Goal: Task Accomplishment & Management: Manage account settings

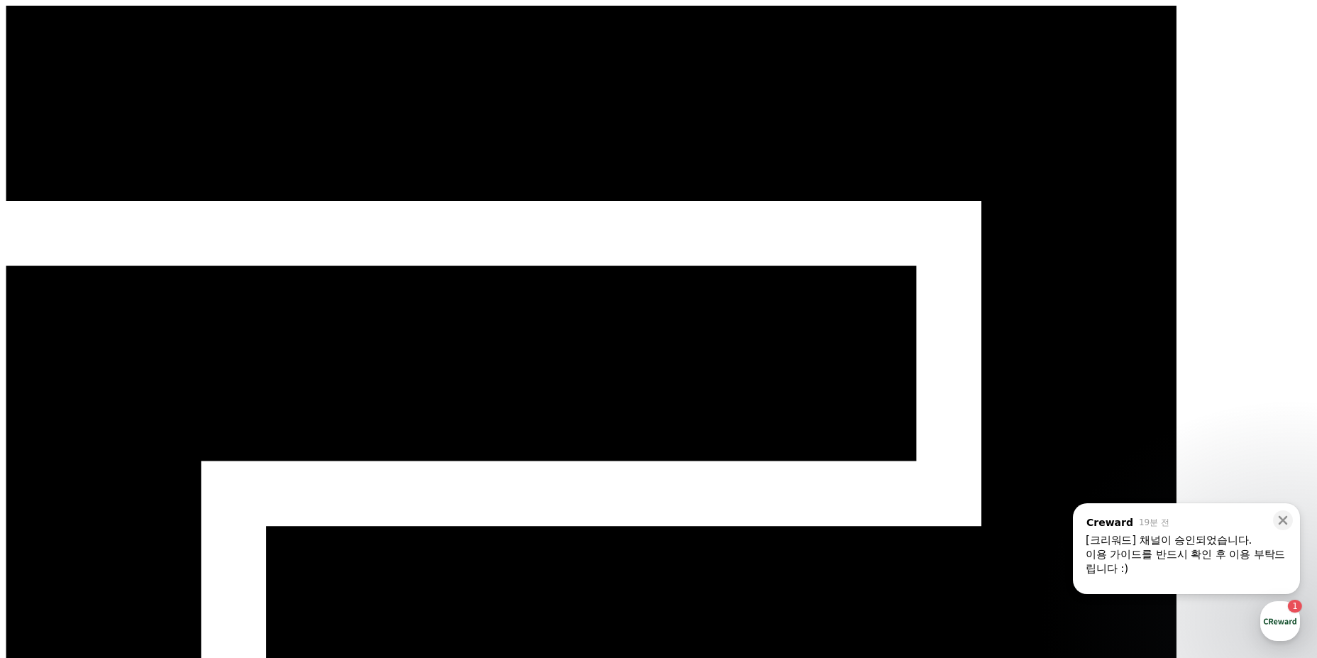
select select "**********"
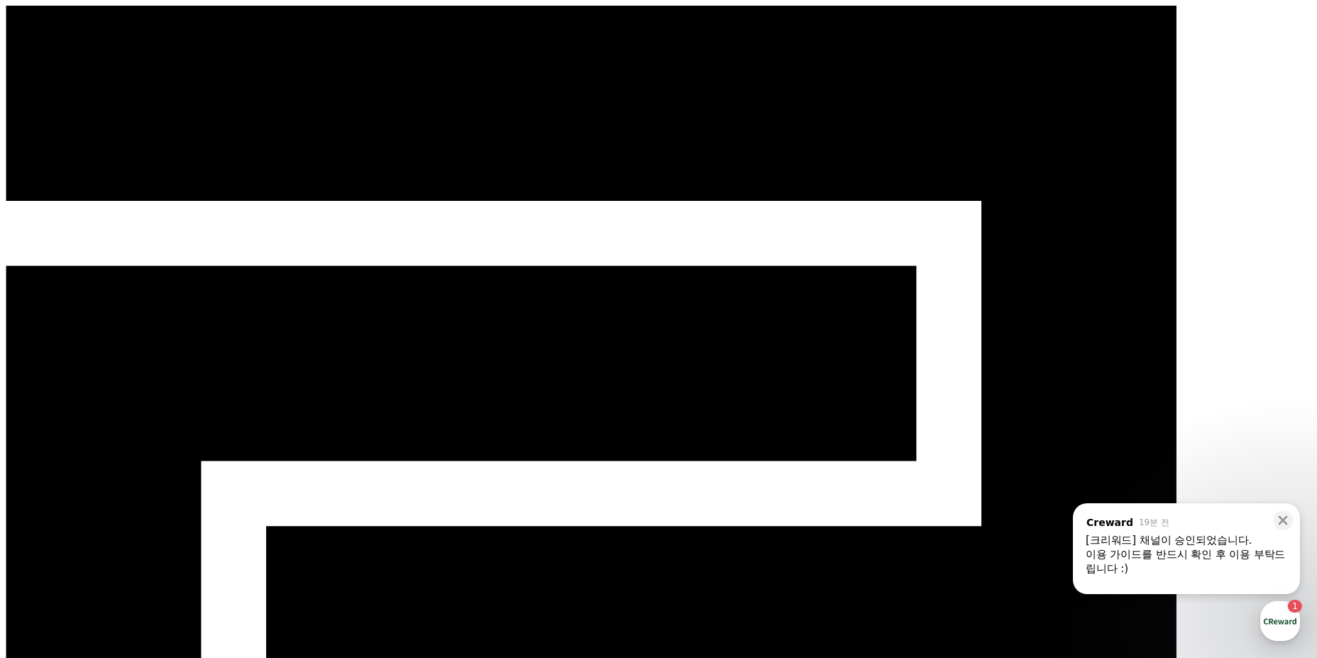
type input "***"
type input "**********"
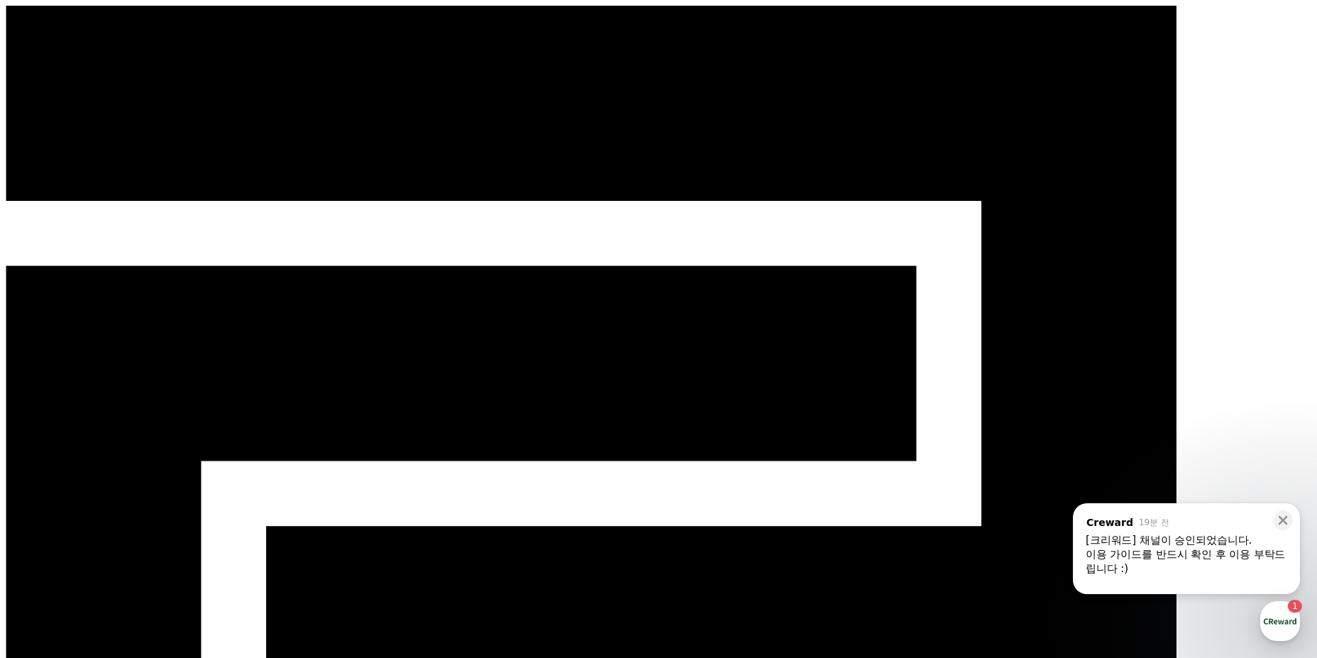
type input "**********"
select select "**********"
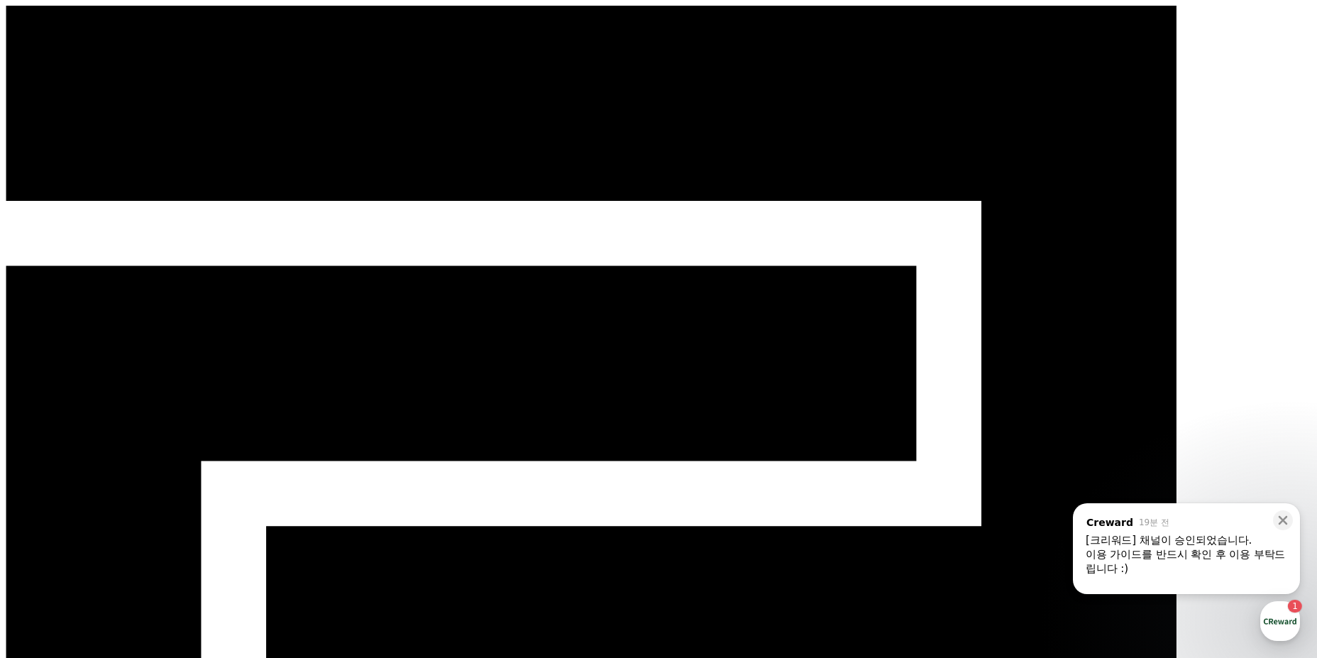
type input "**********"
type input "***"
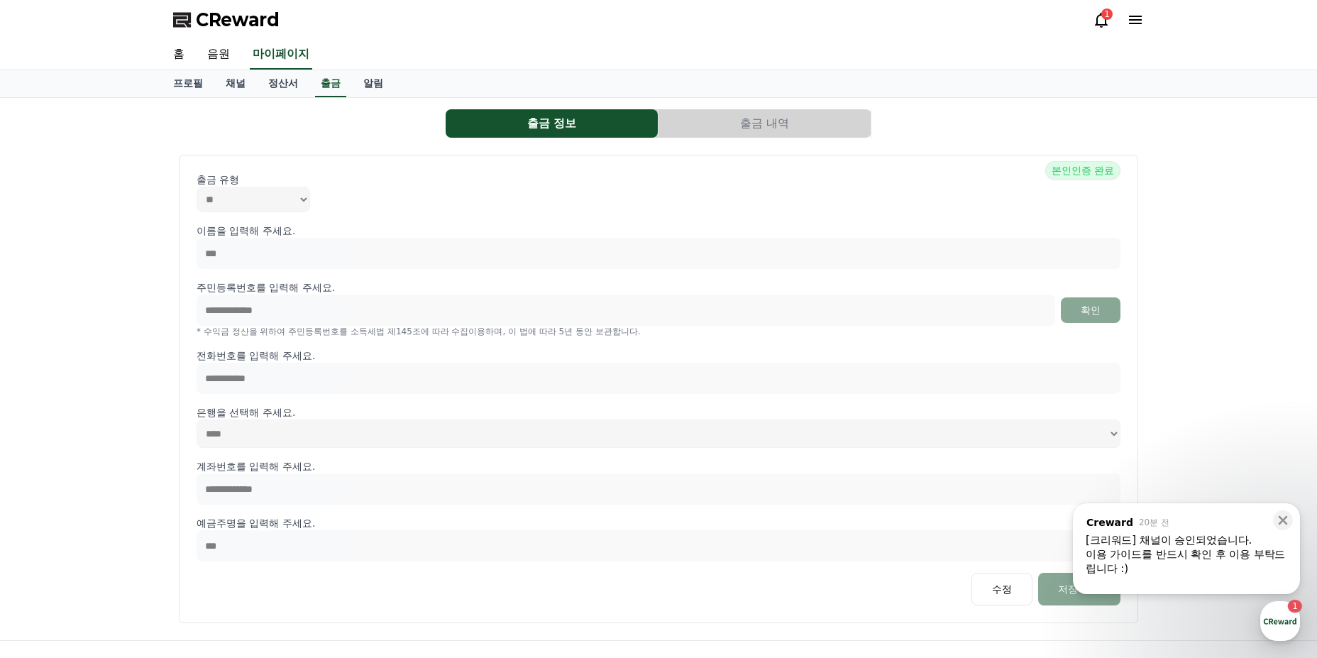
click at [1180, 549] on div "이용 가이드를 반드시 확인 후 이용 부탁드립니다 :)" at bounding box center [1187, 561] width 202 height 28
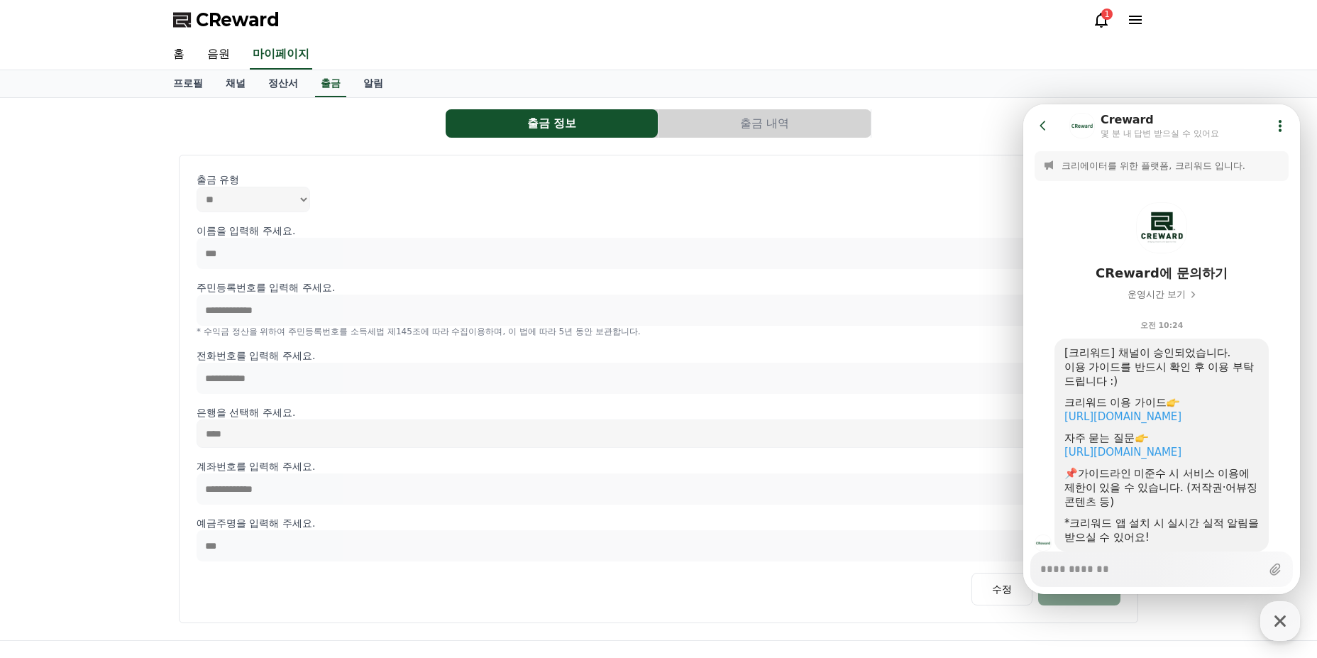
scroll to position [58, 0]
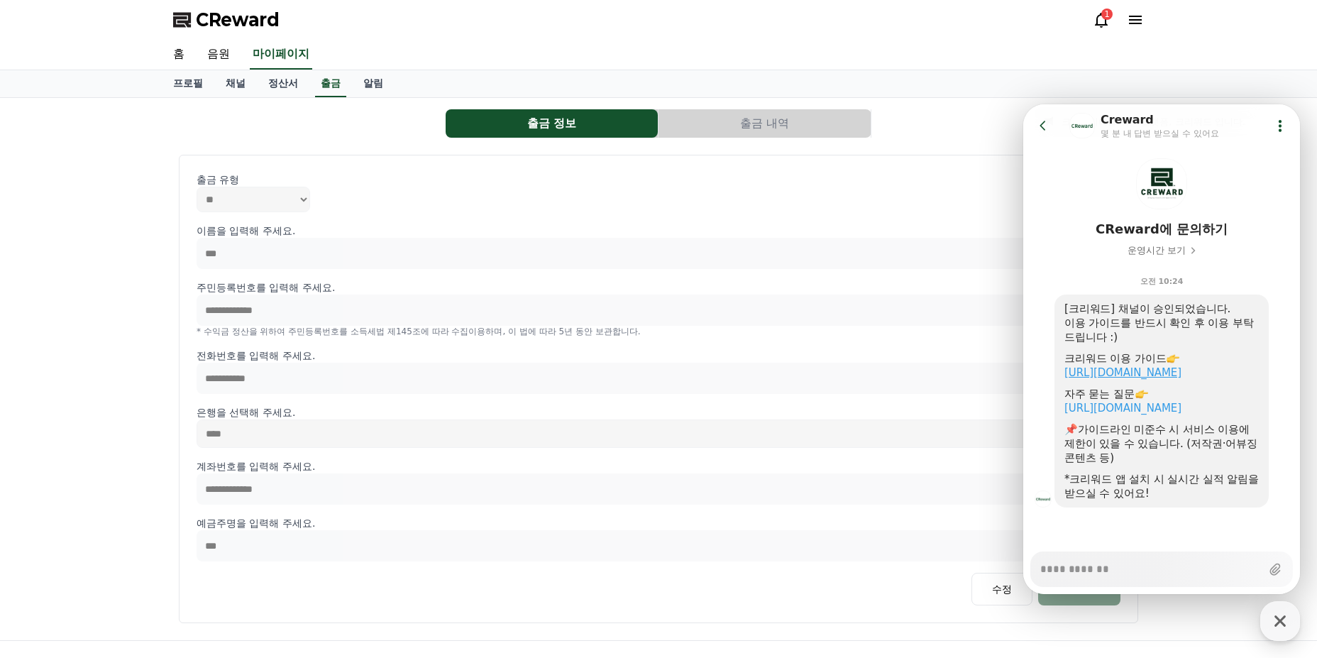
click at [1182, 366] on link "https://creward.net/music/guide/android" at bounding box center [1123, 372] width 117 height 13
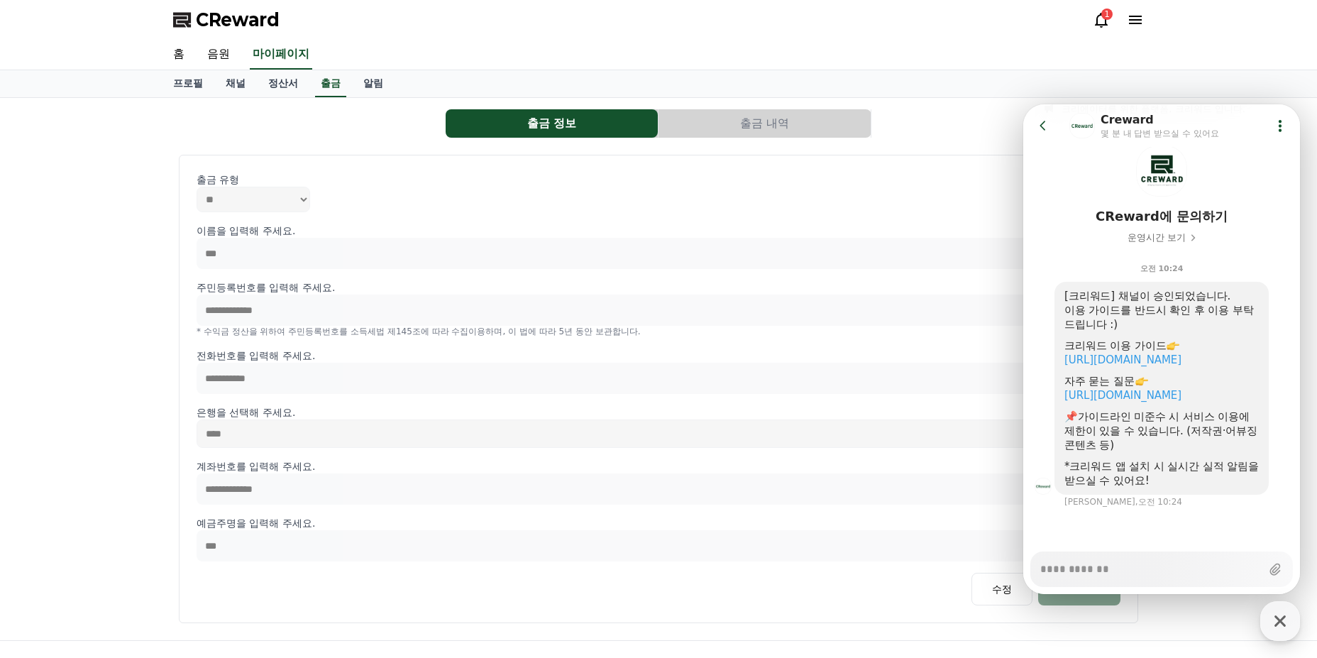
type textarea "*"
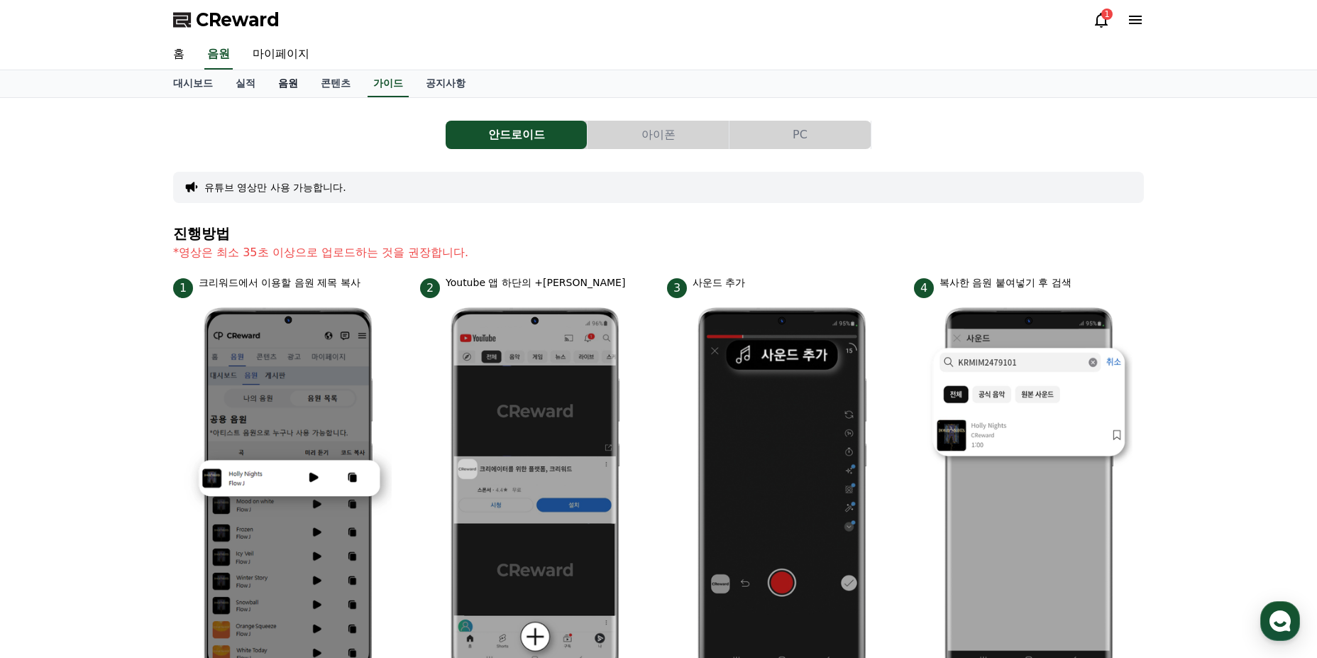
click at [273, 89] on link "음원" at bounding box center [288, 83] width 43 height 27
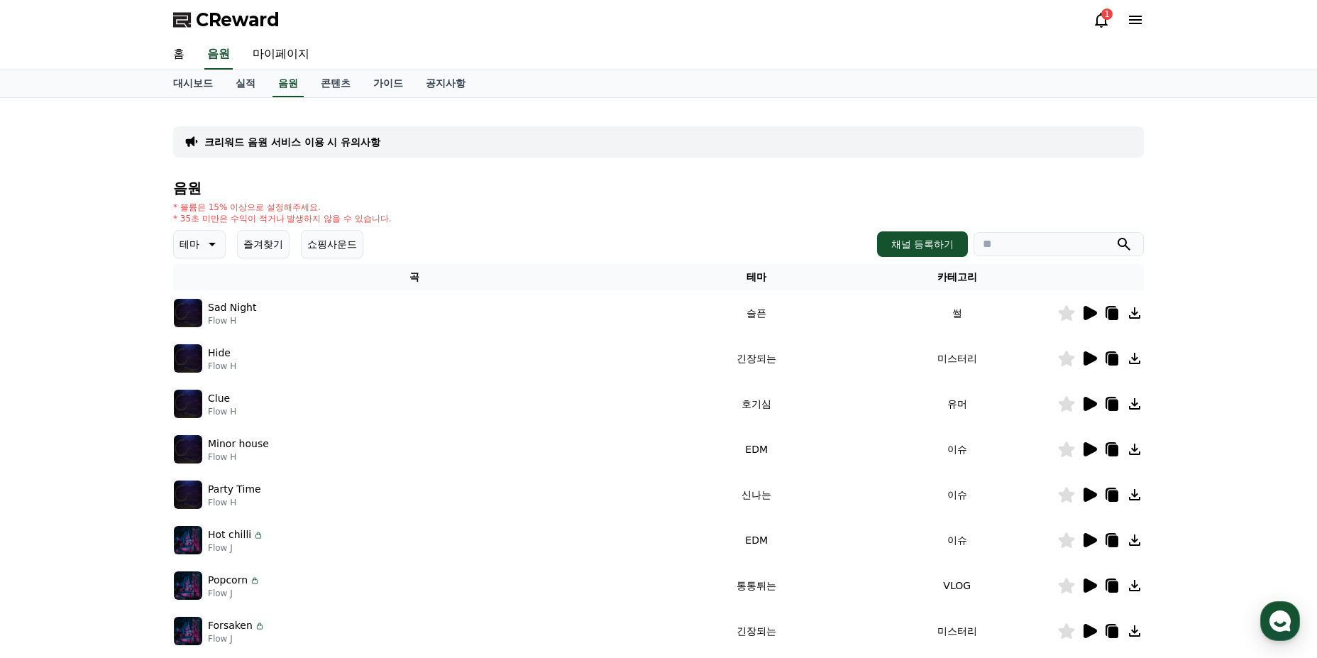
click at [213, 250] on icon at bounding box center [210, 244] width 17 height 17
click at [582, 221] on div "* 볼륨은 15% 이상으로 설정해주세요. * 35초 미만은 수익이 적거나 발생하지 않을 수 있습니다." at bounding box center [658, 213] width 971 height 23
click at [1086, 317] on icon at bounding box center [1090, 313] width 13 height 14
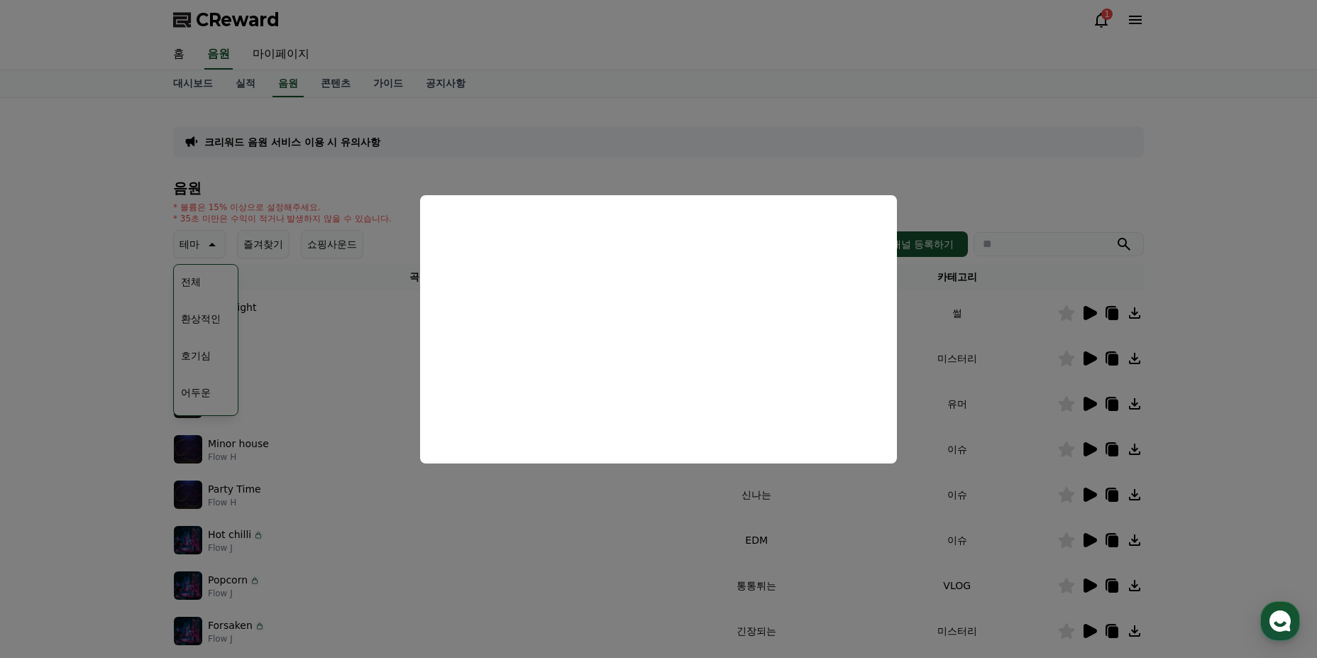
click at [638, 534] on button "close modal" at bounding box center [658, 329] width 1317 height 658
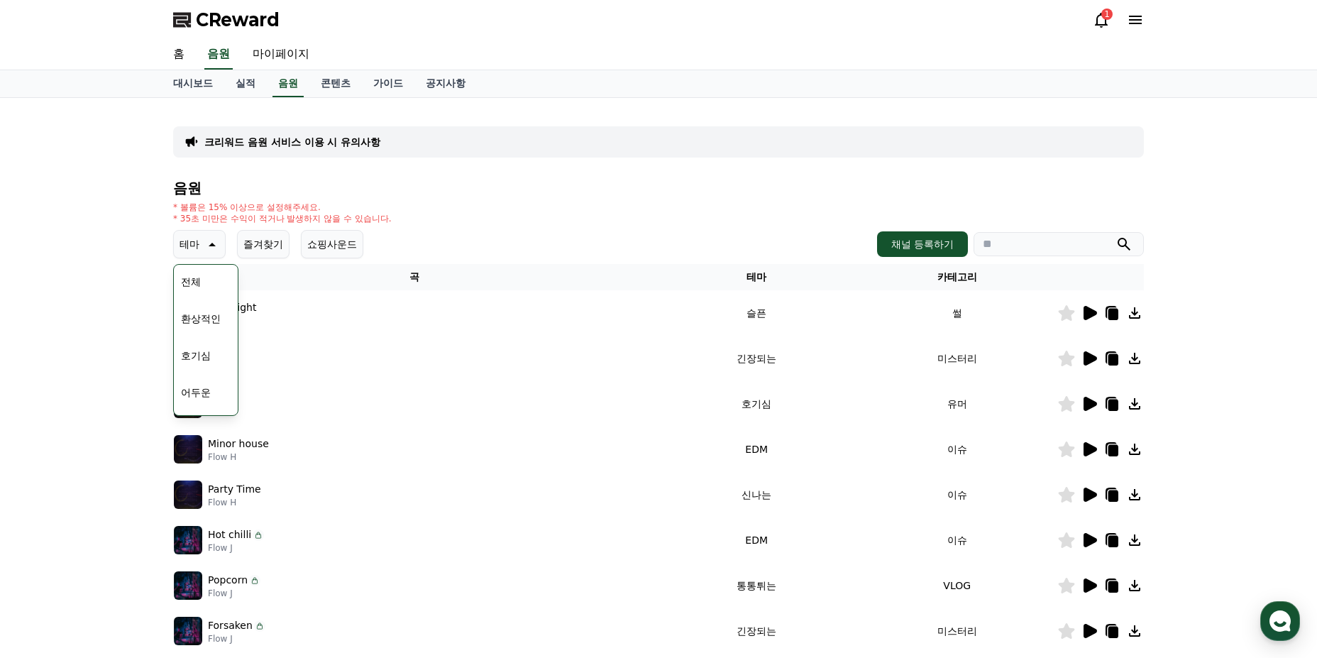
click at [1093, 359] on icon at bounding box center [1090, 358] width 13 height 14
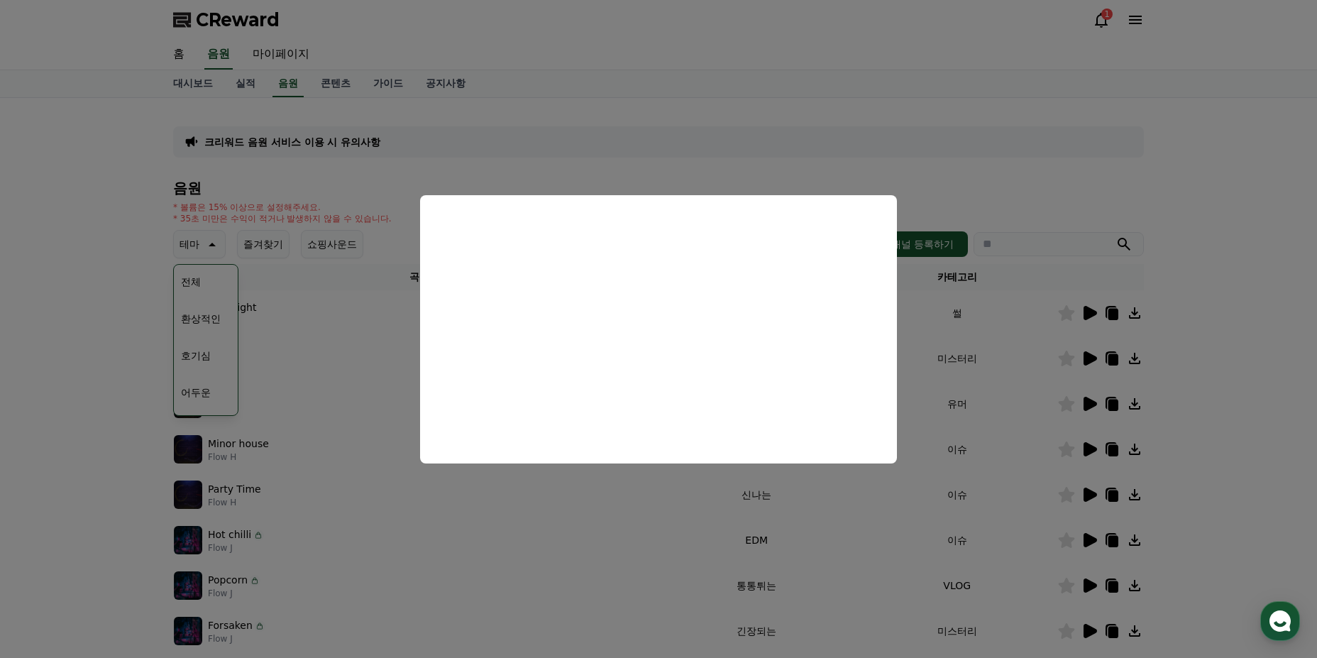
drag, startPoint x: 1068, startPoint y: 248, endPoint x: 987, endPoint y: 248, distance: 80.9
click at [1065, 248] on button "close modal" at bounding box center [658, 329] width 1317 height 658
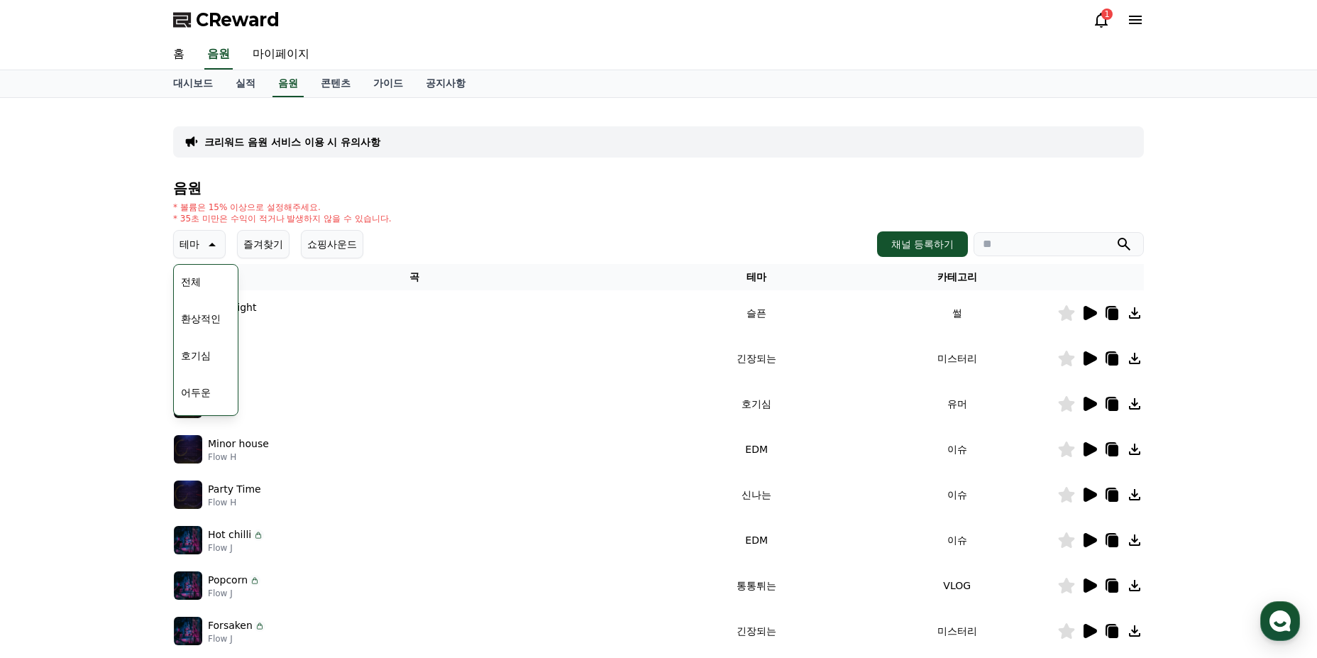
click at [1026, 248] on input "search" at bounding box center [1059, 244] width 170 height 24
click at [1116, 236] on button "submit" at bounding box center [1124, 244] width 17 height 17
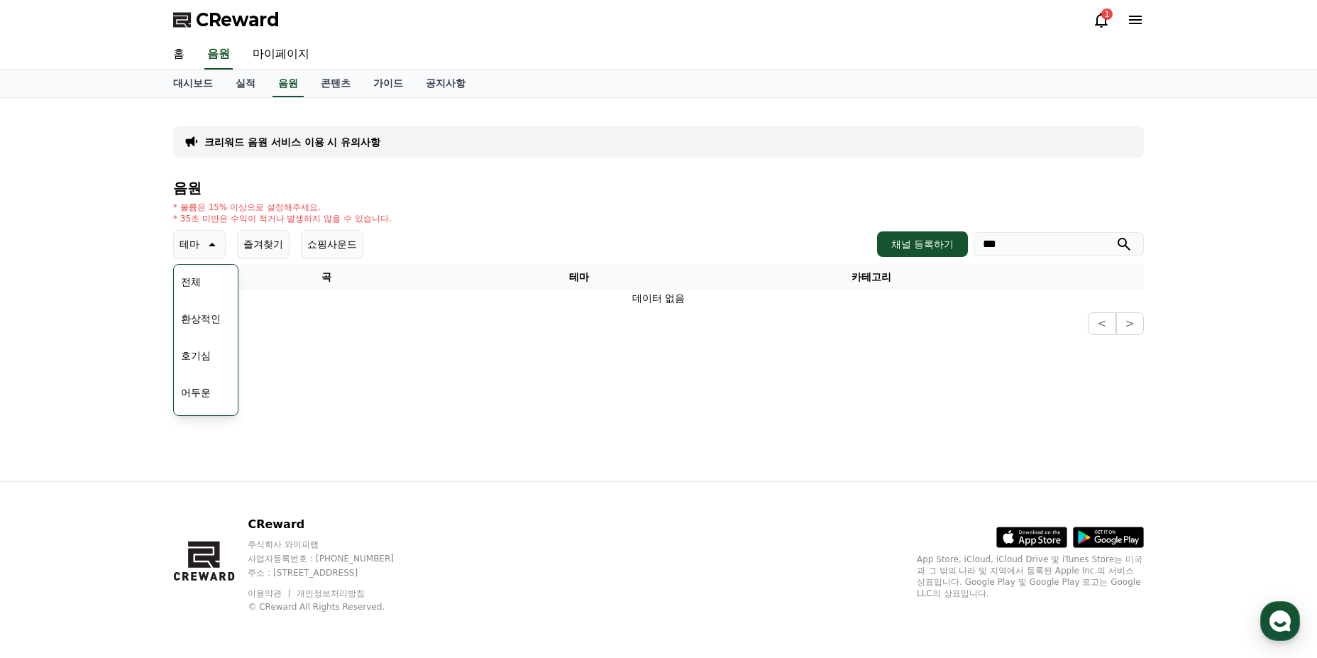
click at [1026, 248] on input "***" at bounding box center [1059, 244] width 170 height 24
type input "*"
type input "***"
click at [1116, 236] on button "submit" at bounding box center [1124, 244] width 17 height 17
click at [216, 289] on div "전체 환상적인 호기심 어두운 밝은 통통튀는 신나는 반전 웅장한 드라마틱 즐거움 분위기있는 EDM 그루브 슬픈 잔잔한 귀여운 감동적인 긴장되는 …" at bounding box center [205, 632] width 61 height 732
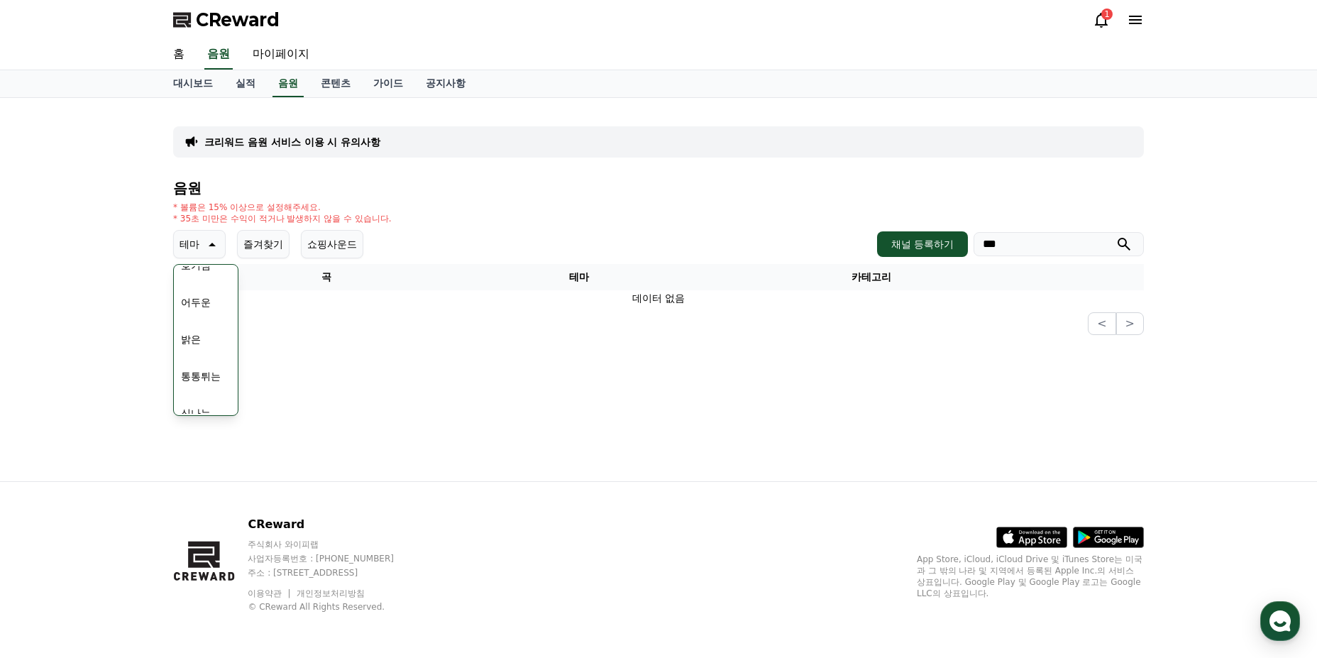
scroll to position [142, 0]
click at [207, 358] on button "신나는" at bounding box center [195, 361] width 41 height 31
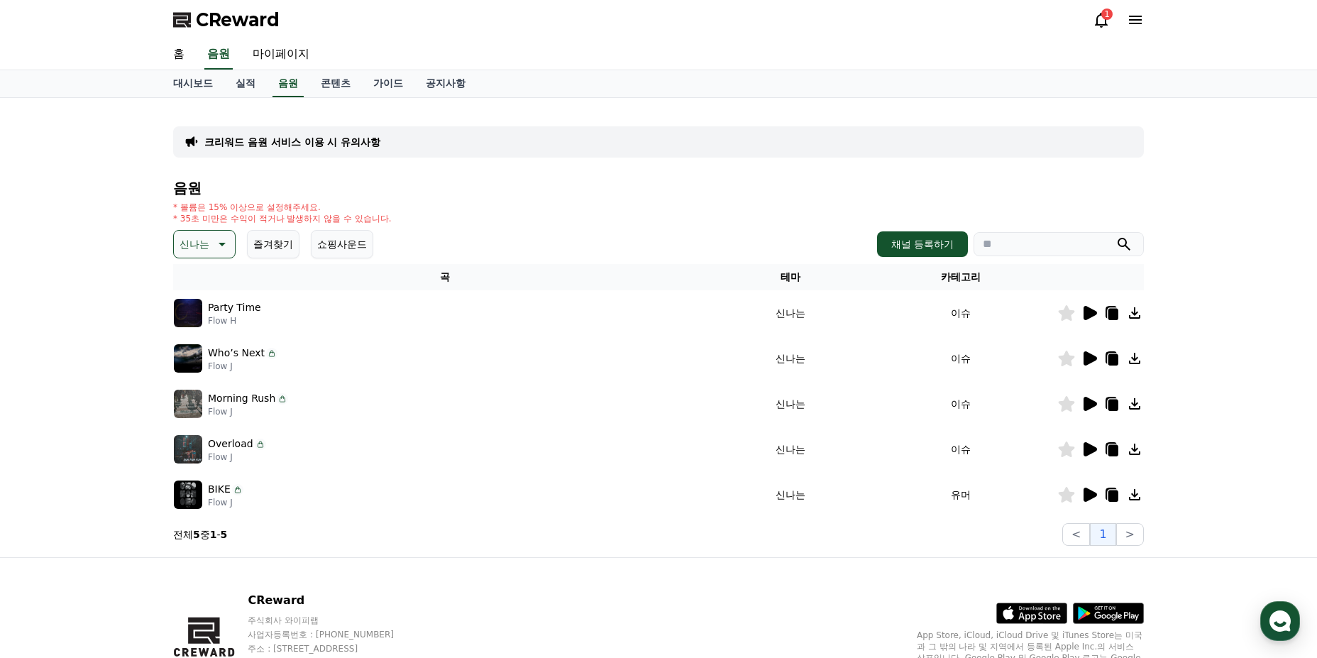
click at [1091, 314] on icon at bounding box center [1090, 313] width 13 height 14
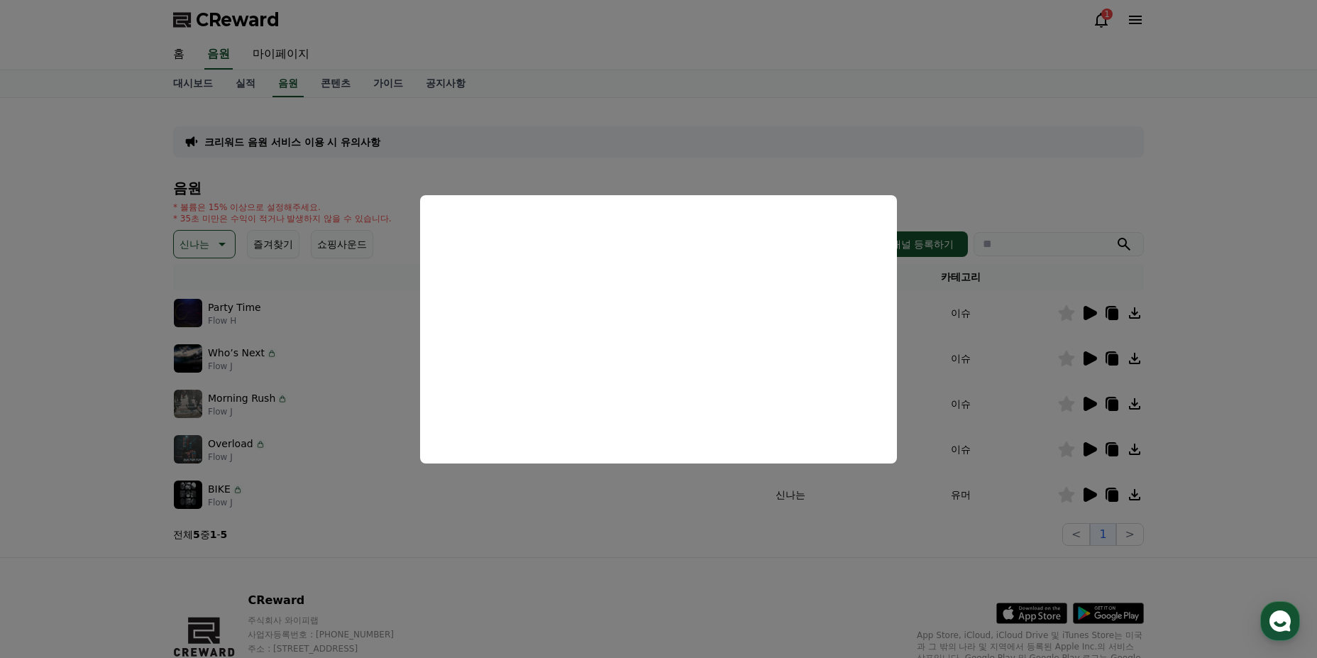
click at [576, 546] on button "close modal" at bounding box center [658, 329] width 1317 height 658
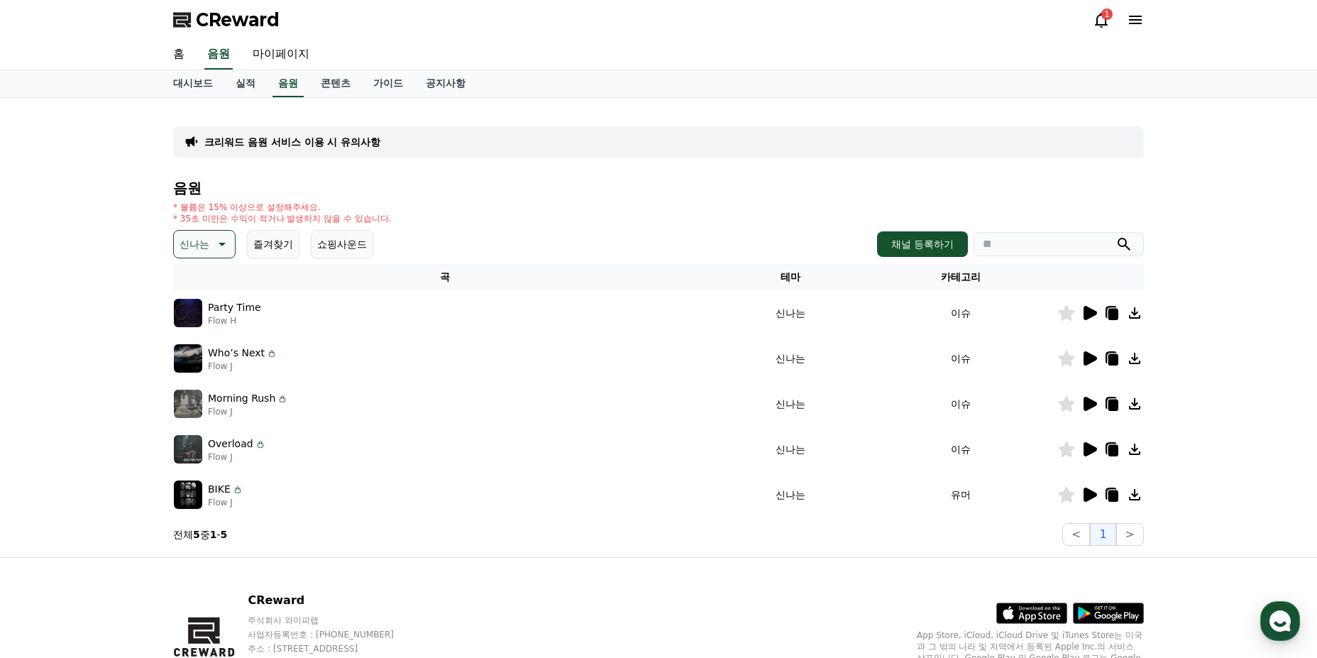
click at [1096, 361] on icon at bounding box center [1089, 358] width 17 height 17
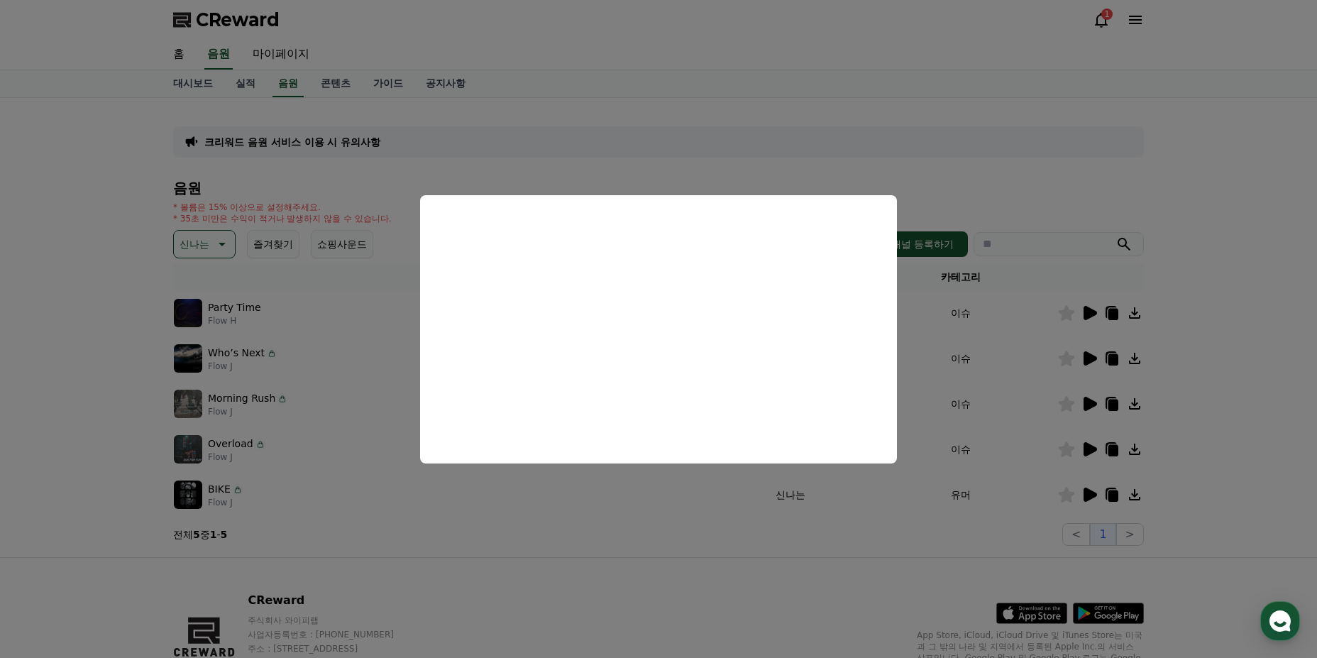
click at [850, 571] on button "close modal" at bounding box center [658, 329] width 1317 height 658
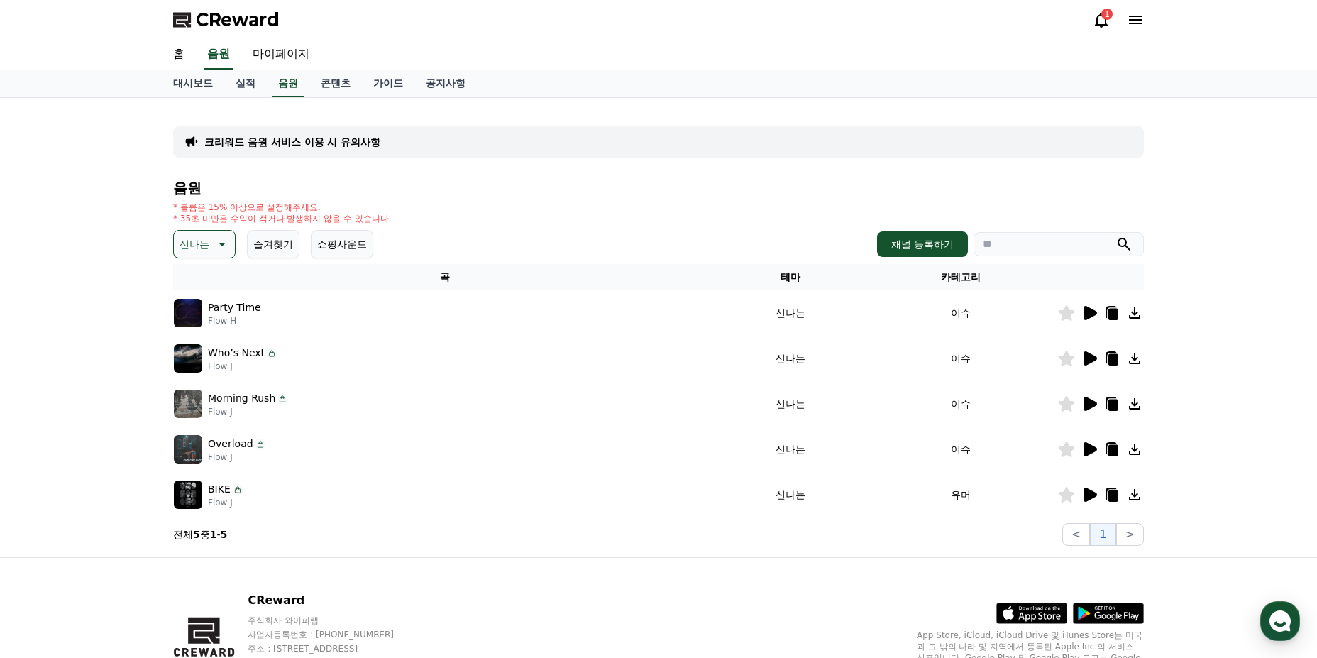
click at [1087, 497] on icon at bounding box center [1090, 495] width 13 height 14
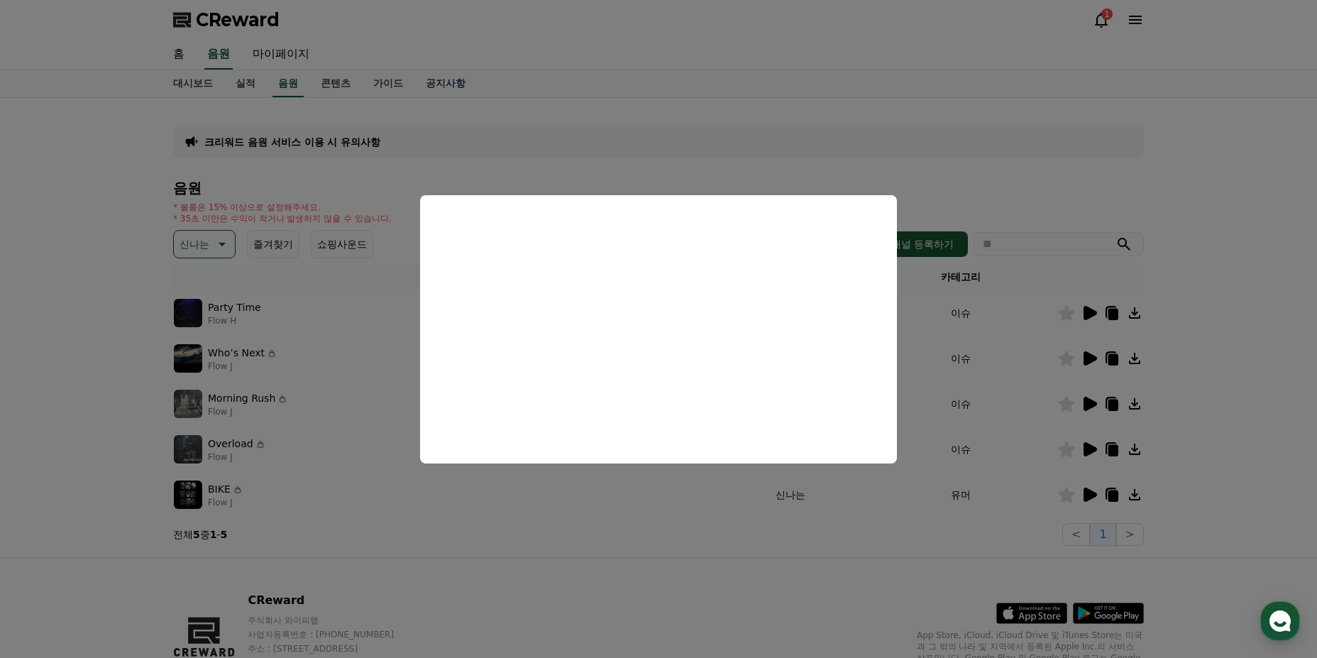
click at [1064, 463] on button "close modal" at bounding box center [658, 329] width 1317 height 658
click at [1084, 449] on icon at bounding box center [1090, 449] width 13 height 14
click at [1078, 400] on button "close modal" at bounding box center [658, 329] width 1317 height 658
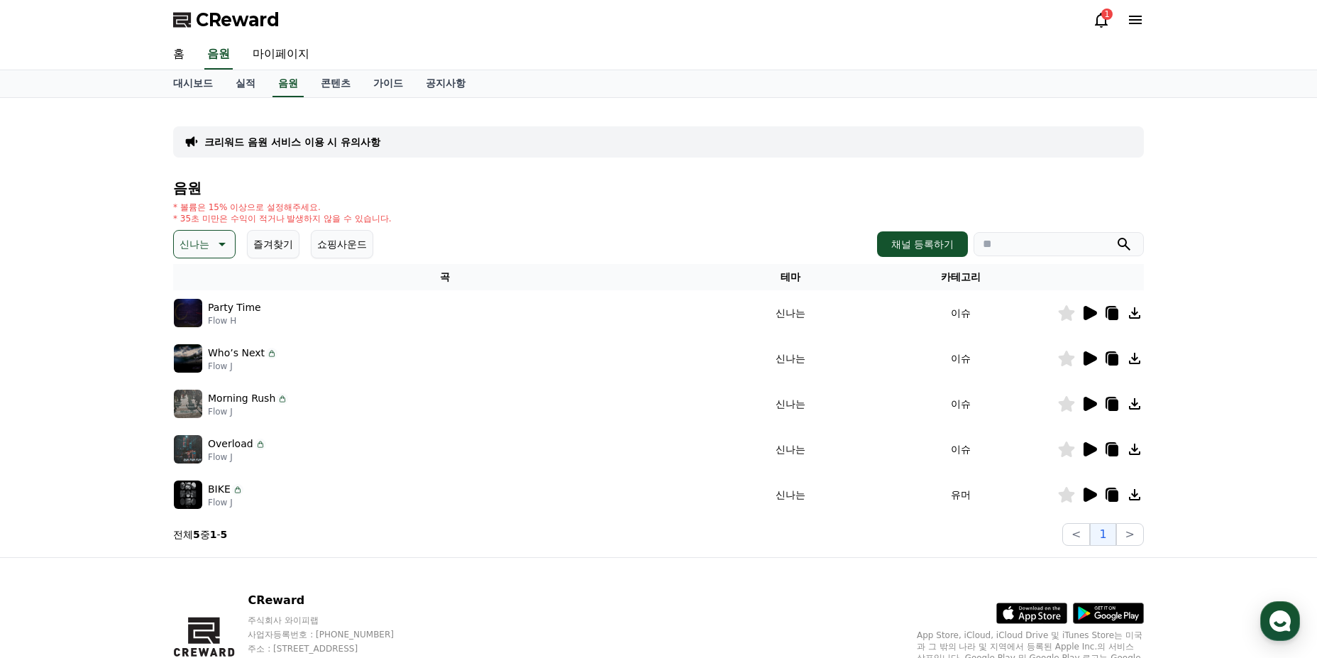
click at [1082, 405] on icon at bounding box center [1089, 403] width 17 height 17
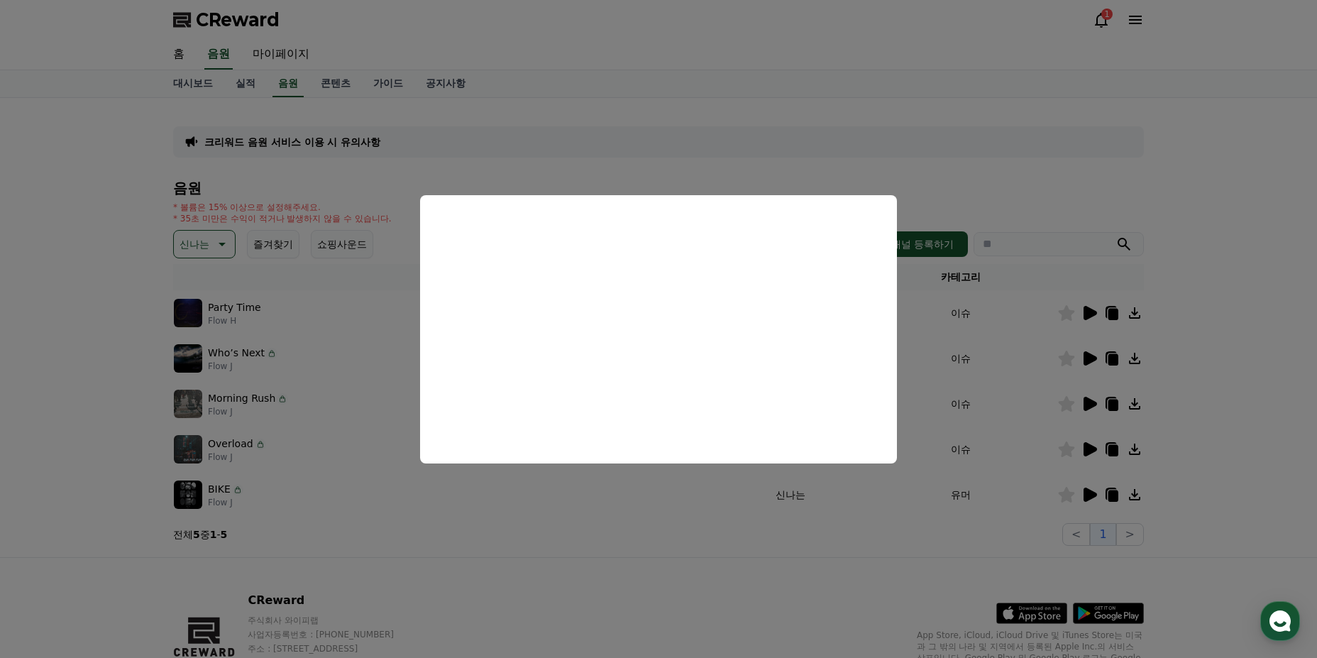
drag, startPoint x: 1038, startPoint y: 390, endPoint x: 1046, endPoint y: 387, distance: 8.3
click at [1044, 388] on button "close modal" at bounding box center [658, 329] width 1317 height 658
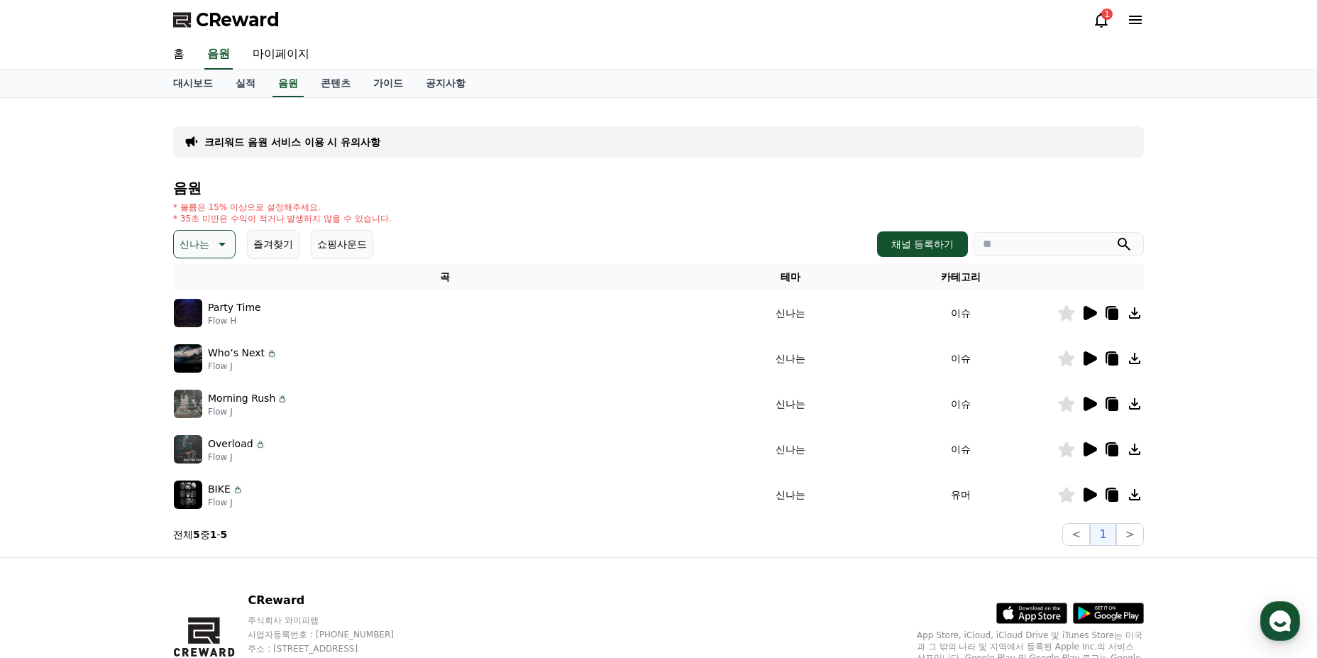
click at [1084, 358] on icon at bounding box center [1089, 358] width 17 height 17
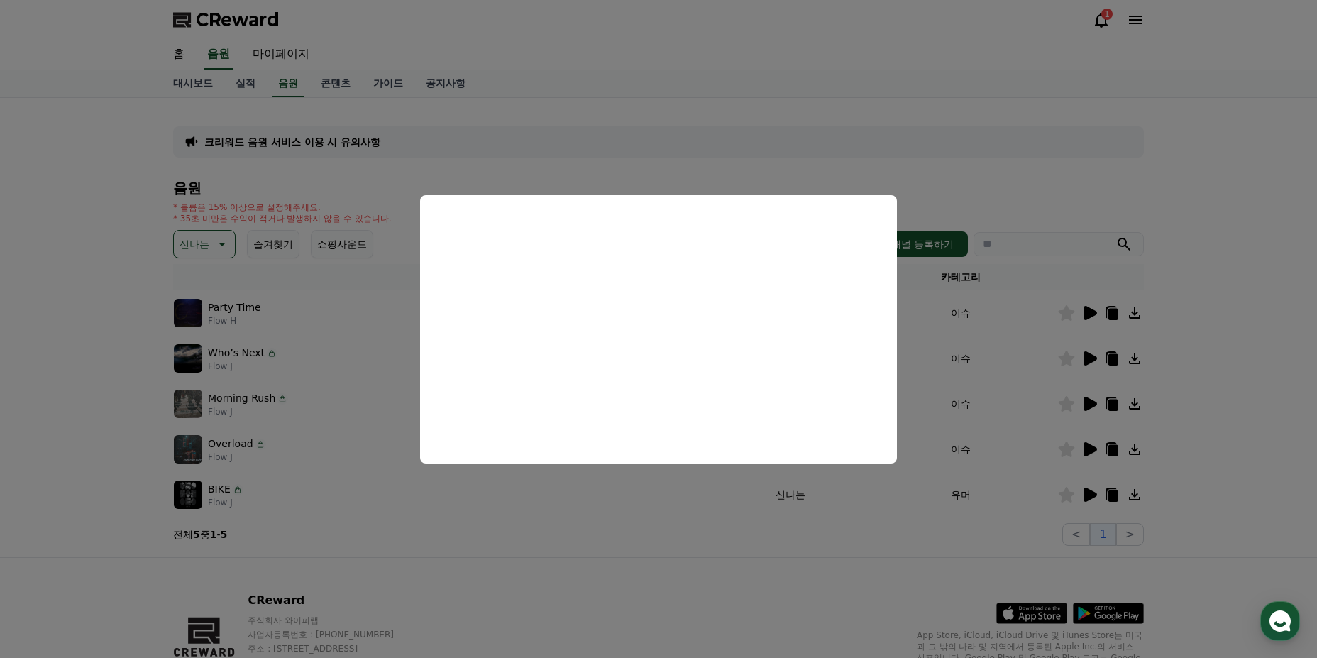
click at [789, 562] on button "close modal" at bounding box center [658, 329] width 1317 height 658
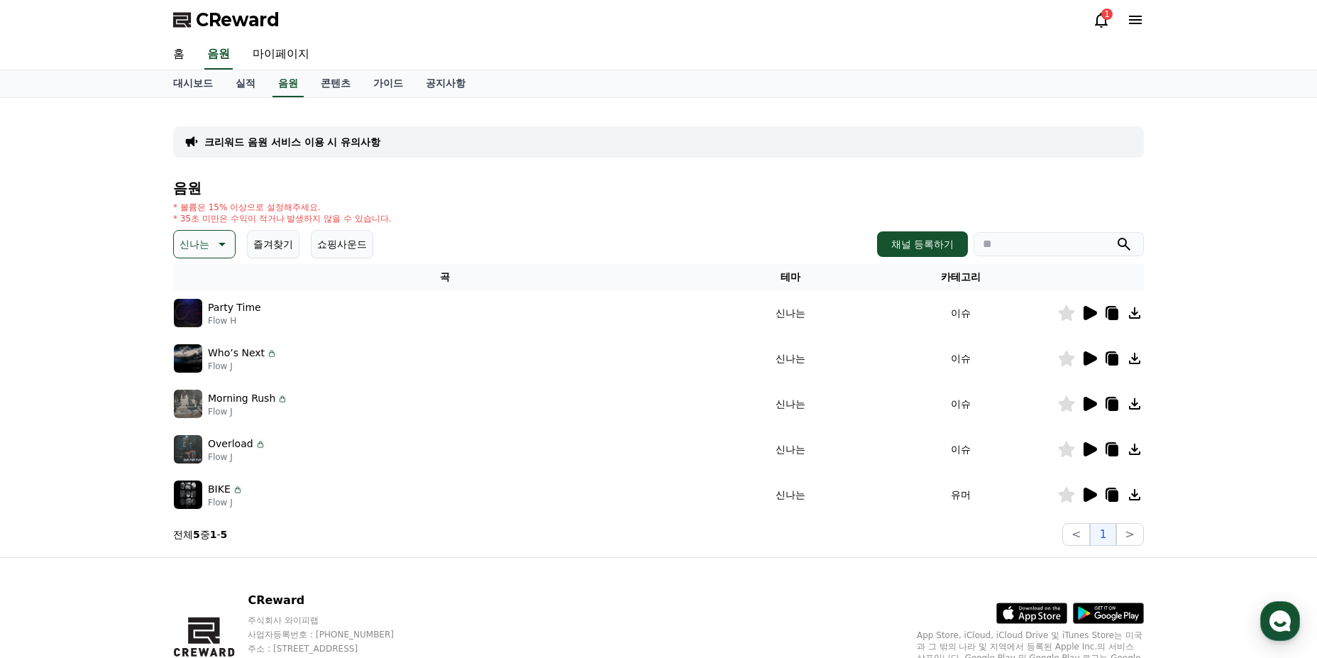
click at [1083, 305] on icon at bounding box center [1089, 312] width 17 height 17
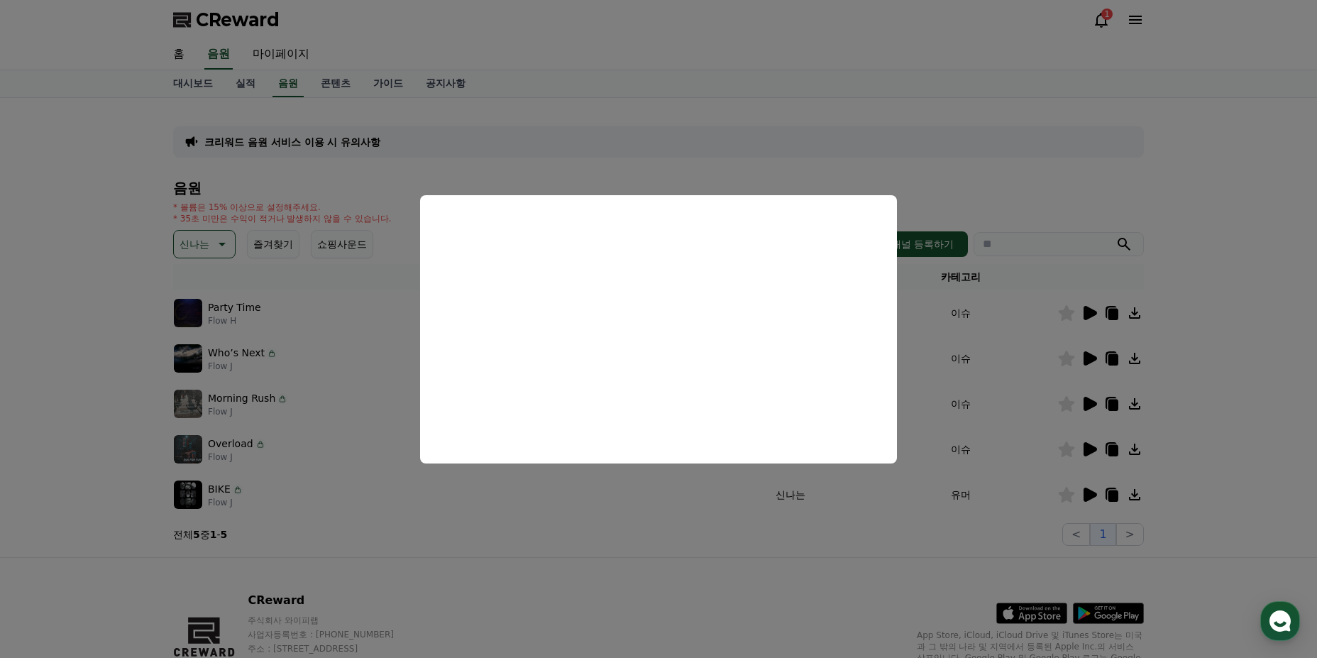
click at [588, 552] on button "close modal" at bounding box center [658, 329] width 1317 height 658
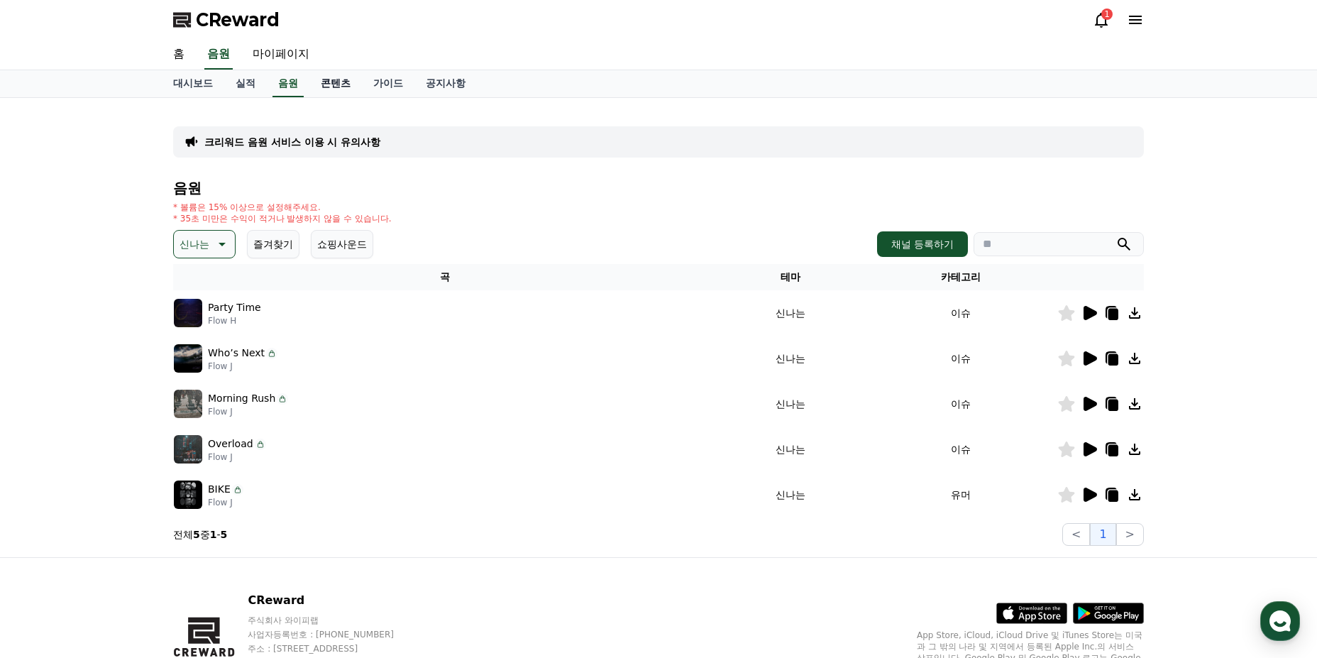
click at [338, 88] on link "콘텐츠" at bounding box center [335, 83] width 53 height 27
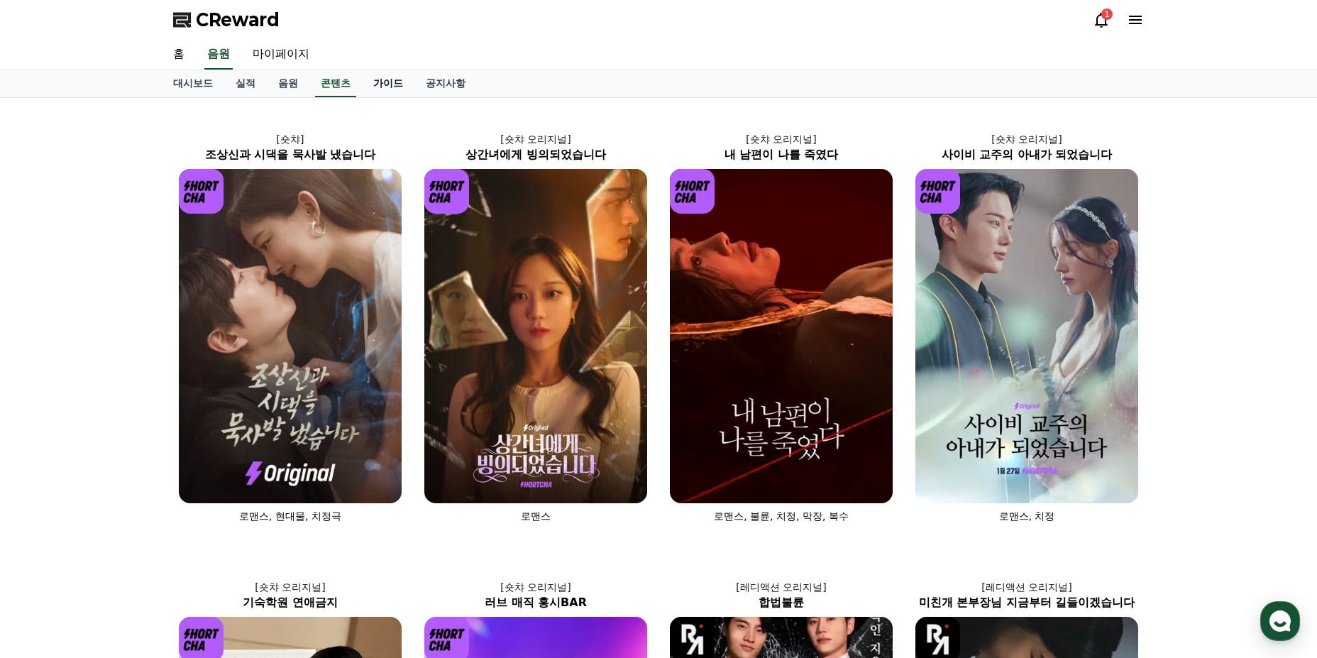
click at [386, 88] on link "가이드" at bounding box center [388, 83] width 53 height 27
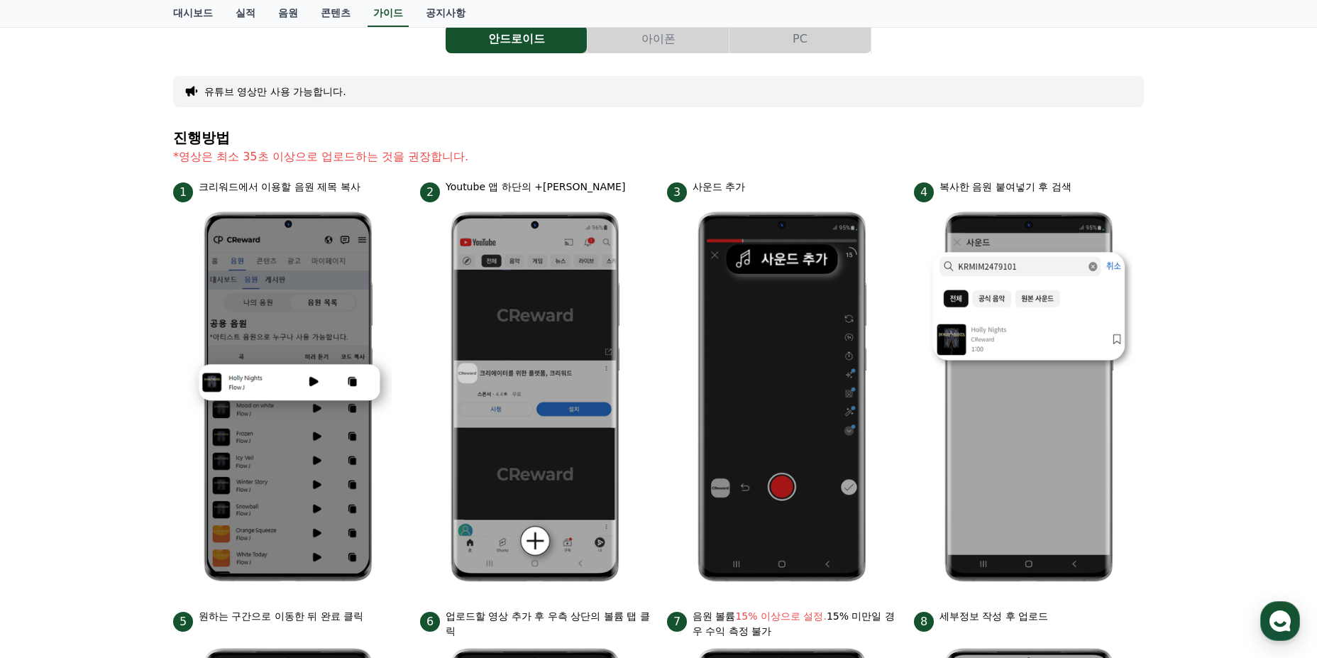
scroll to position [71, 0]
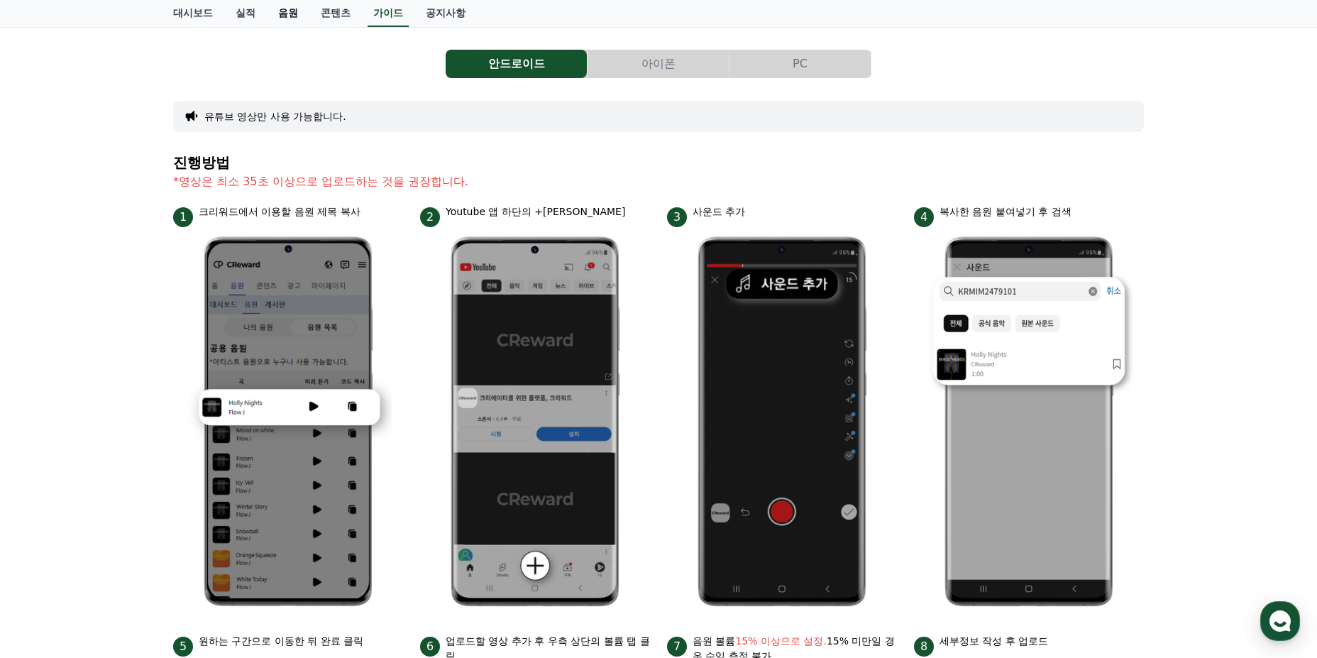
click at [293, 23] on link "음원" at bounding box center [288, 13] width 43 height 27
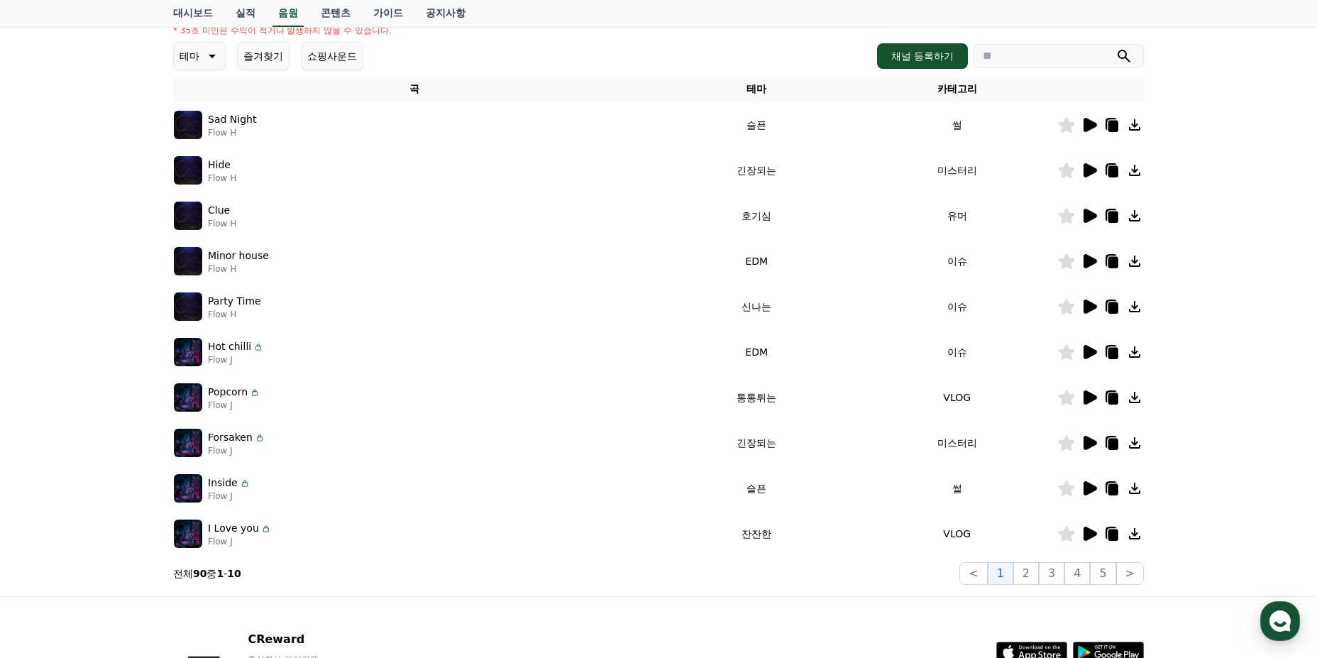
scroll to position [213, 0]
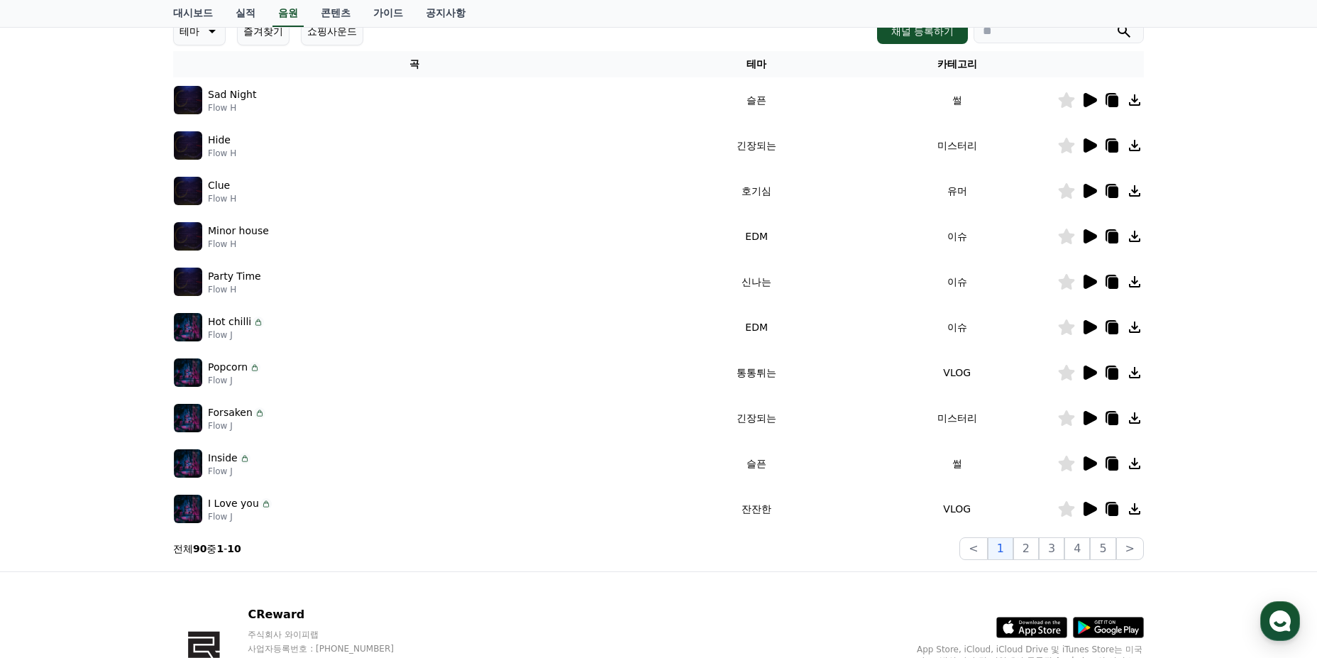
click at [1091, 327] on icon at bounding box center [1090, 327] width 13 height 14
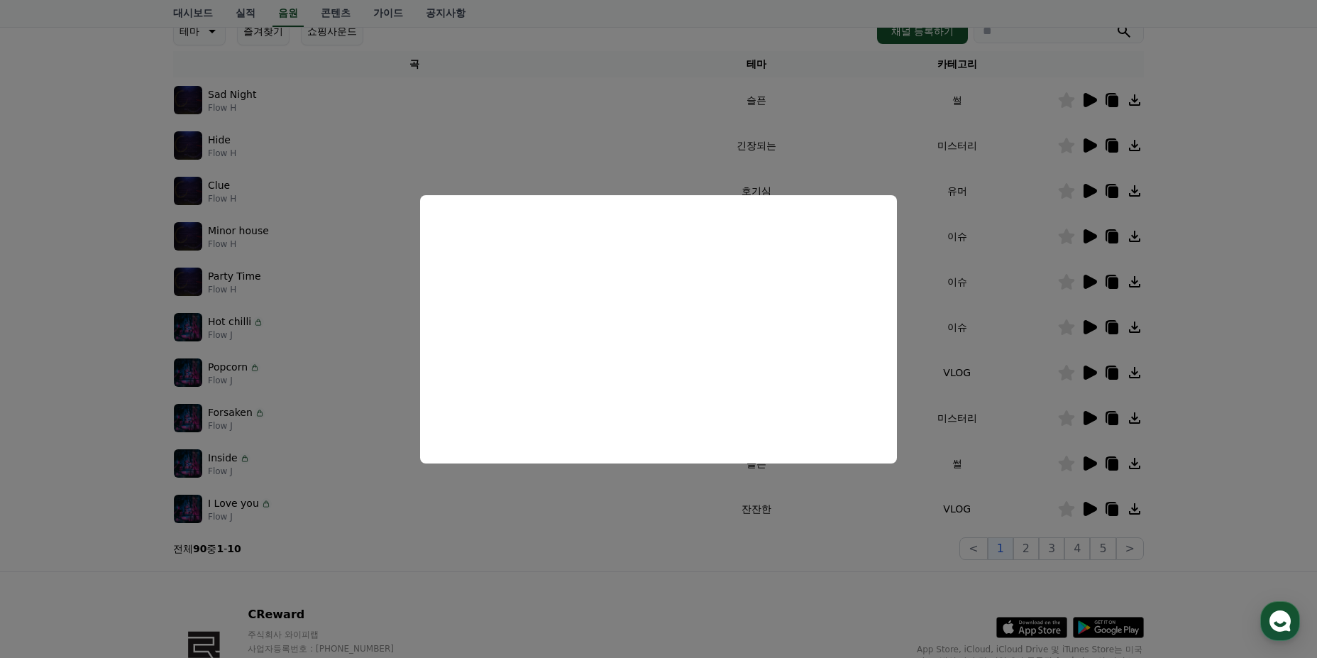
click at [740, 535] on button "close modal" at bounding box center [658, 329] width 1317 height 658
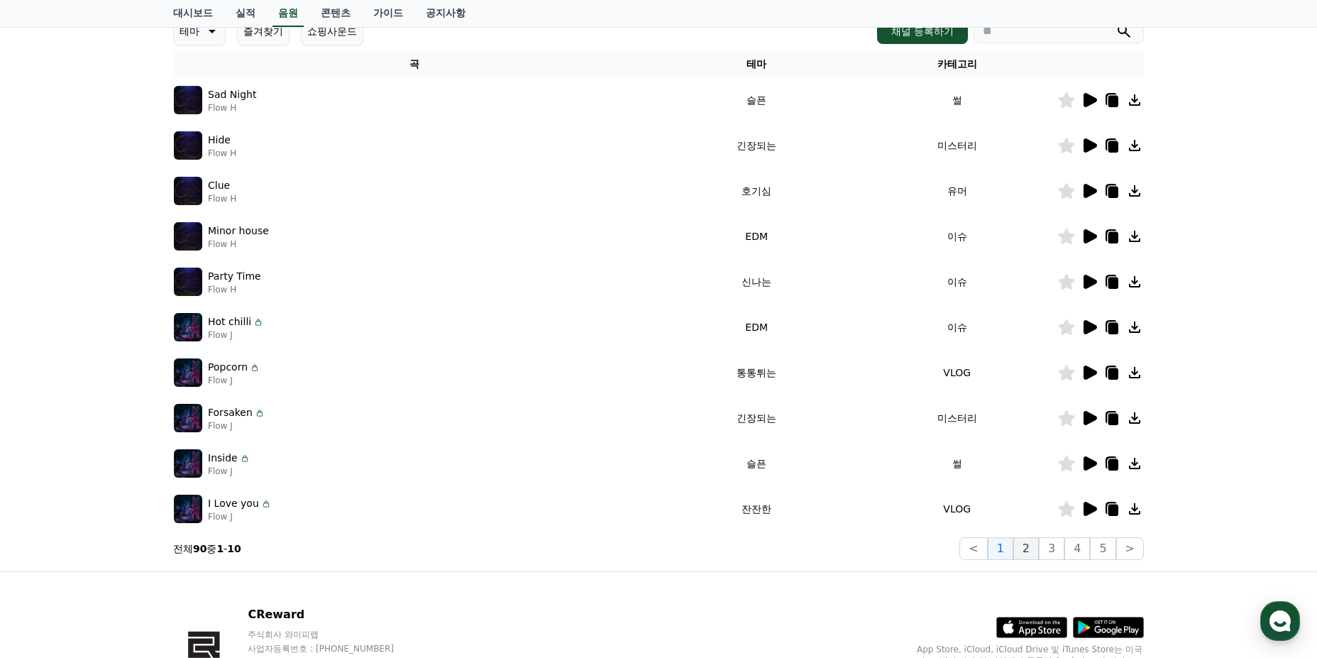
click at [1026, 551] on button "2" at bounding box center [1027, 548] width 26 height 23
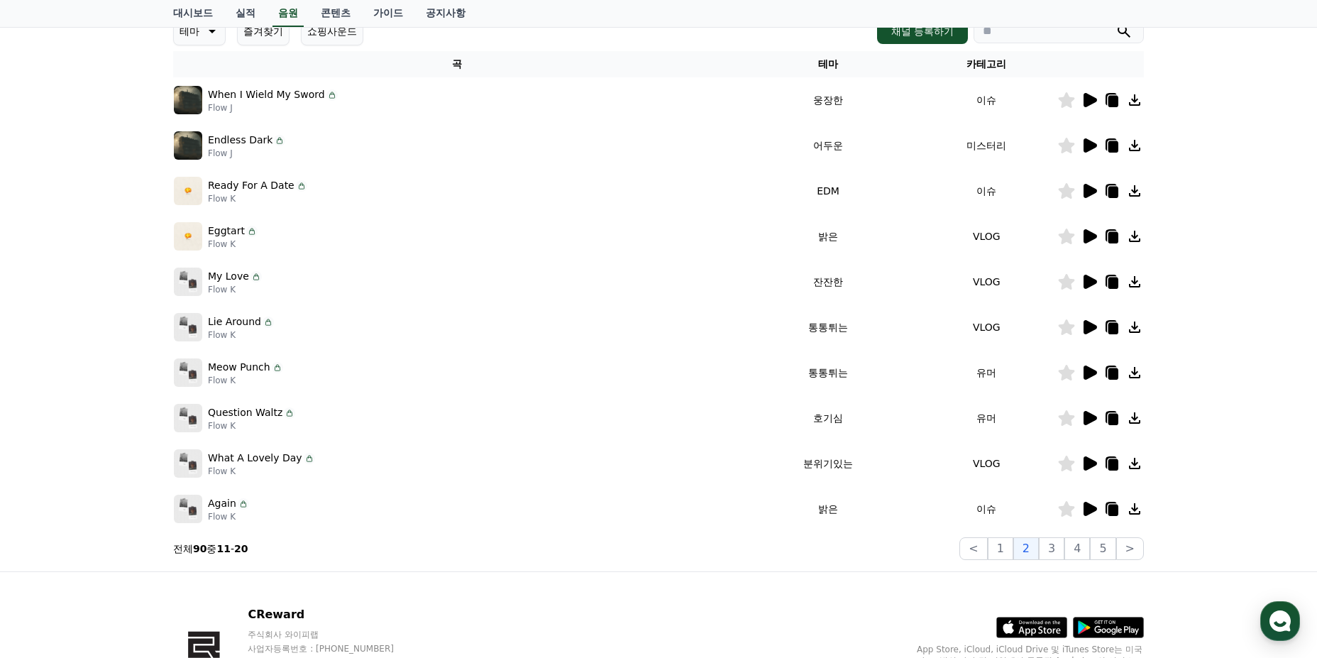
click at [1081, 237] on icon at bounding box center [1089, 236] width 17 height 17
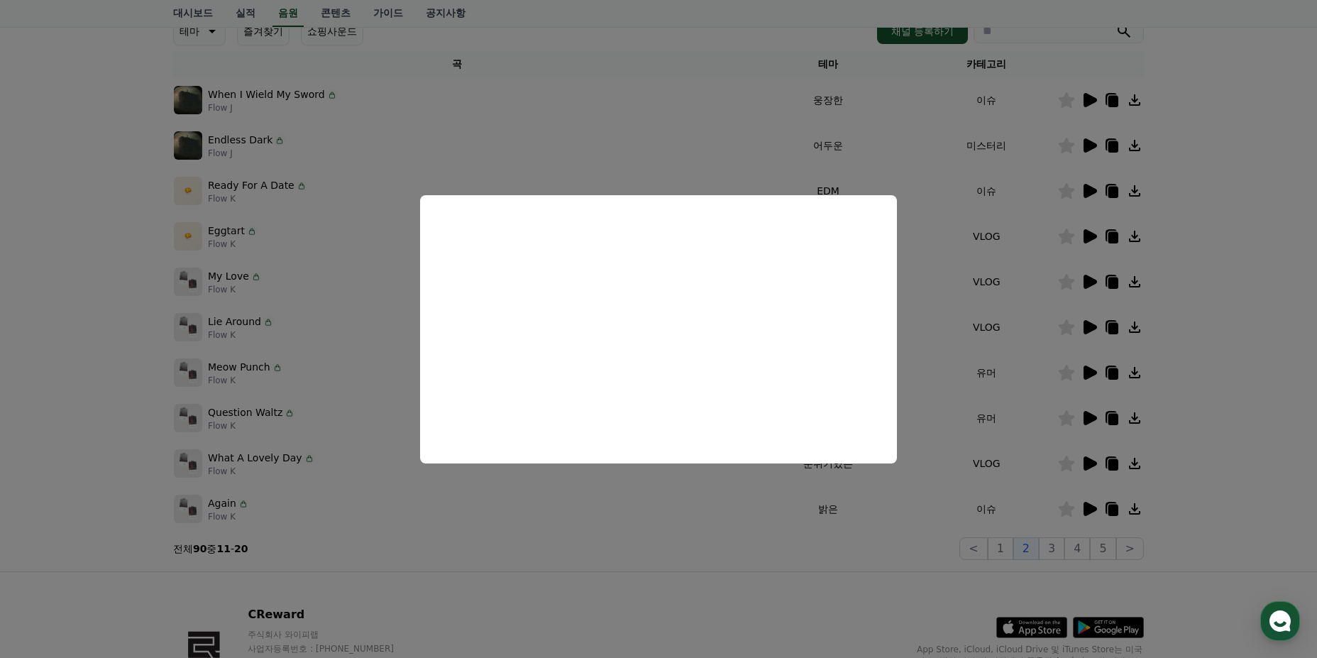
click at [547, 590] on button "close modal" at bounding box center [658, 329] width 1317 height 658
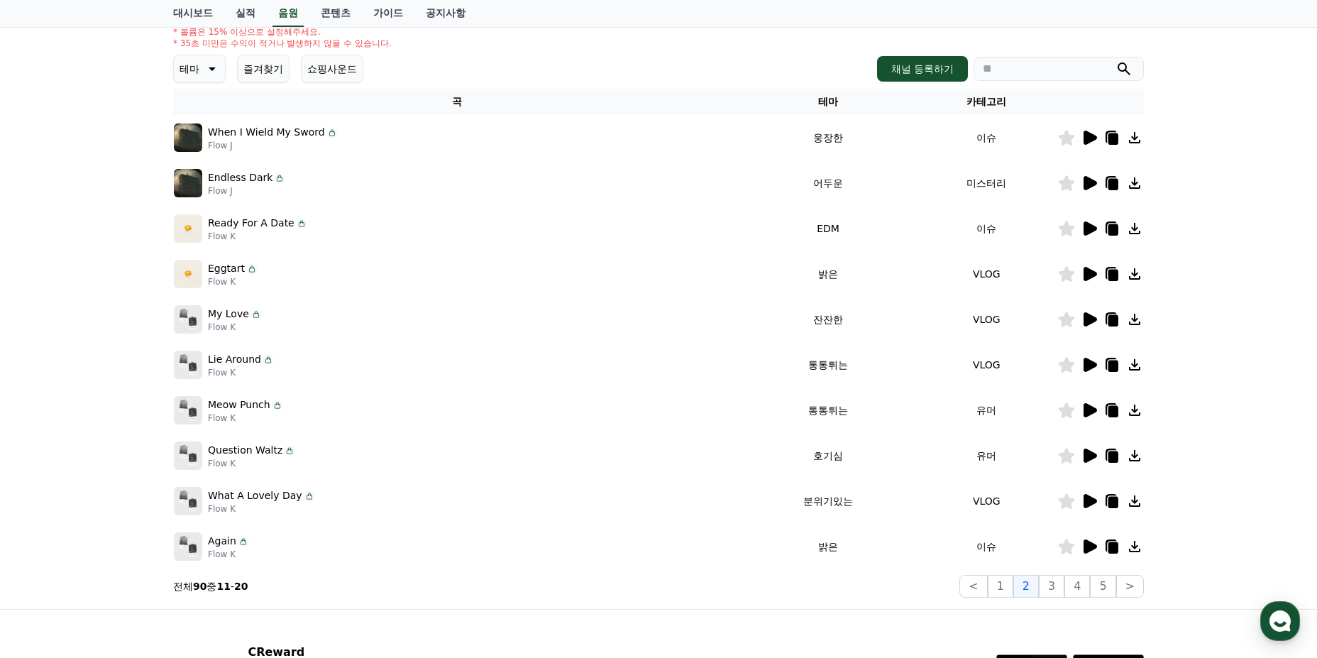
scroll to position [142, 0]
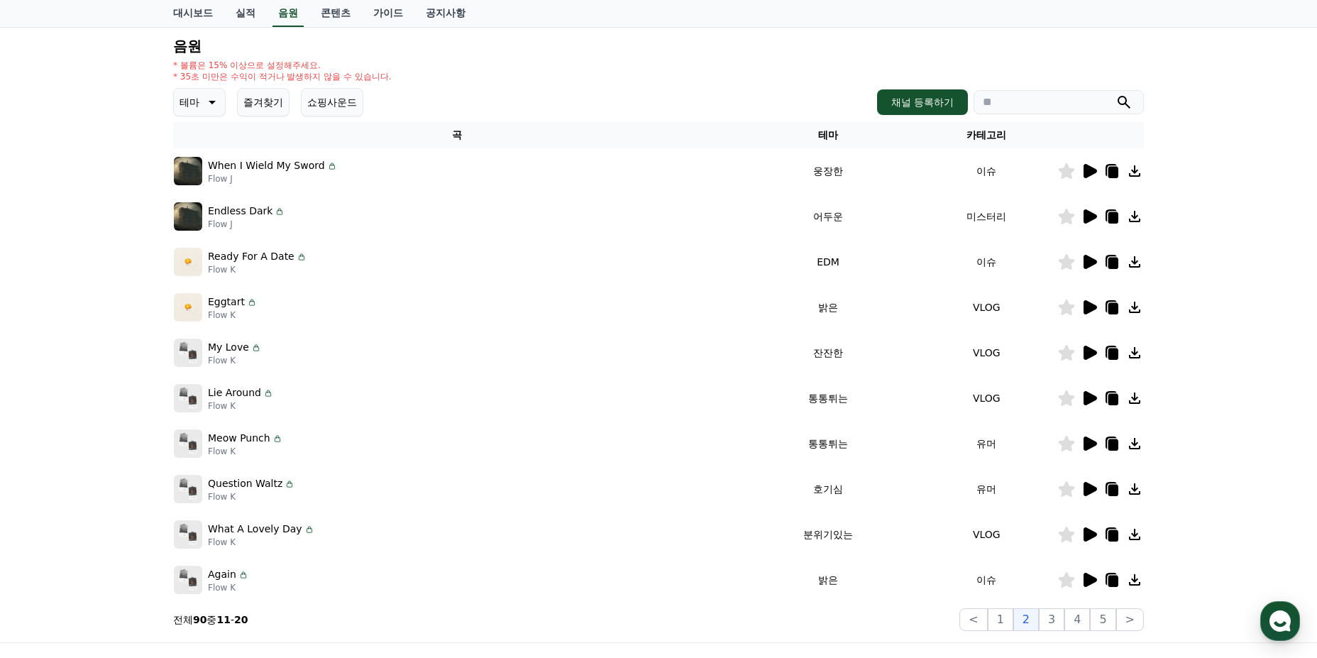
click at [171, 105] on div "크리워드 음원 서비스 이용 시 유의사항 음원 * 볼륨은 15% 이상으로 설정해주세요. * 35초 미만은 수익이 적거나 발생하지 않을 수 있습니…" at bounding box center [658, 299] width 982 height 675
click at [190, 104] on p "테마" at bounding box center [190, 102] width 20 height 20
click at [213, 189] on button "그루브" at bounding box center [195, 176] width 41 height 31
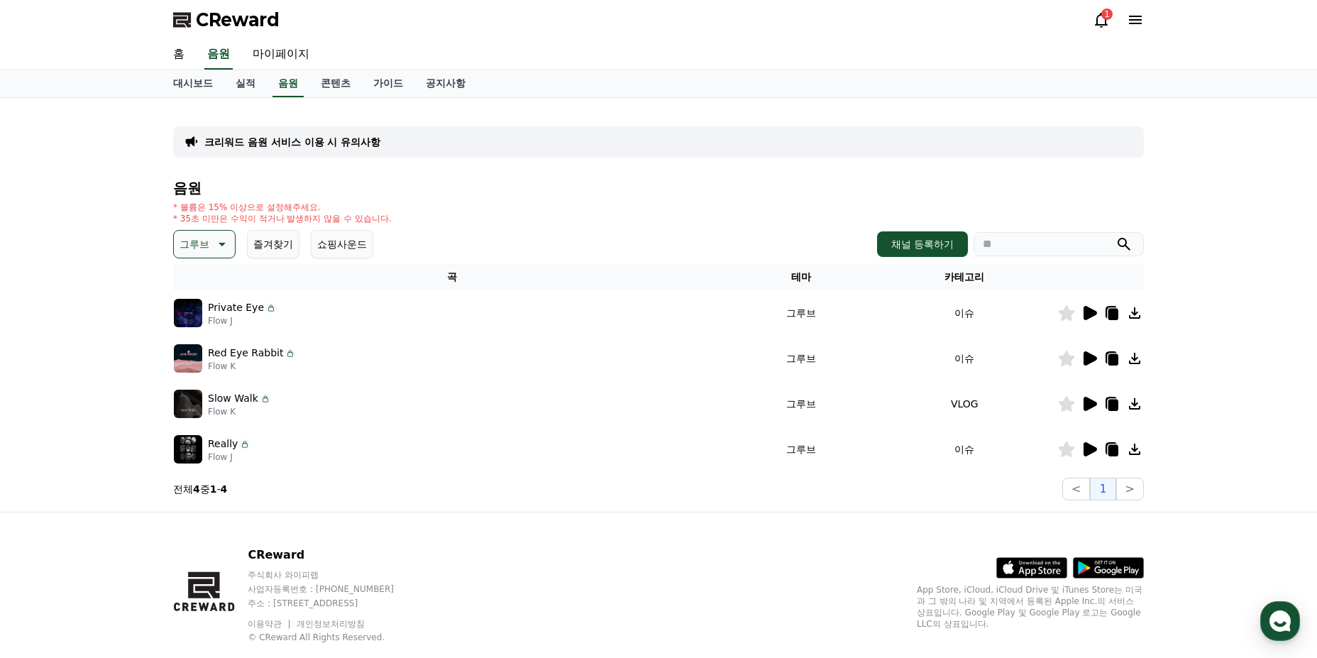
click at [1092, 314] on icon at bounding box center [1090, 313] width 13 height 14
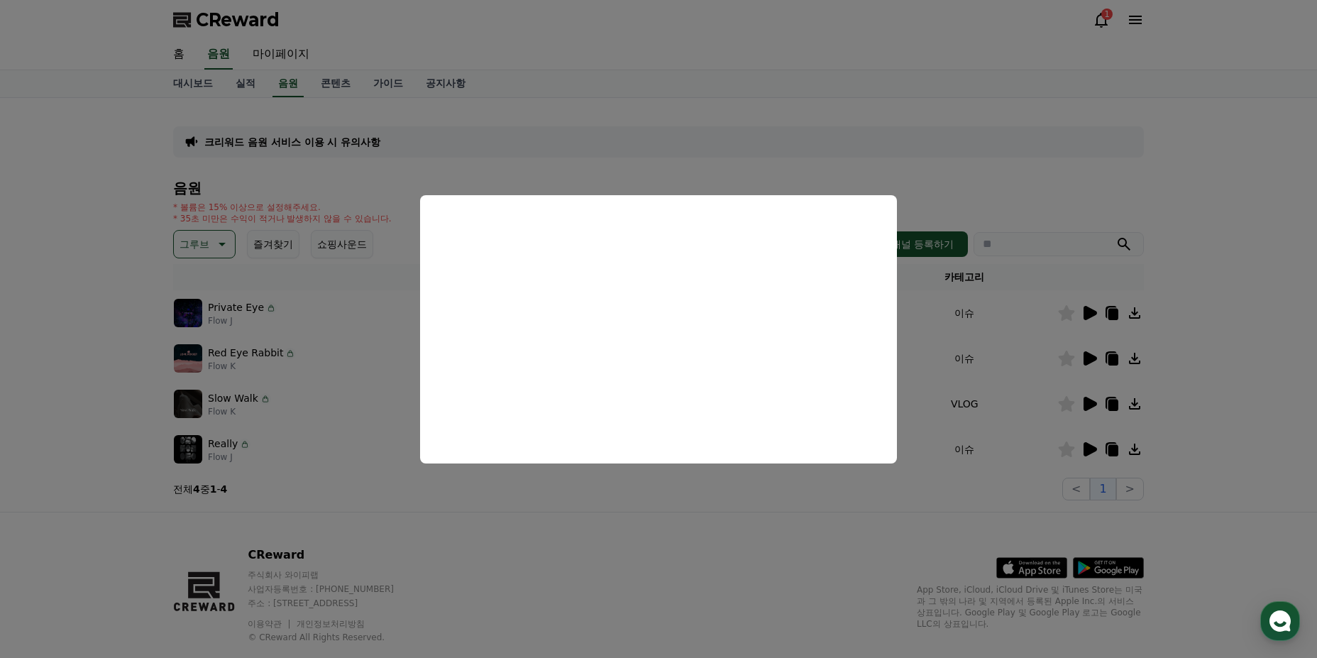
click at [583, 604] on button "close modal" at bounding box center [658, 329] width 1317 height 658
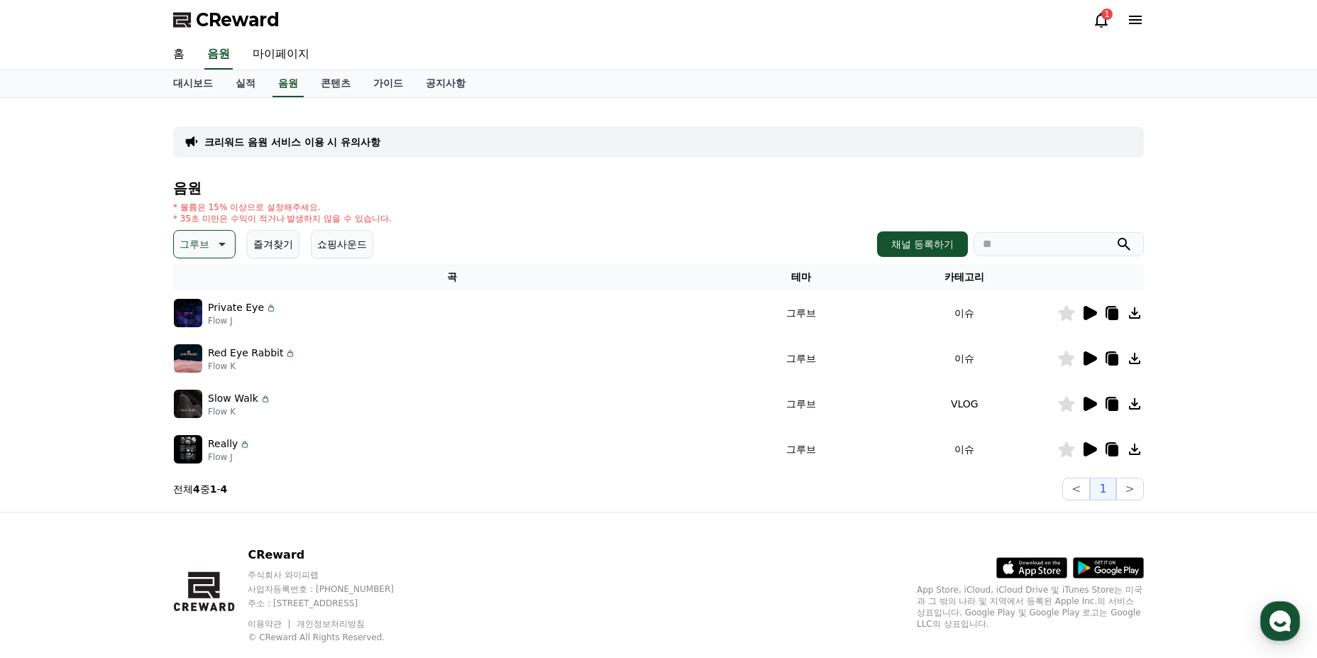
click at [228, 258] on button "그루브" at bounding box center [204, 244] width 62 height 28
click at [197, 366] on button "신나는" at bounding box center [195, 361] width 41 height 31
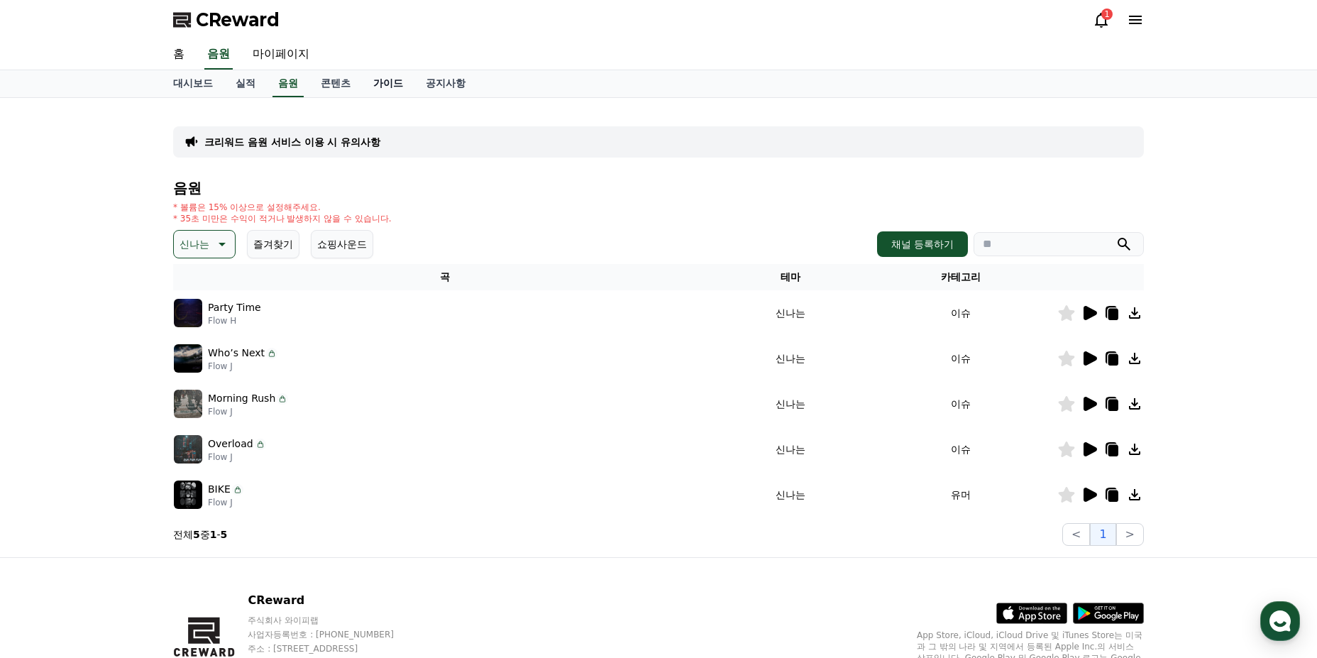
click at [392, 88] on link "가이드" at bounding box center [388, 83] width 53 height 27
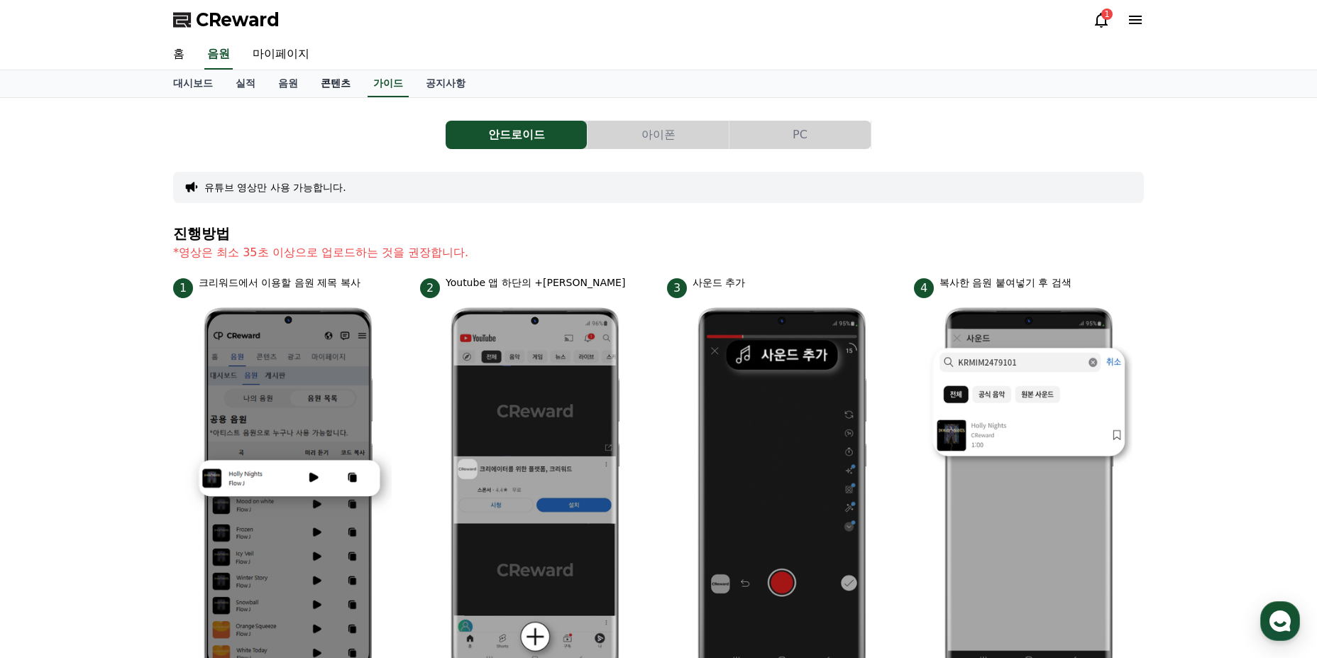
click at [344, 87] on link "콘텐츠" at bounding box center [335, 83] width 53 height 27
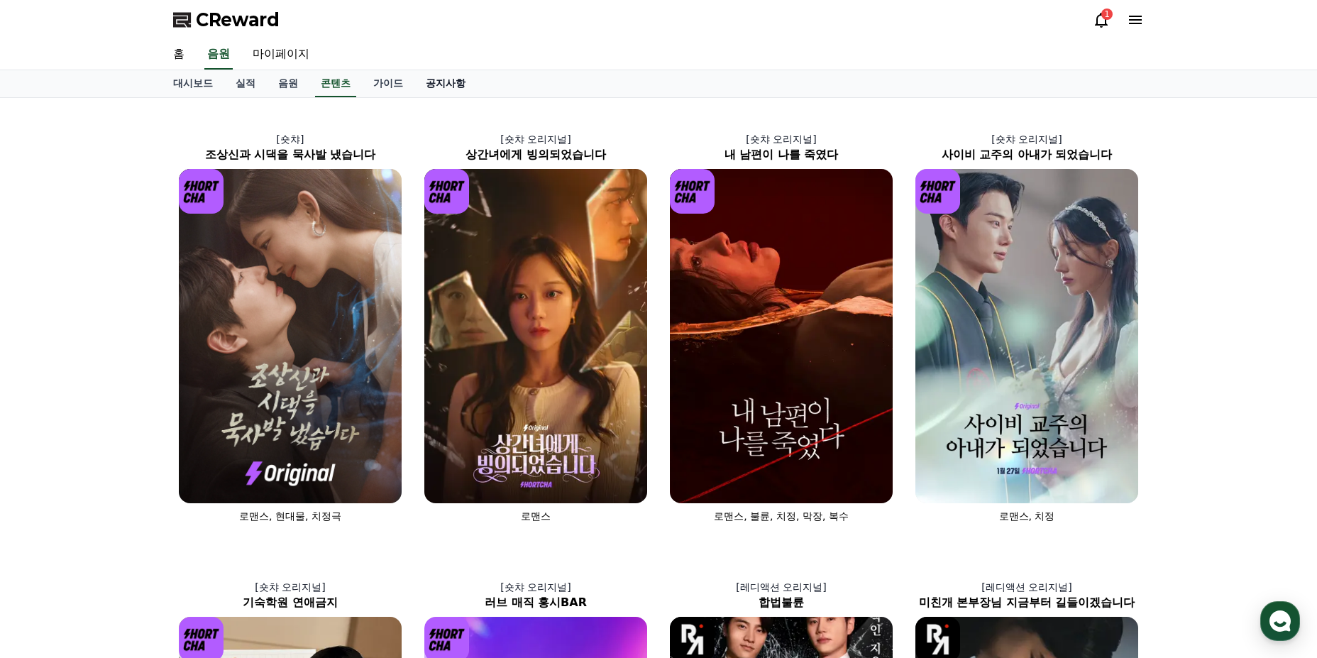
click at [424, 85] on link "공지사항" at bounding box center [445, 83] width 62 height 27
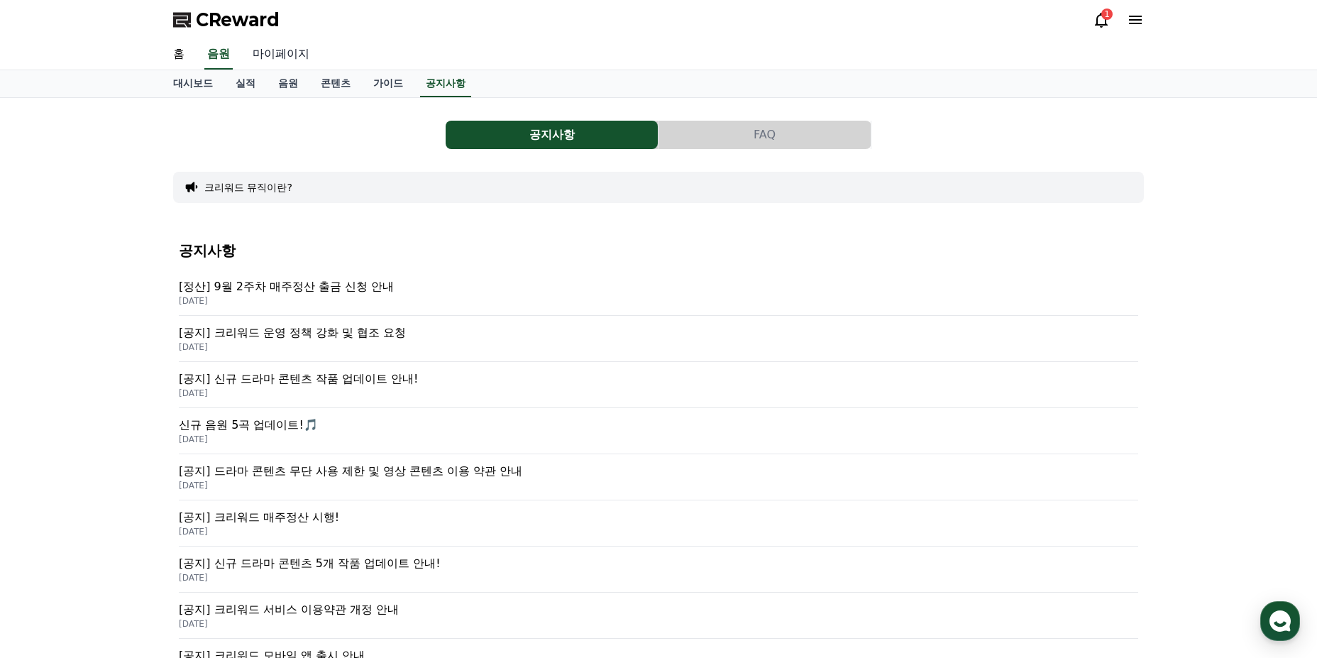
click at [278, 64] on link "마이페이지" at bounding box center [280, 55] width 79 height 30
select select "**********"
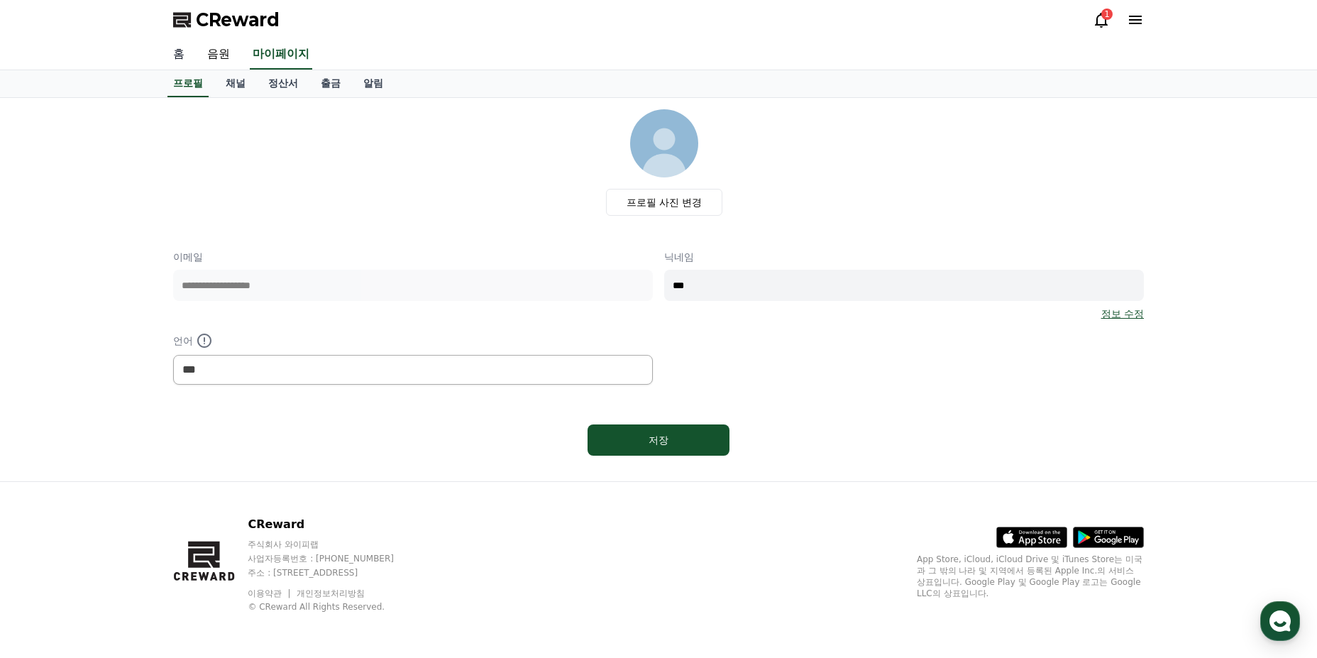
click at [174, 64] on link "홈" at bounding box center [179, 55] width 34 height 30
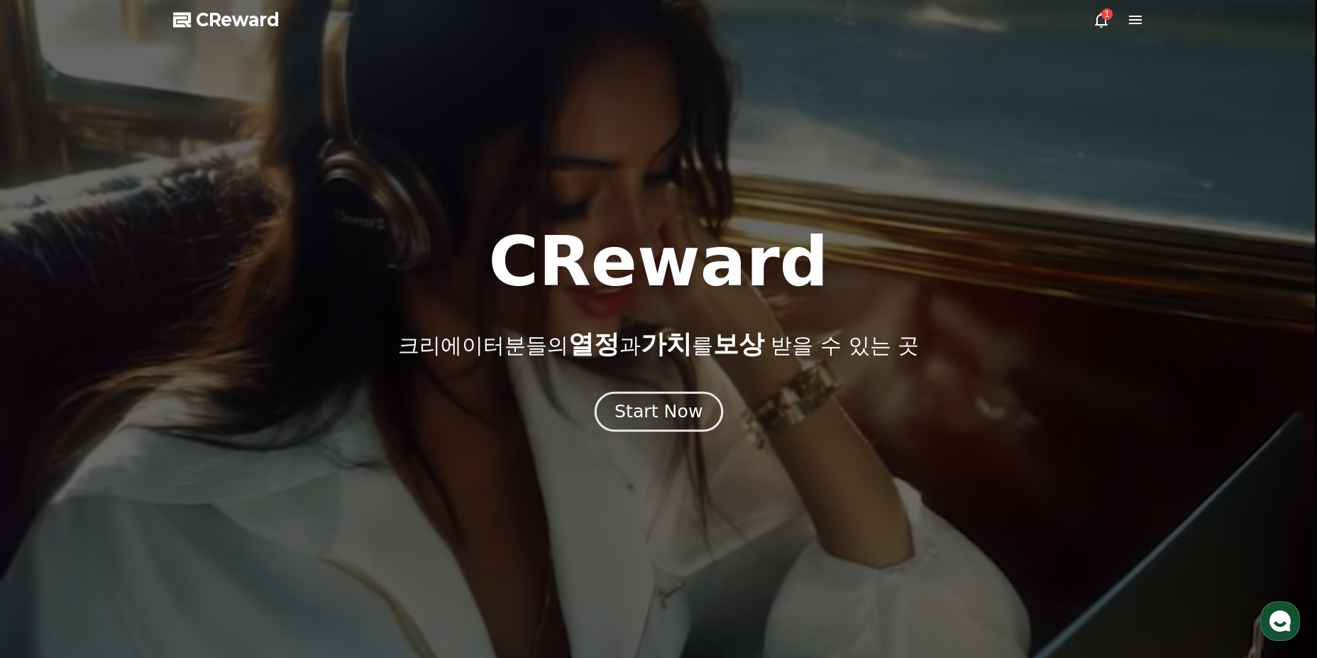
click at [683, 407] on div "Start Now" at bounding box center [659, 412] width 88 height 24
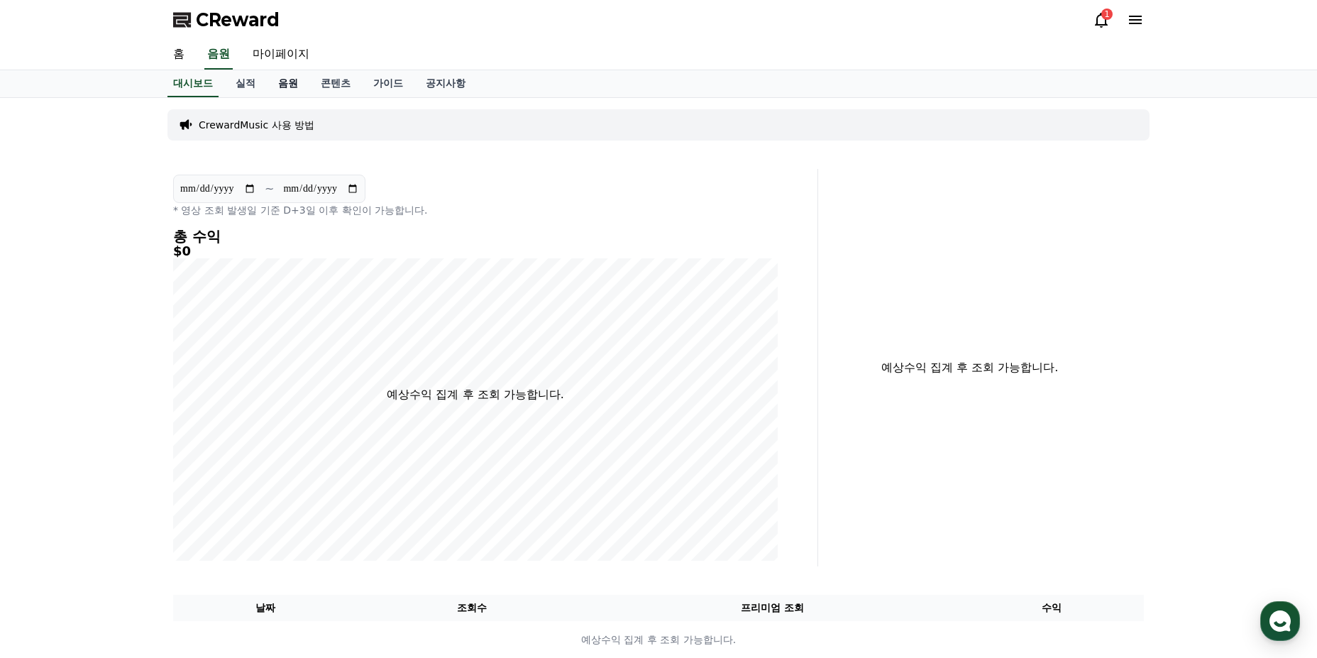
click at [292, 99] on div "**********" at bounding box center [659, 384] width 994 height 572
click at [292, 94] on link "음원" at bounding box center [288, 83] width 43 height 27
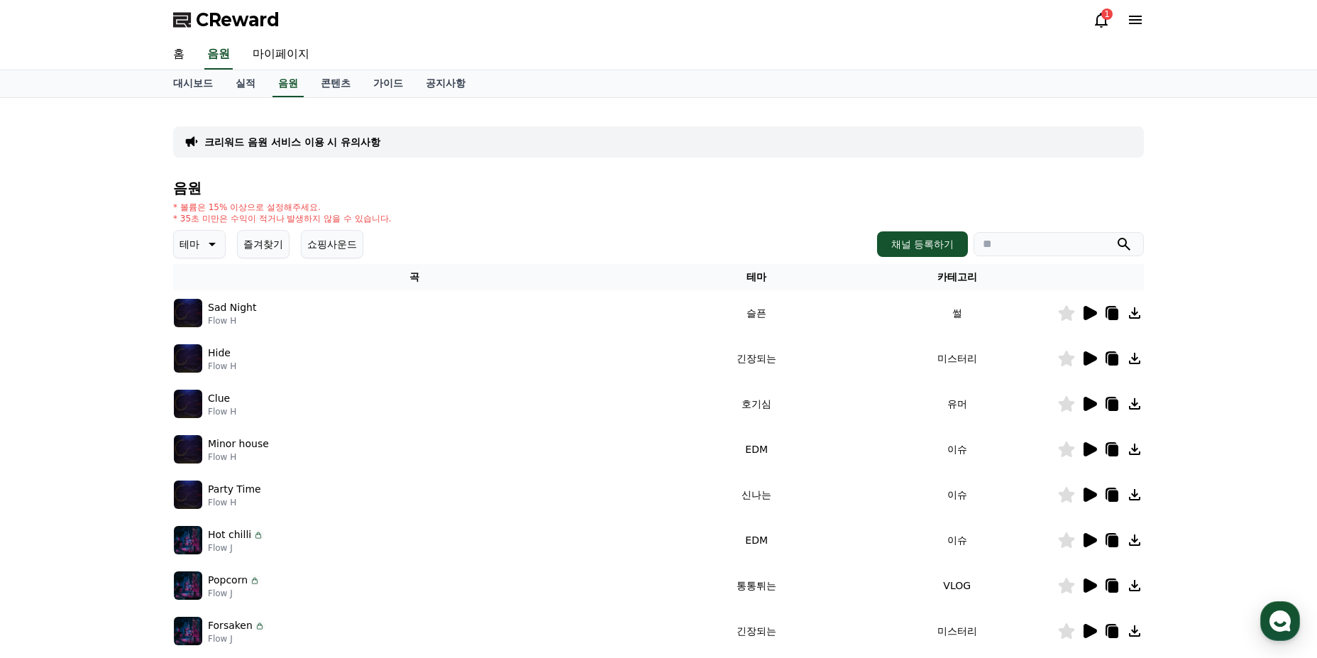
click at [190, 248] on p "테마" at bounding box center [190, 244] width 20 height 20
click at [194, 354] on button "신나는" at bounding box center [195, 344] width 41 height 31
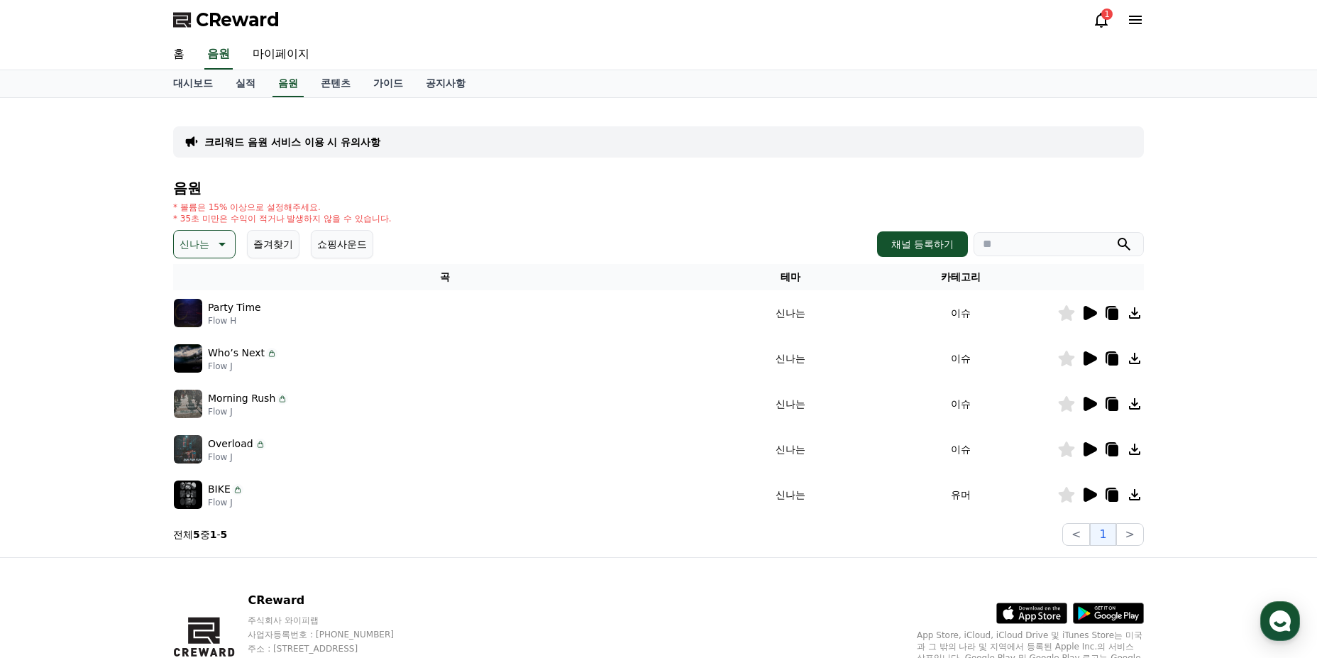
click at [1088, 394] on td at bounding box center [1101, 403] width 87 height 45
click at [1087, 401] on icon at bounding box center [1090, 404] width 13 height 14
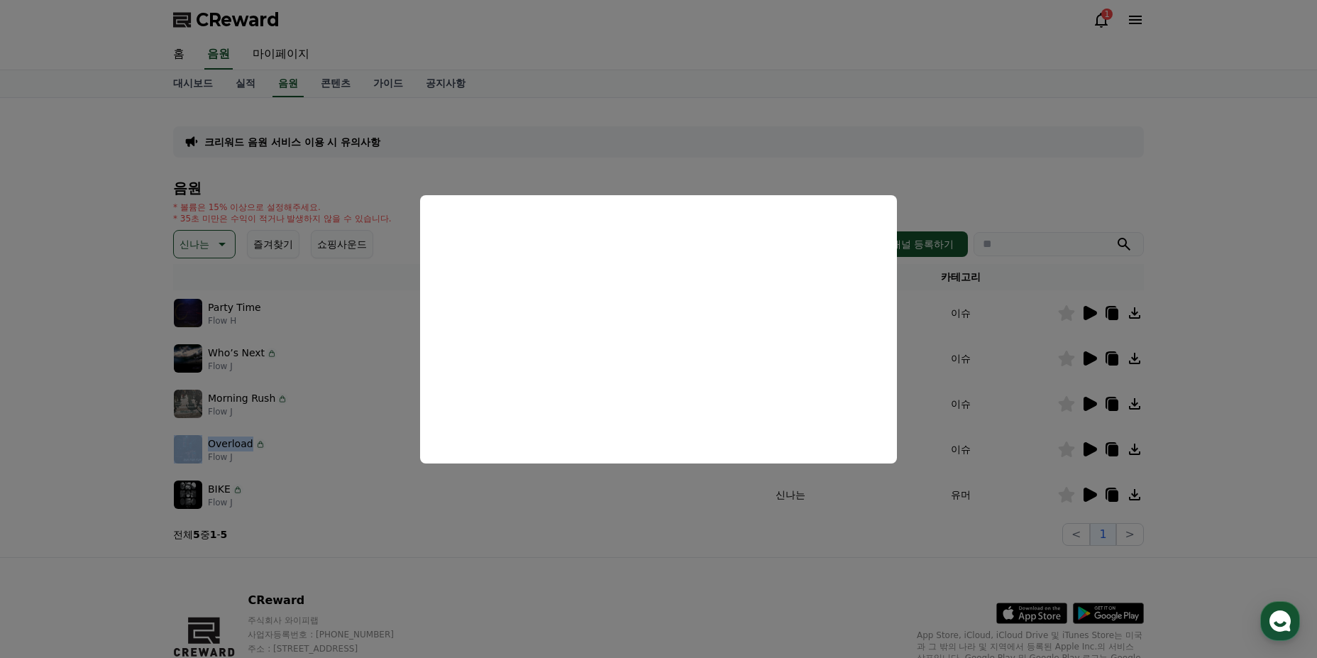
click at [617, 504] on button "close modal" at bounding box center [658, 329] width 1317 height 658
click at [224, 246] on icon at bounding box center [220, 244] width 17 height 17
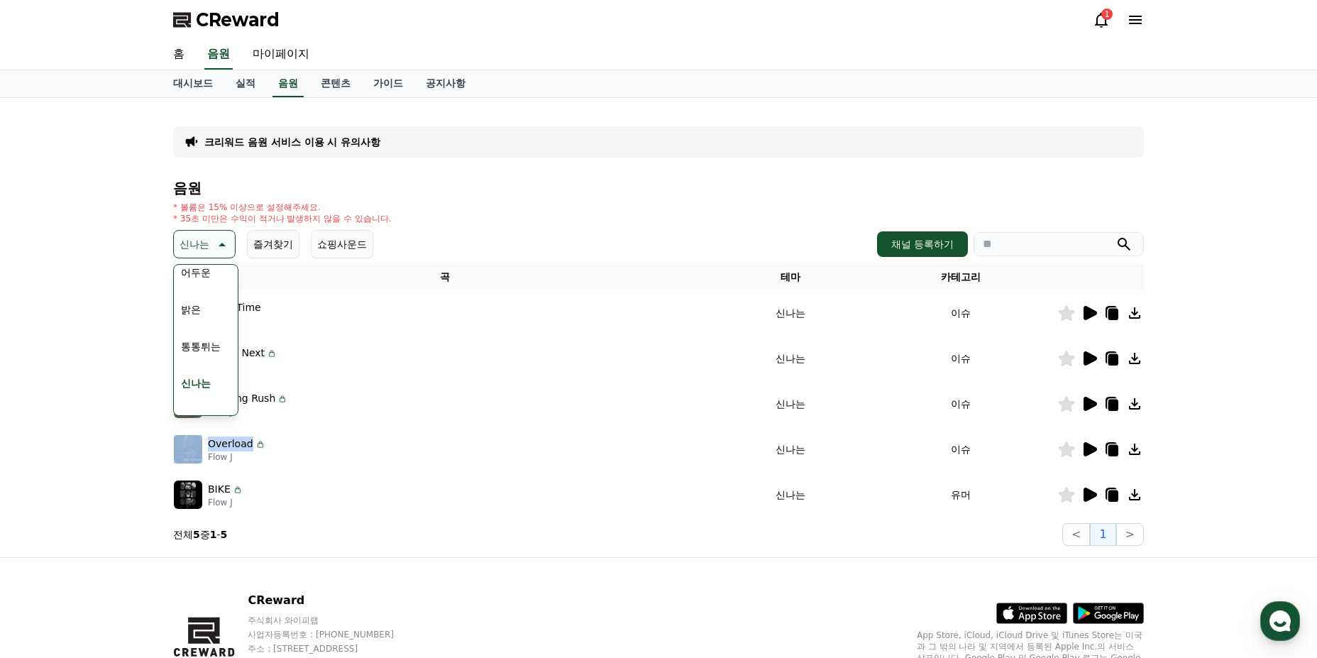
scroll to position [142, 0]
click at [220, 334] on button "통통튀는" at bounding box center [200, 324] width 51 height 31
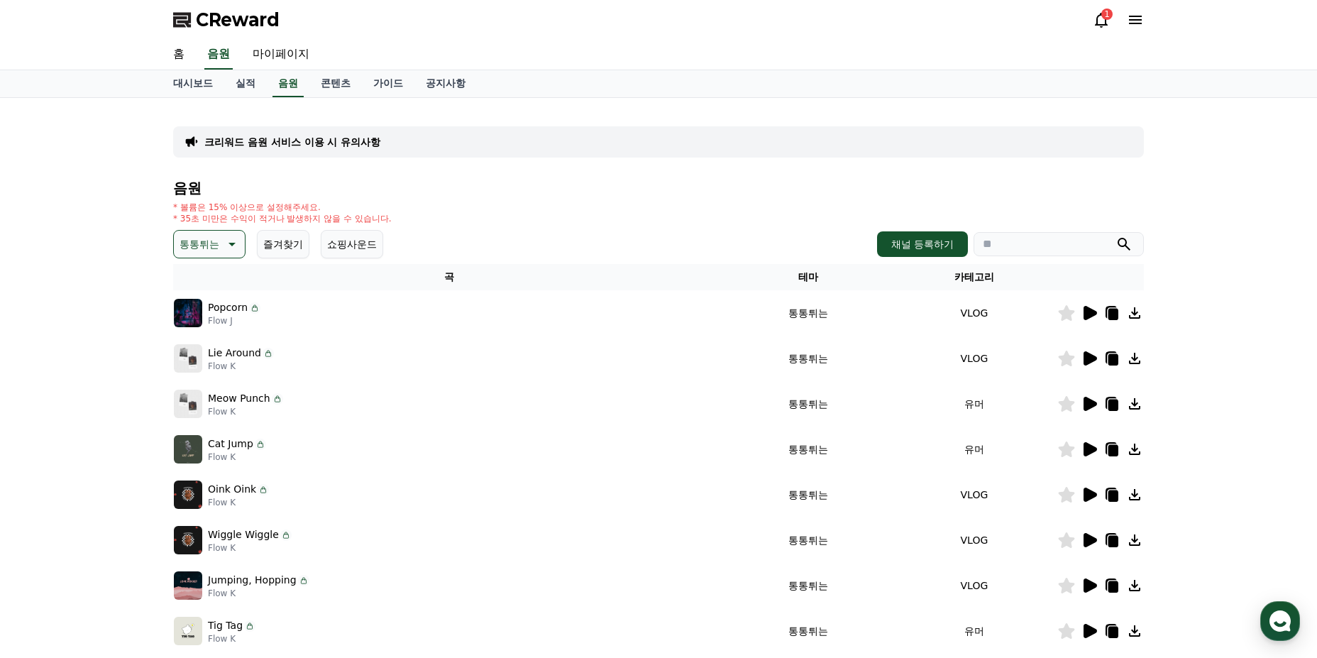
click at [1089, 357] on icon at bounding box center [1090, 358] width 13 height 14
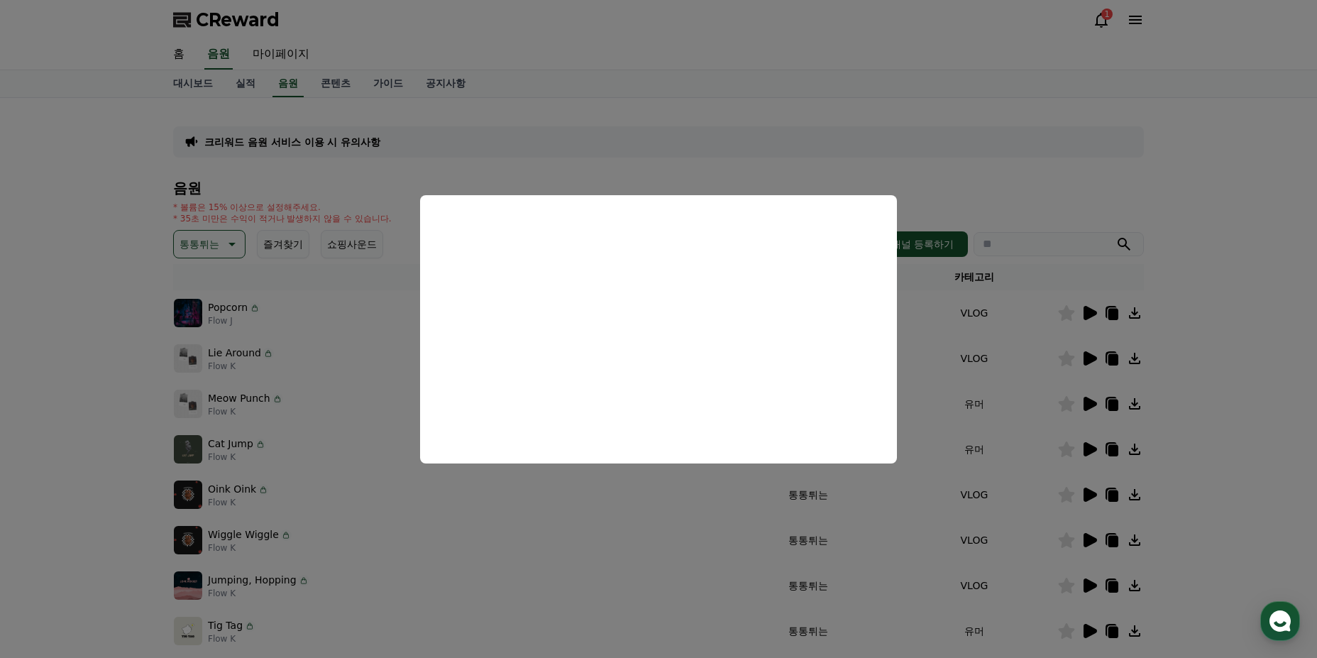
click at [336, 438] on button "close modal" at bounding box center [658, 329] width 1317 height 658
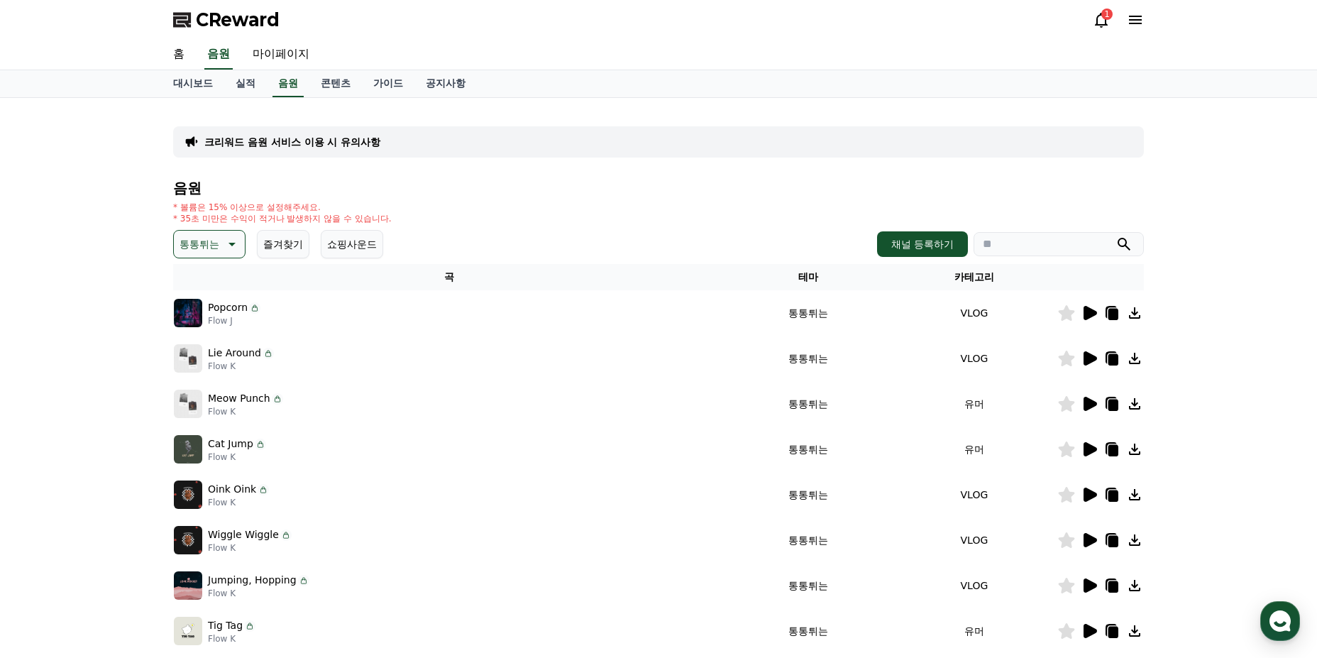
click at [1097, 315] on icon at bounding box center [1089, 312] width 17 height 17
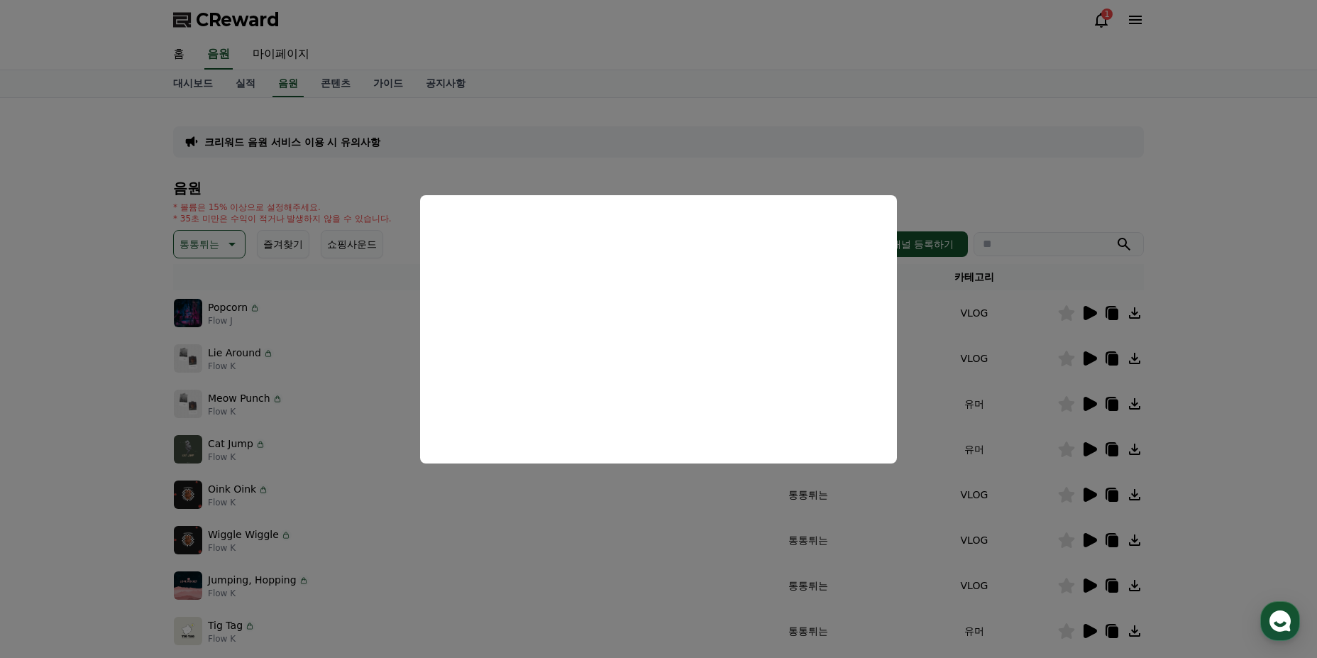
click at [505, 536] on button "close modal" at bounding box center [658, 329] width 1317 height 658
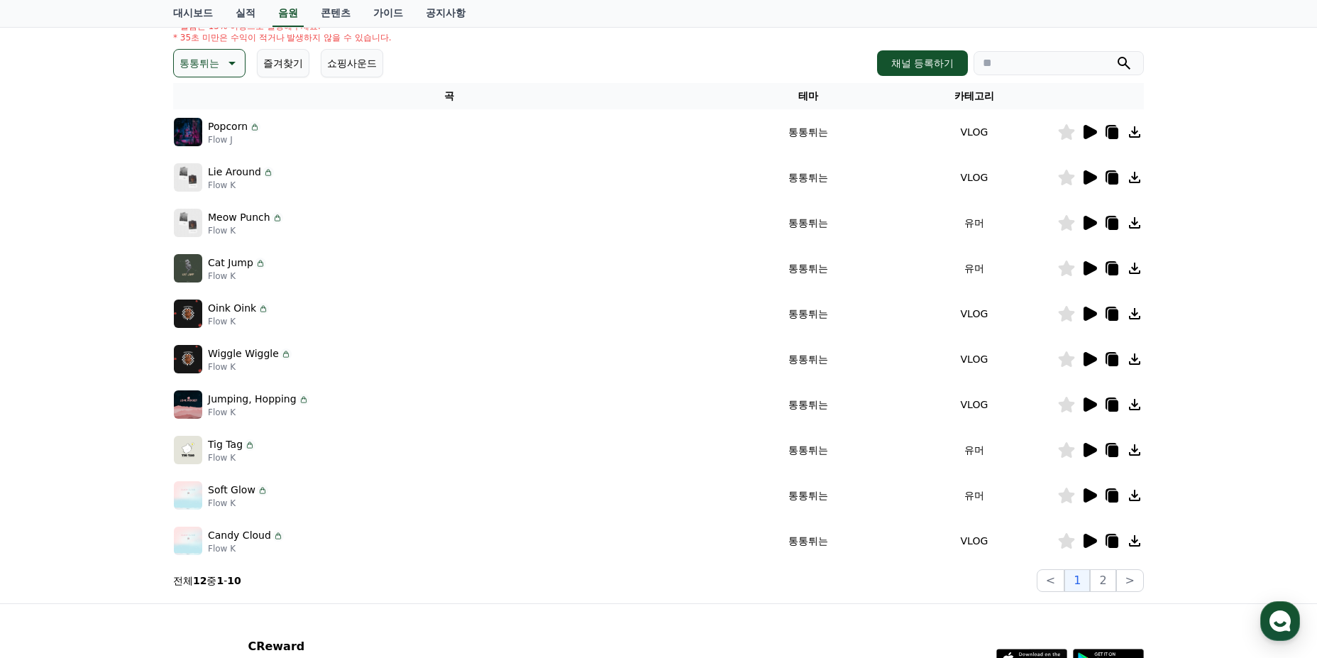
scroll to position [213, 0]
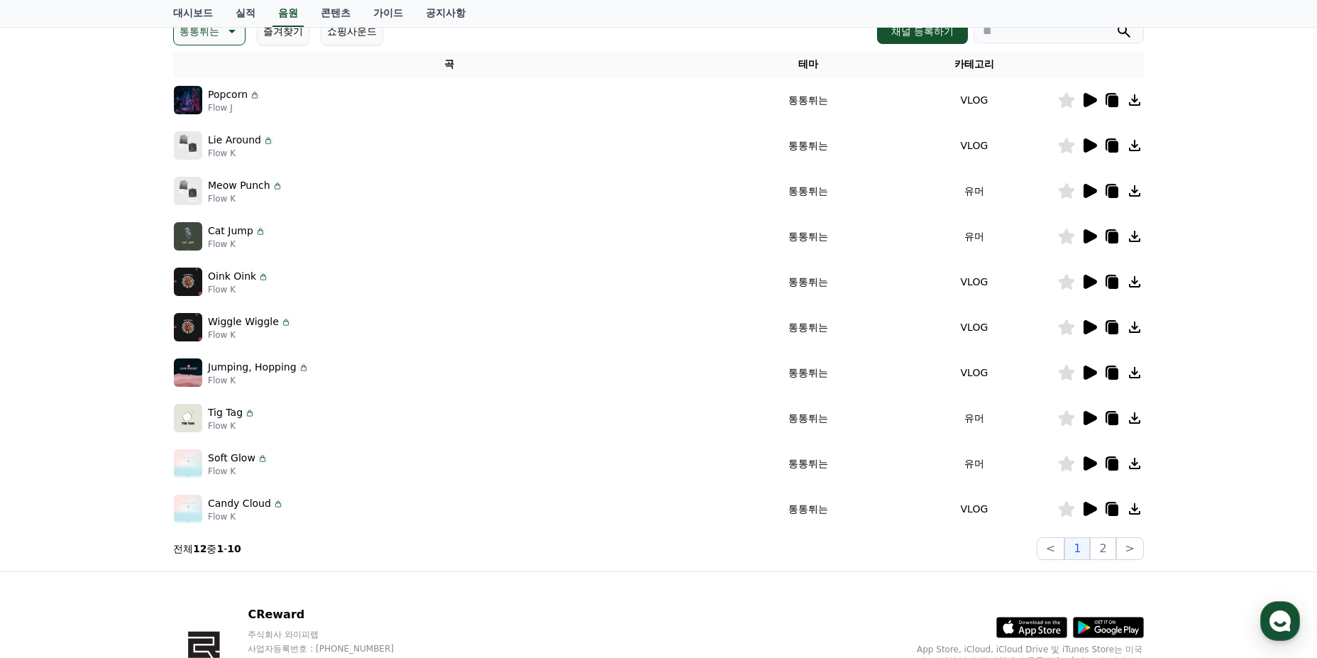
click at [1087, 510] on icon at bounding box center [1090, 509] width 13 height 14
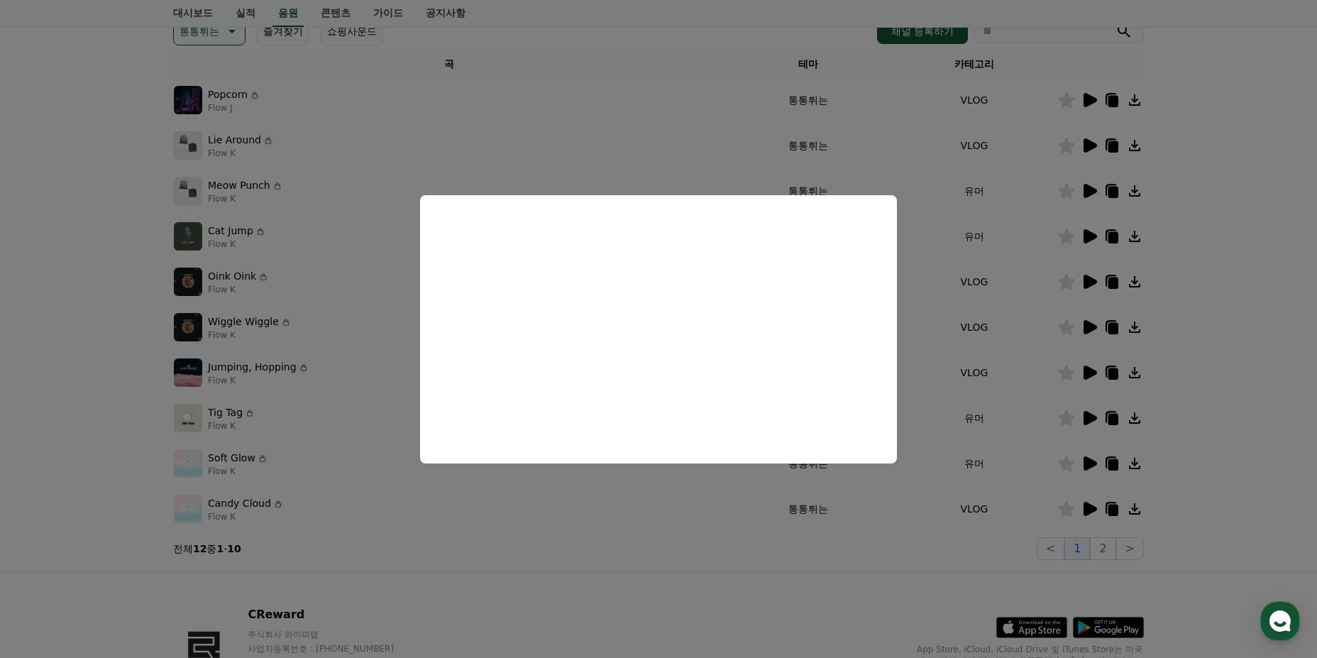
click at [373, 377] on button "close modal" at bounding box center [658, 329] width 1317 height 658
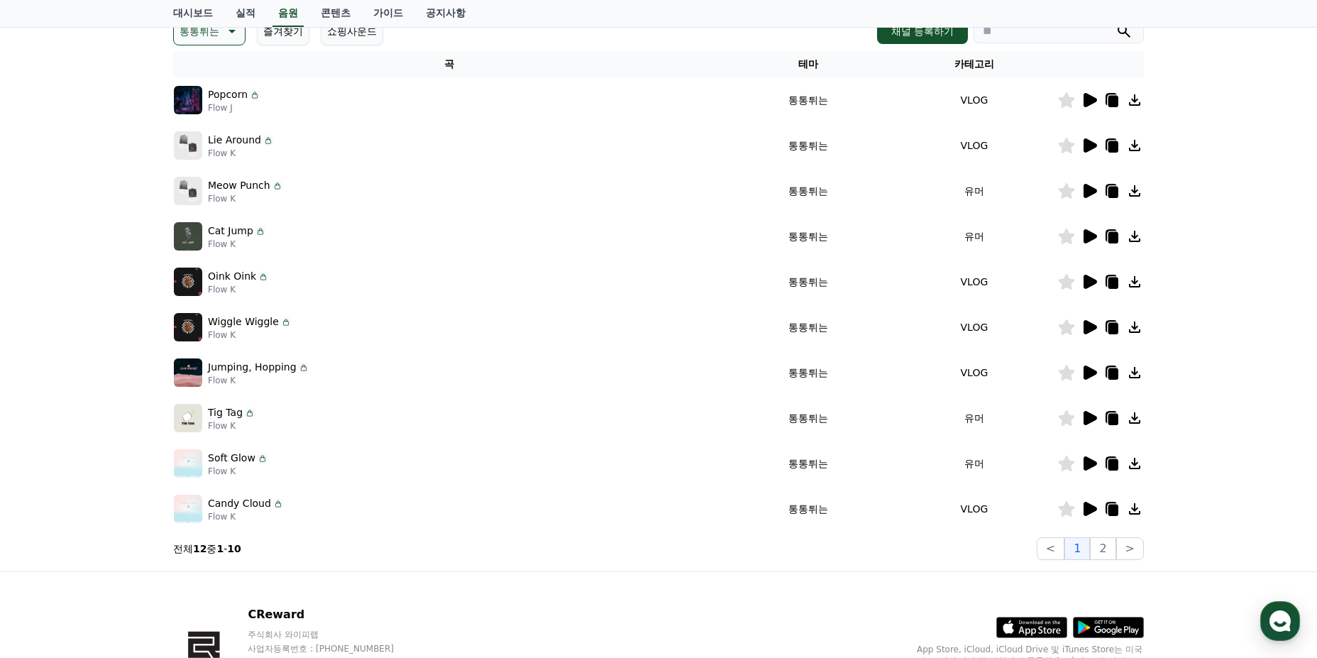
click at [1092, 371] on icon at bounding box center [1090, 373] width 13 height 14
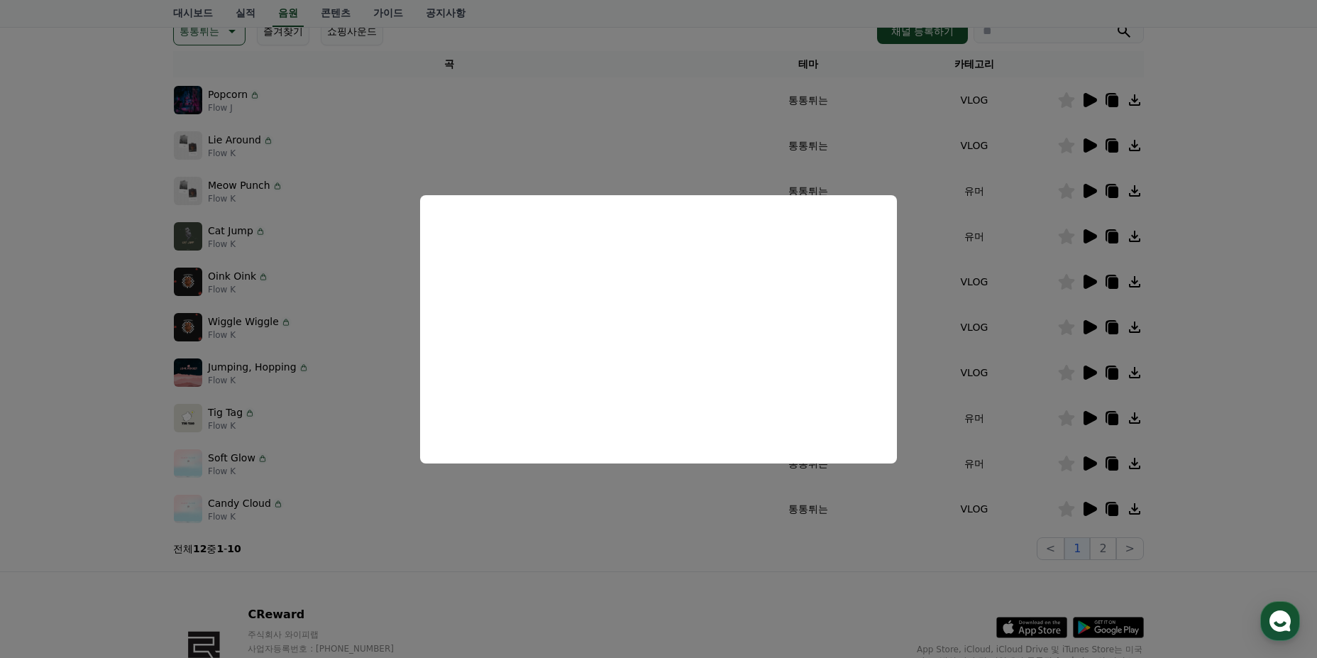
click at [506, 566] on button "close modal" at bounding box center [658, 329] width 1317 height 658
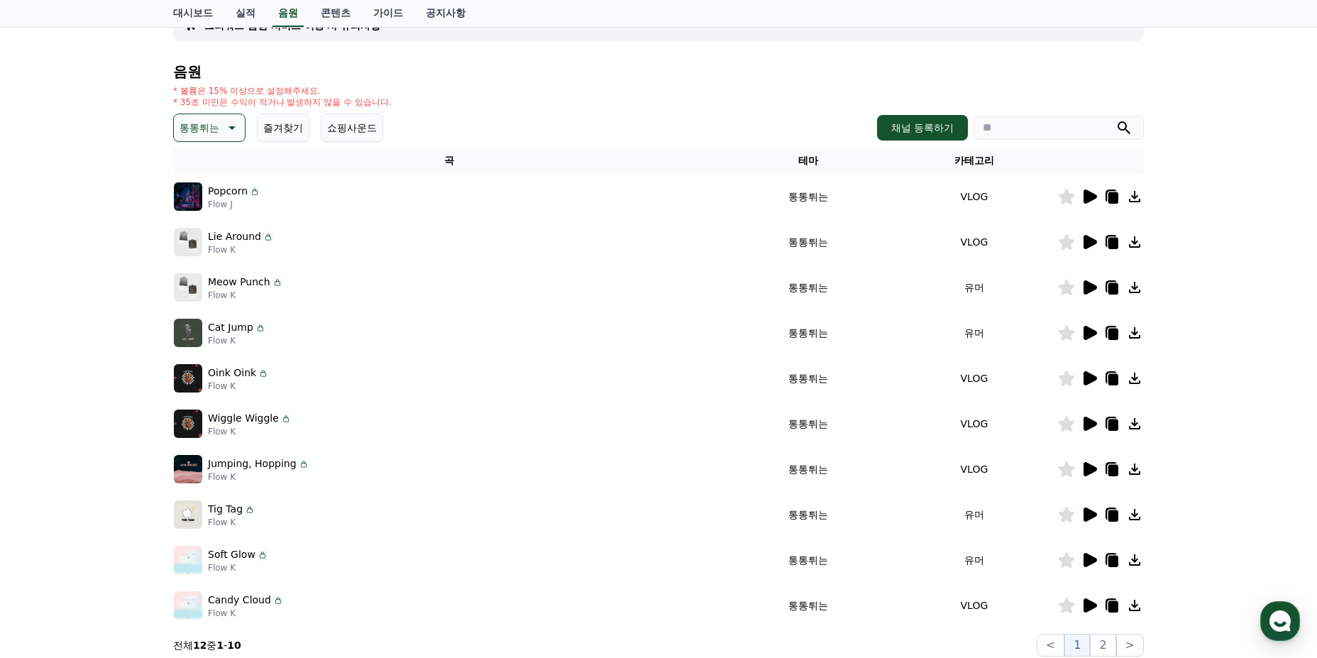
scroll to position [0, 0]
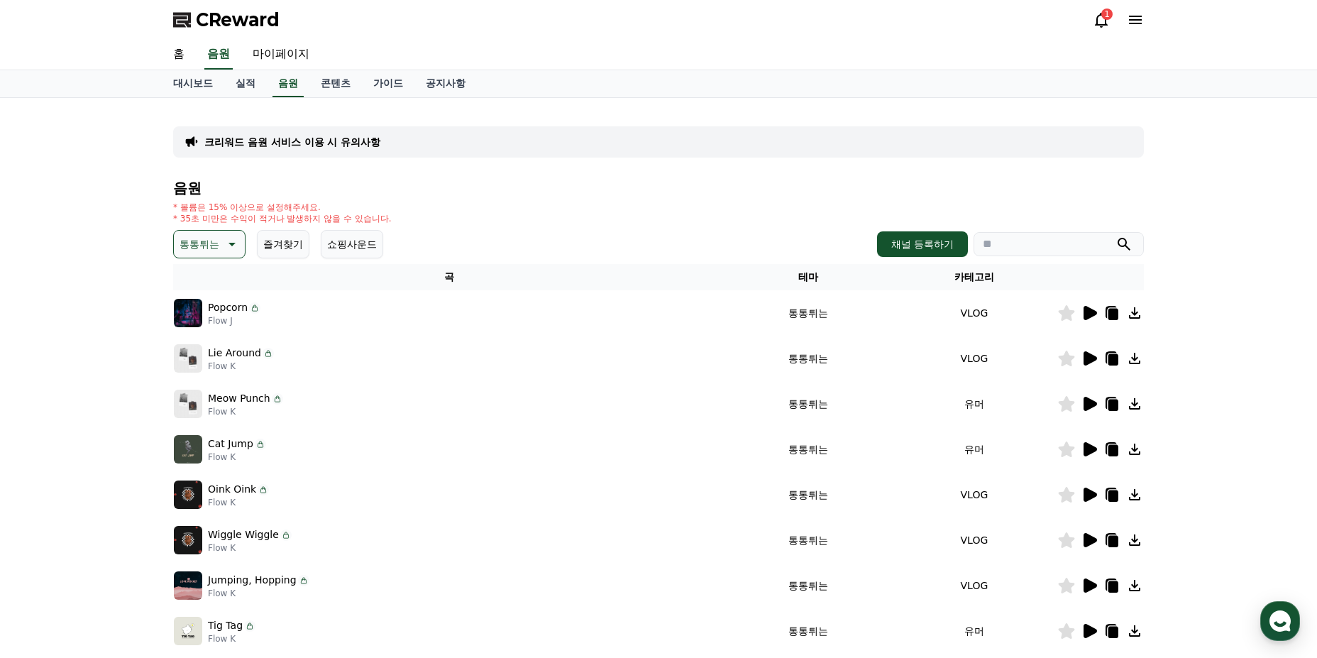
click at [204, 246] on p "통통튀는" at bounding box center [200, 244] width 40 height 20
click at [214, 326] on div "전체 환상적인 호기심 어두운 밝은 통통튀는 신나는 반전 웅장한 드라마틱 즐거움 분위기있는 EDM 그루브 슬픈 잔잔한 귀여운 감동적인 긴장되는 …" at bounding box center [209, 419] width 68 height 732
click at [202, 330] on button "반전" at bounding box center [190, 327] width 31 height 31
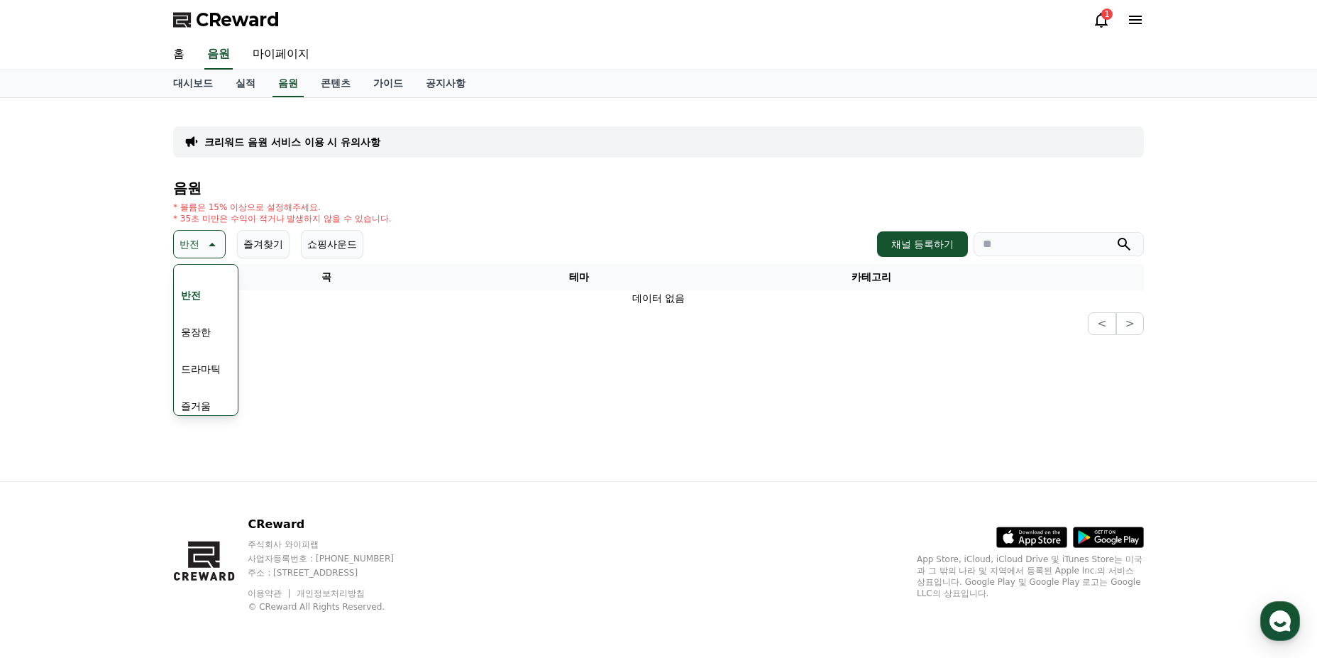
scroll to position [230, 0]
click at [210, 343] on button "웅장한" at bounding box center [195, 346] width 41 height 31
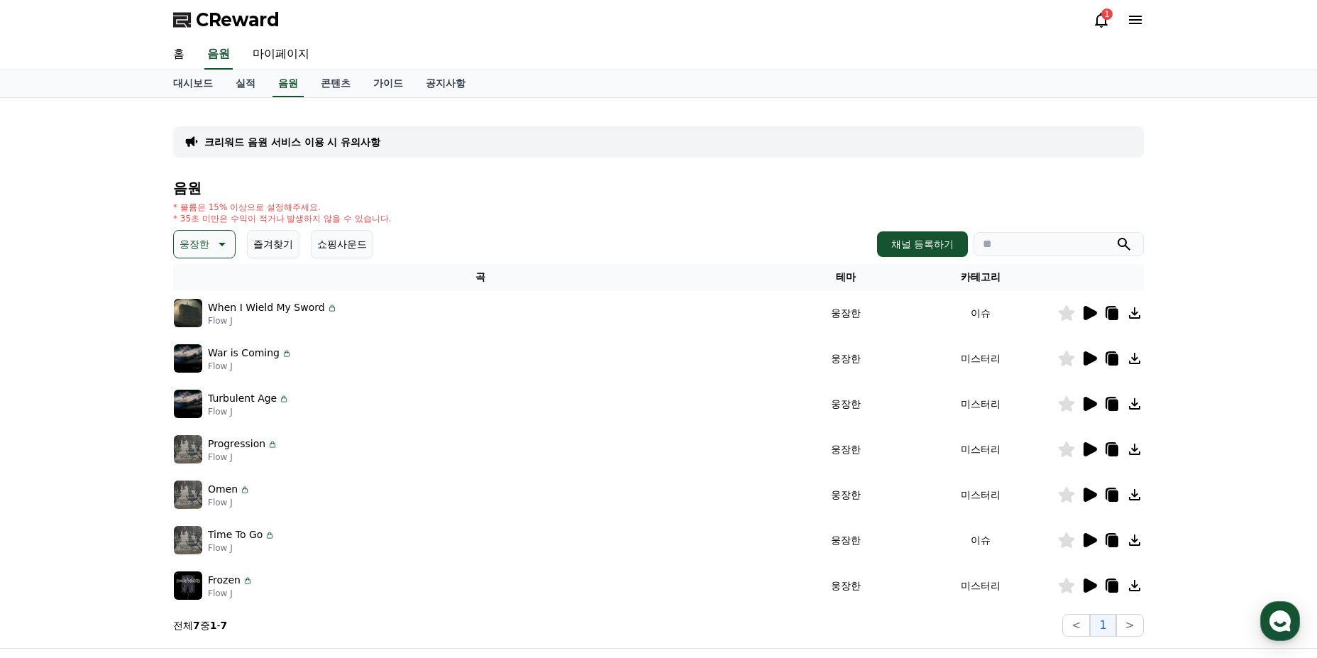
click at [1093, 307] on icon at bounding box center [1089, 312] width 17 height 17
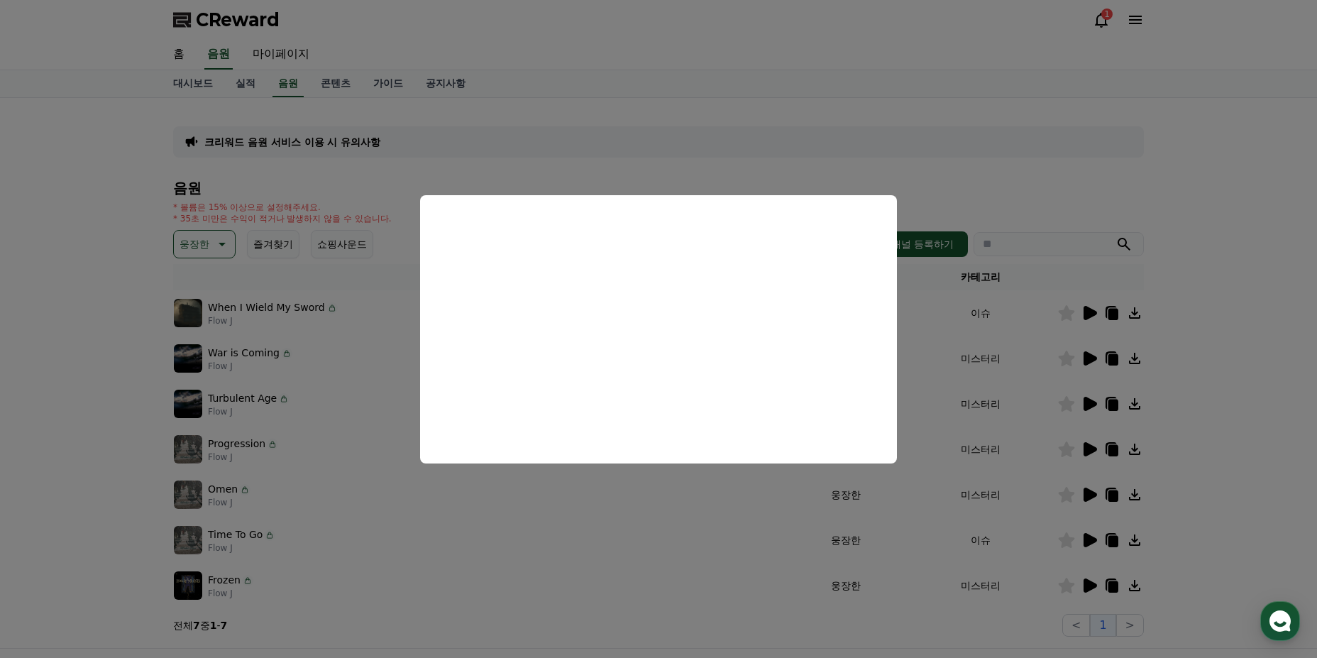
click at [1057, 352] on button "close modal" at bounding box center [658, 329] width 1317 height 658
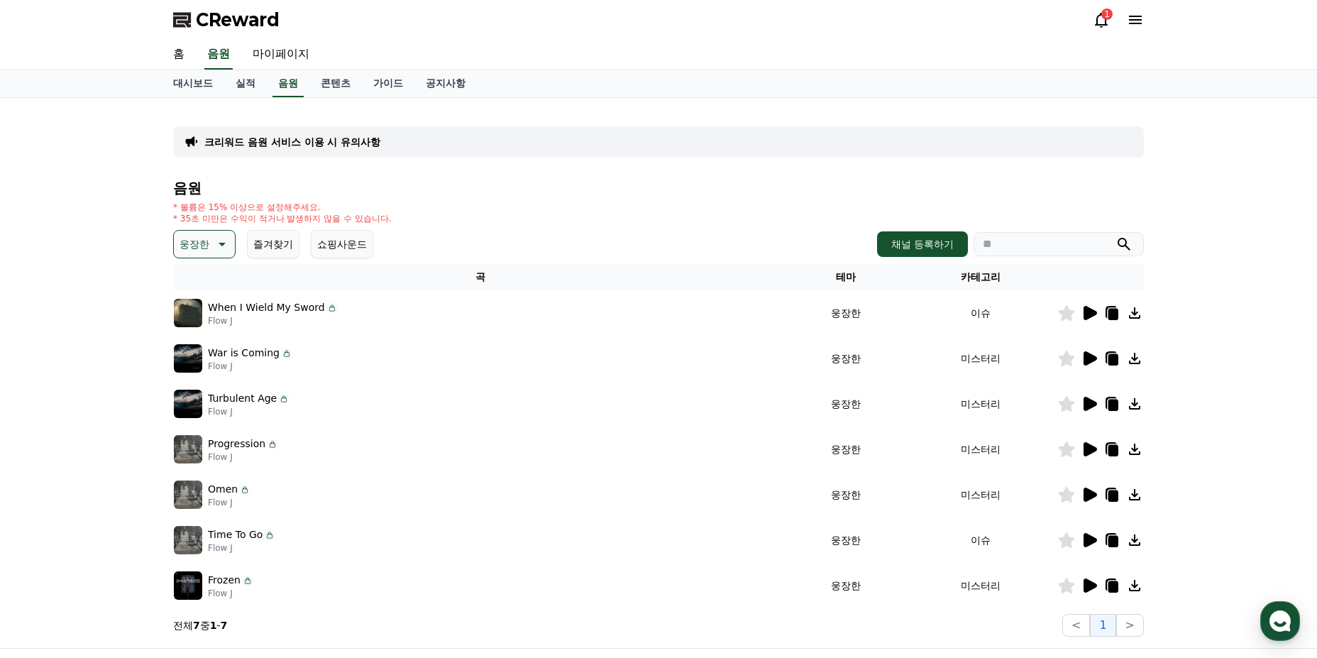
click at [1085, 353] on icon at bounding box center [1090, 358] width 13 height 14
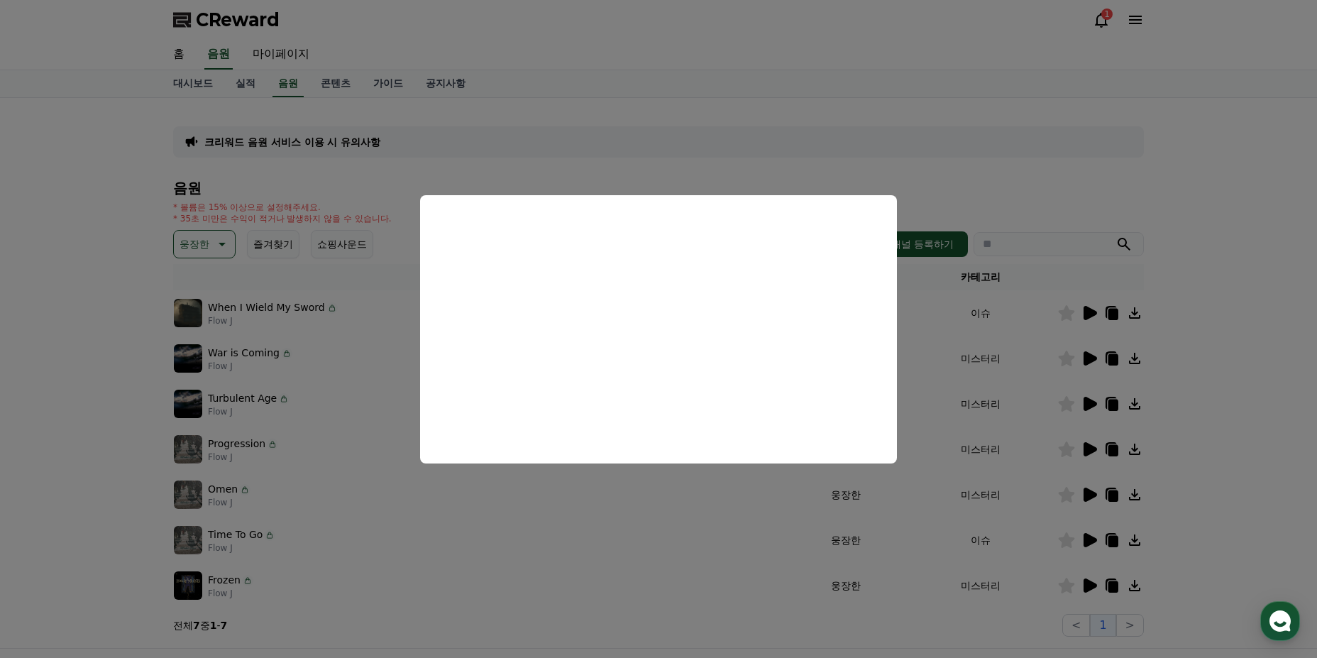
click at [1092, 397] on button "close modal" at bounding box center [658, 329] width 1317 height 658
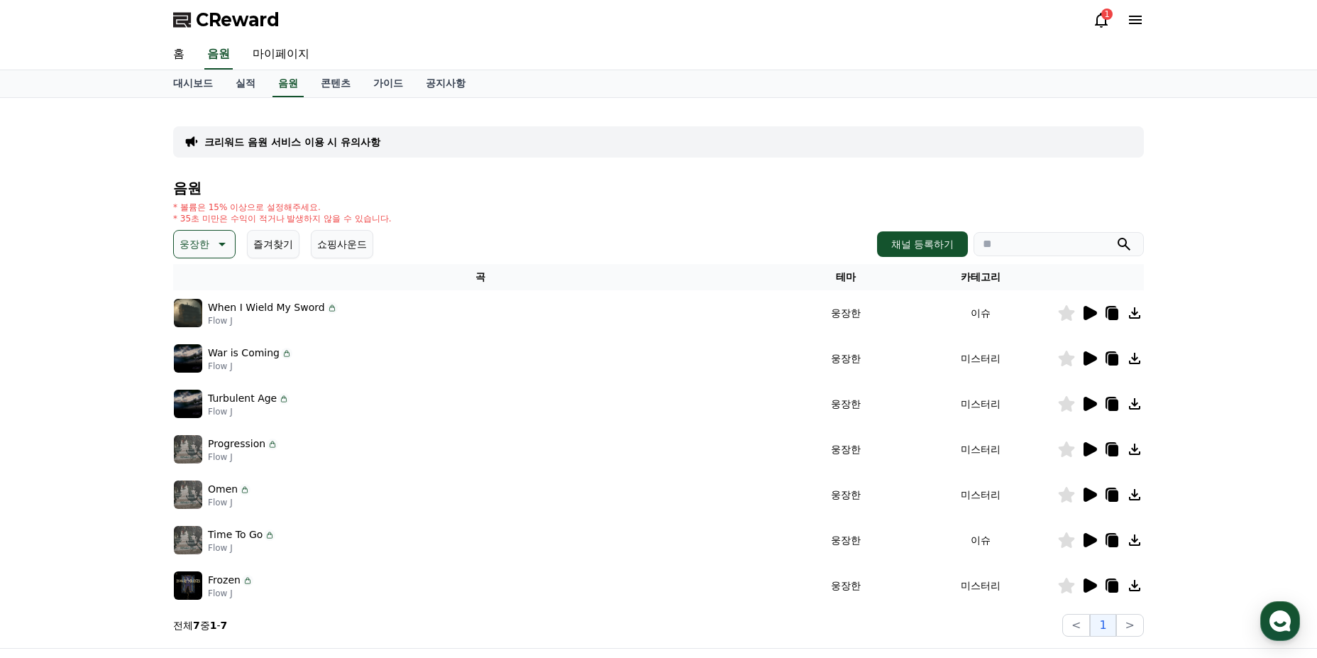
click at [1080, 402] on div at bounding box center [1100, 403] width 85 height 17
click at [1082, 402] on icon at bounding box center [1089, 403] width 17 height 17
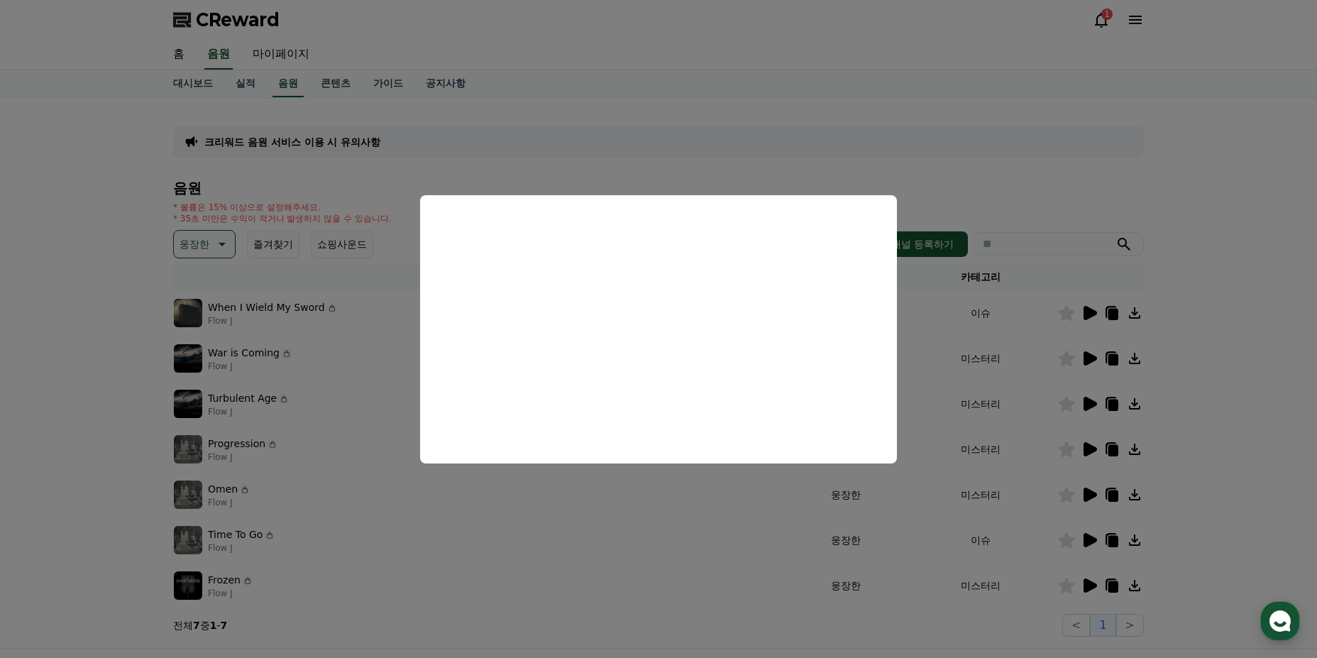
click at [674, 545] on button "close modal" at bounding box center [658, 329] width 1317 height 658
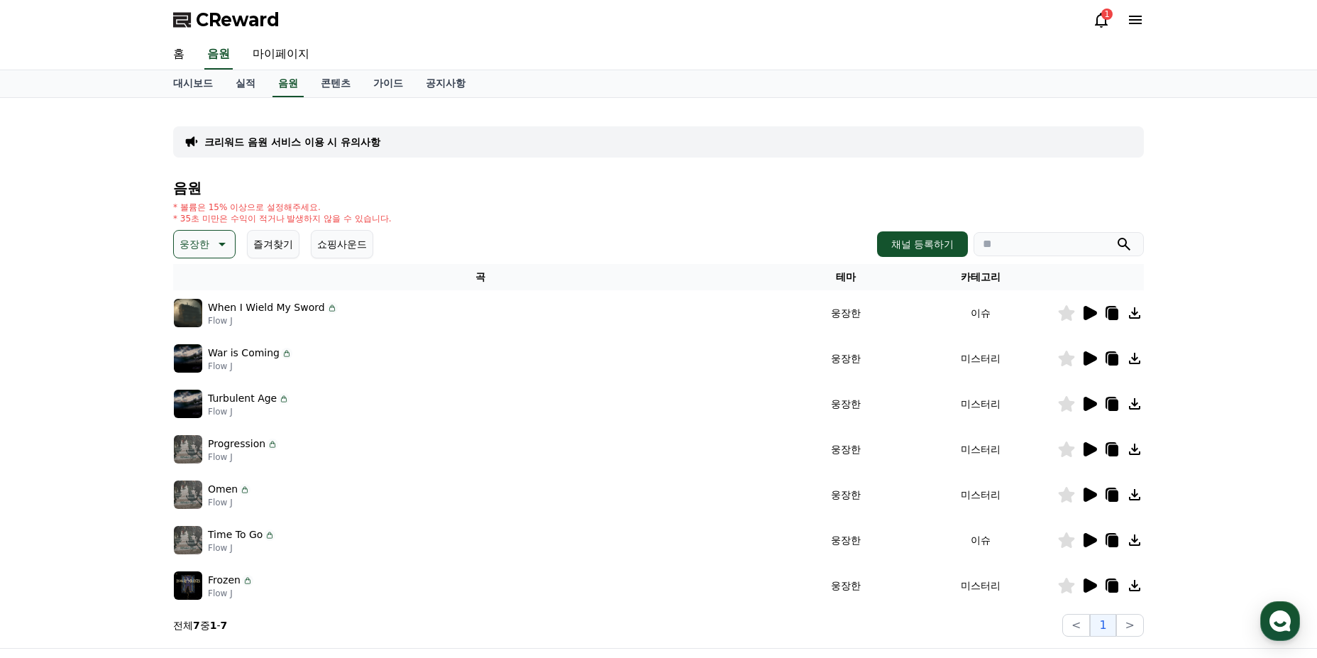
click at [1085, 586] on icon at bounding box center [1090, 585] width 13 height 14
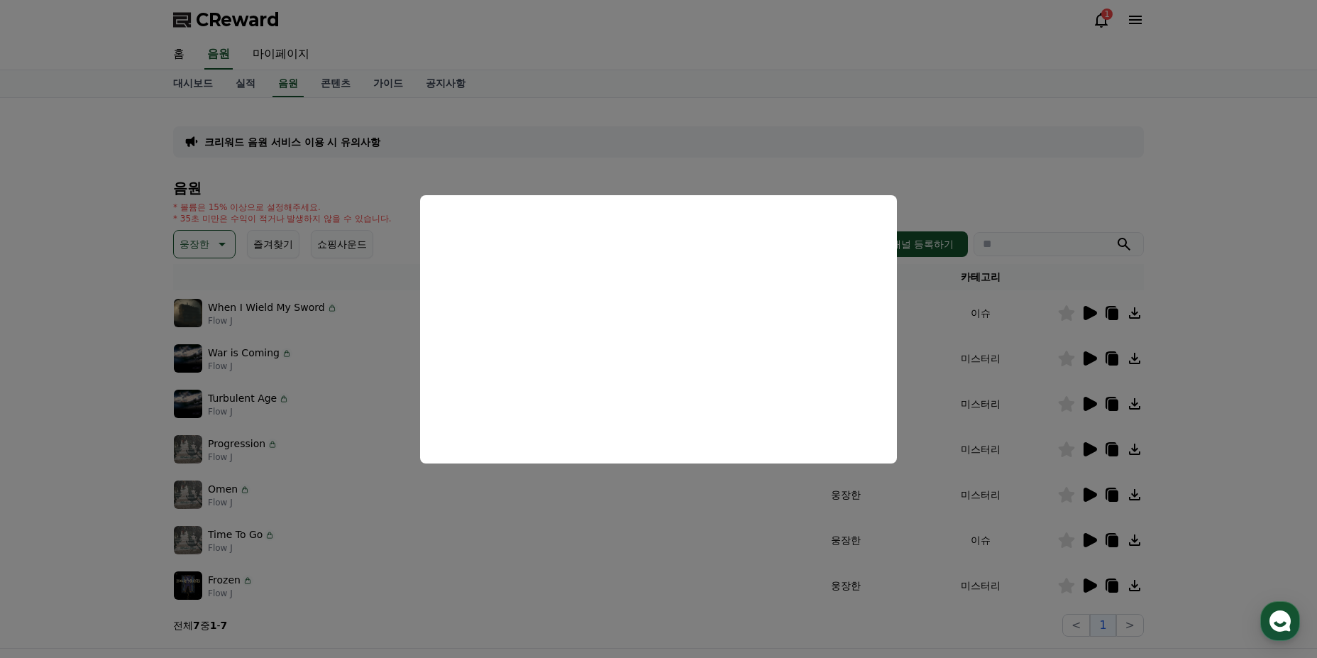
drag, startPoint x: 996, startPoint y: 547, endPoint x: 1028, endPoint y: 549, distance: 32.1
click at [998, 547] on button "close modal" at bounding box center [658, 329] width 1317 height 658
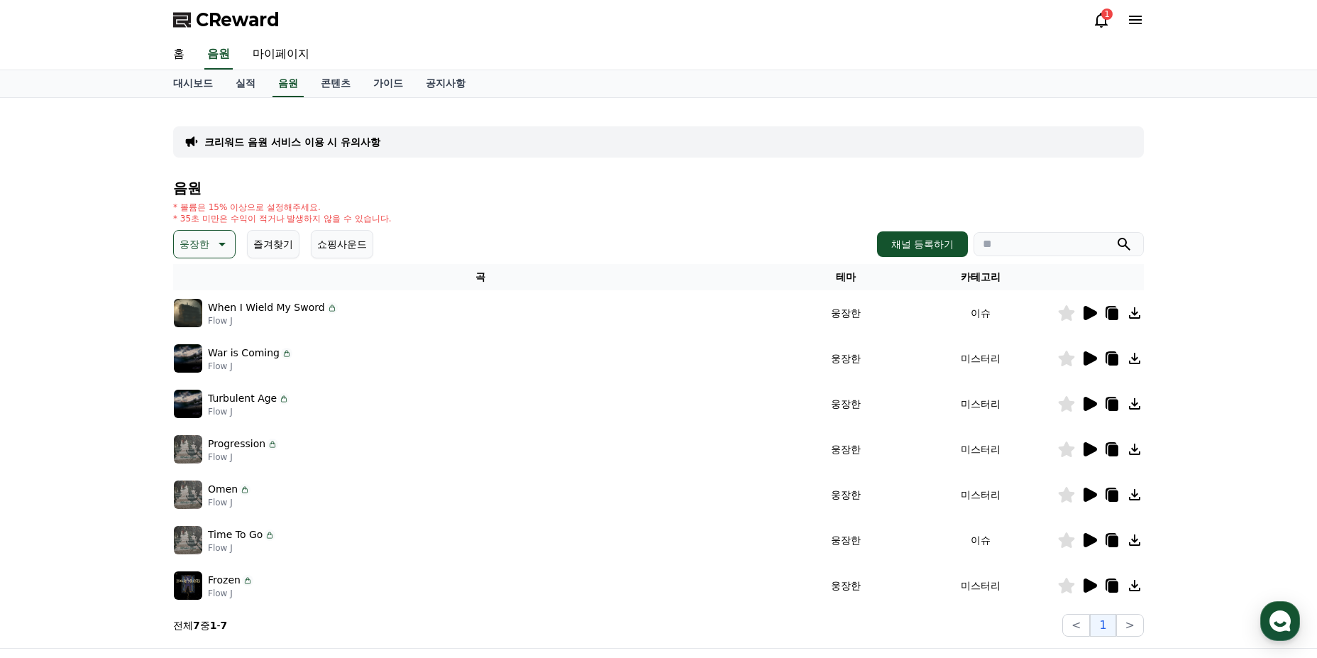
click at [1073, 536] on icon at bounding box center [1066, 540] width 17 height 16
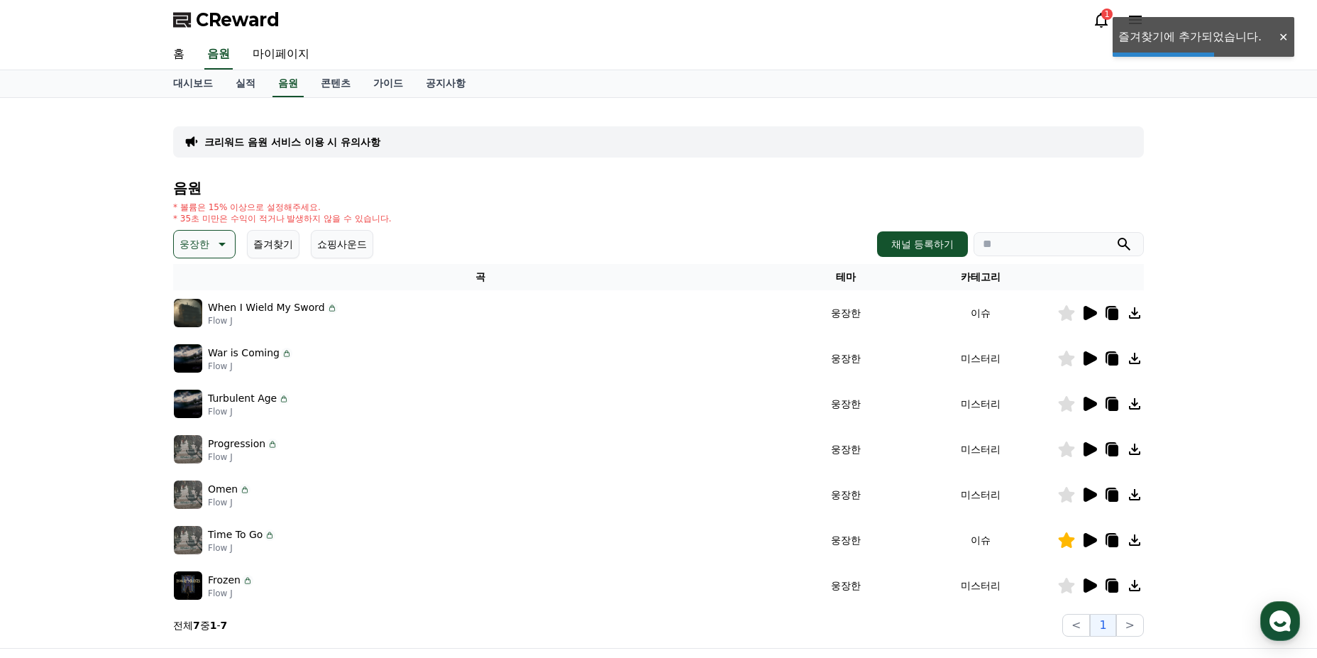
click at [1072, 541] on icon at bounding box center [1067, 540] width 16 height 16
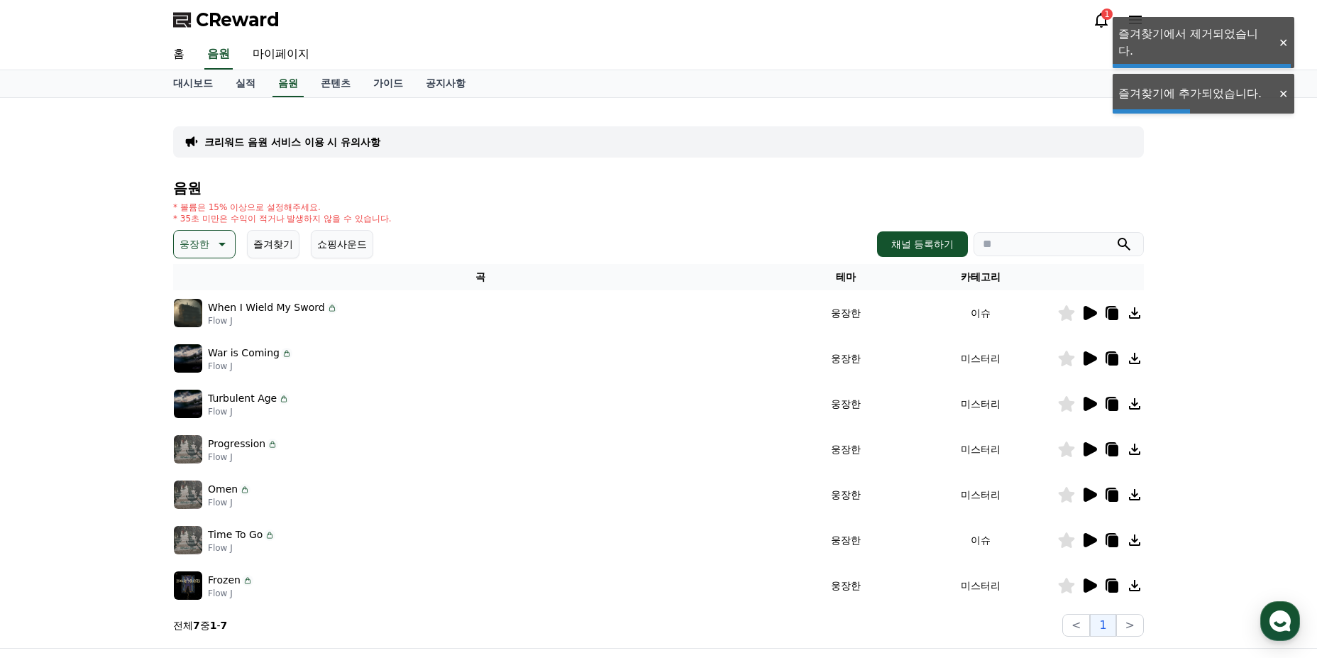
click at [1087, 541] on icon at bounding box center [1090, 540] width 13 height 14
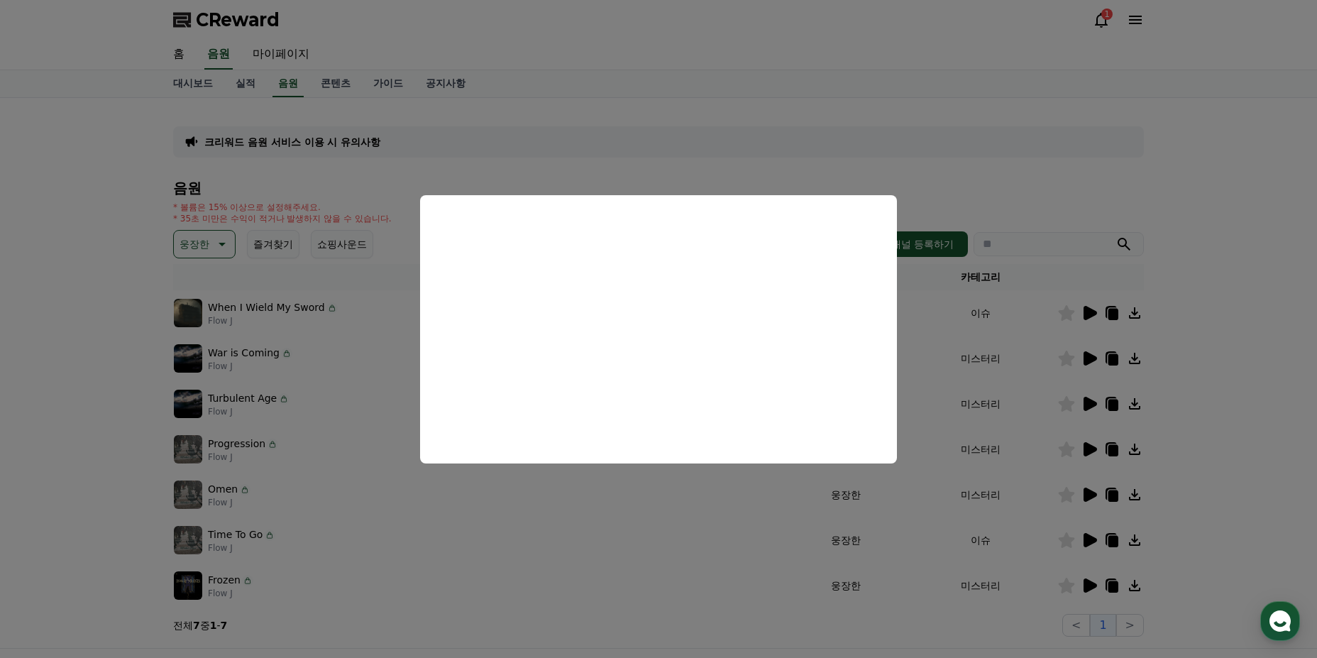
click at [919, 569] on button "close modal" at bounding box center [658, 329] width 1317 height 658
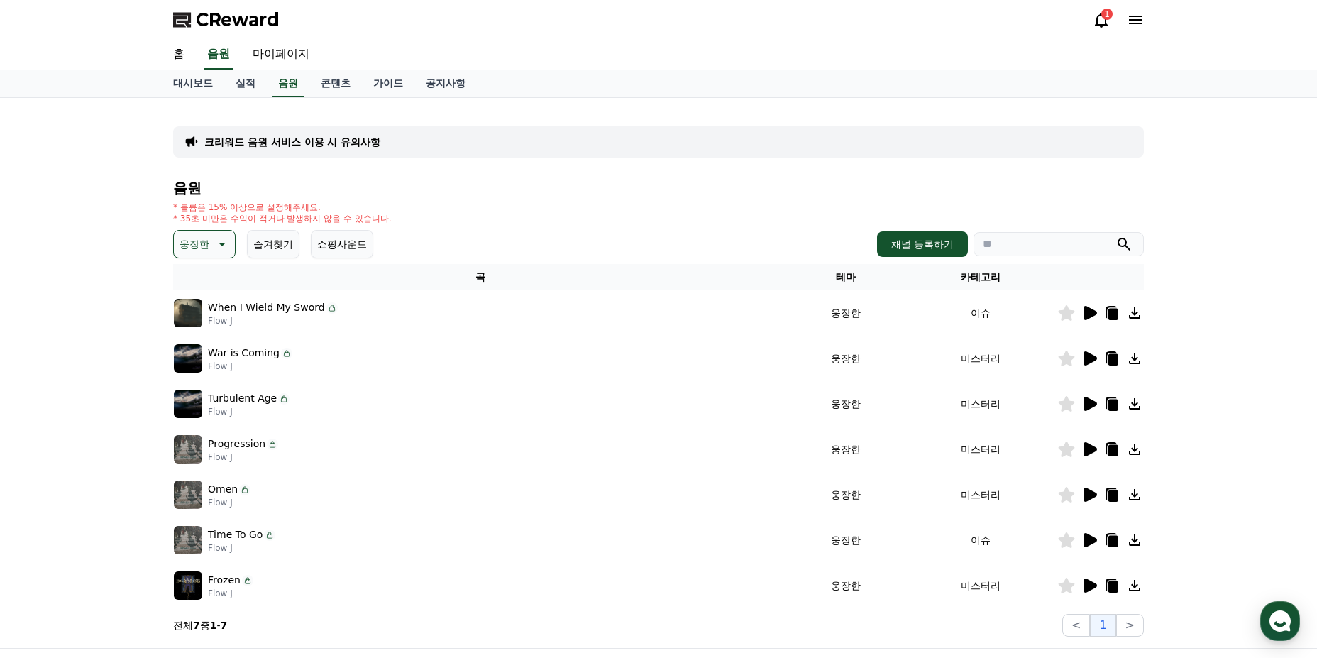
click at [1079, 496] on div at bounding box center [1100, 494] width 85 height 17
click at [1087, 494] on icon at bounding box center [1090, 495] width 13 height 14
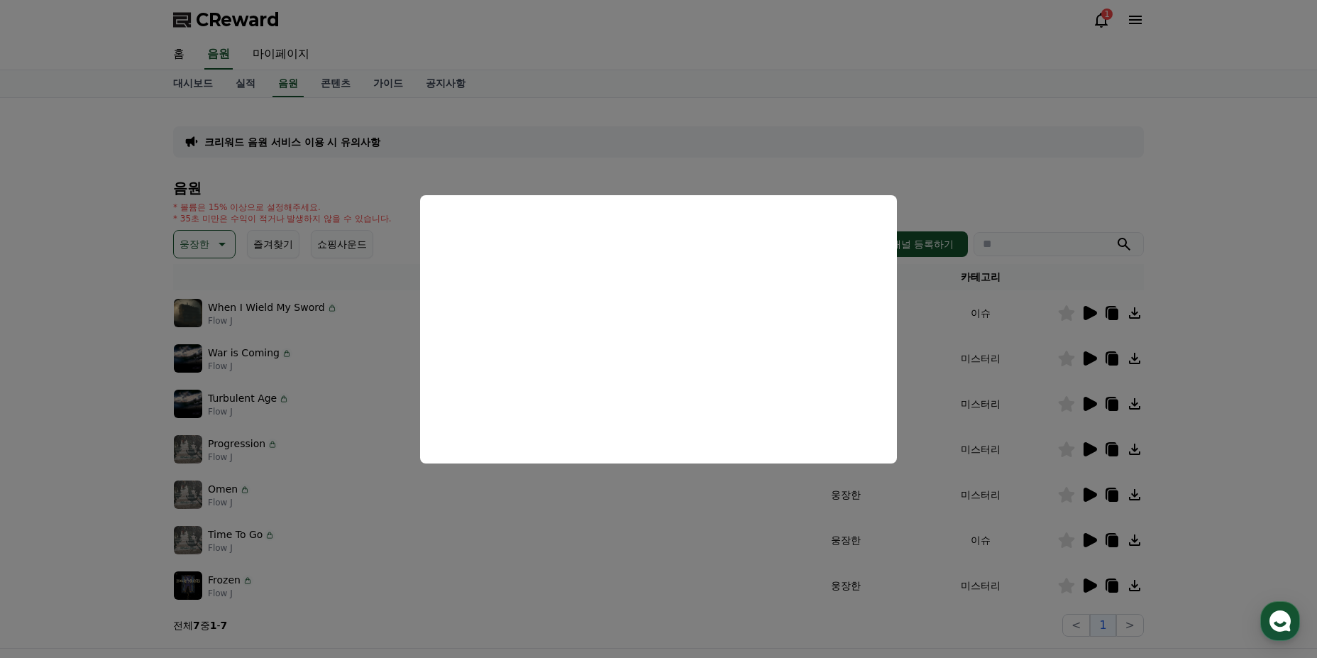
click at [1095, 458] on button "close modal" at bounding box center [658, 329] width 1317 height 658
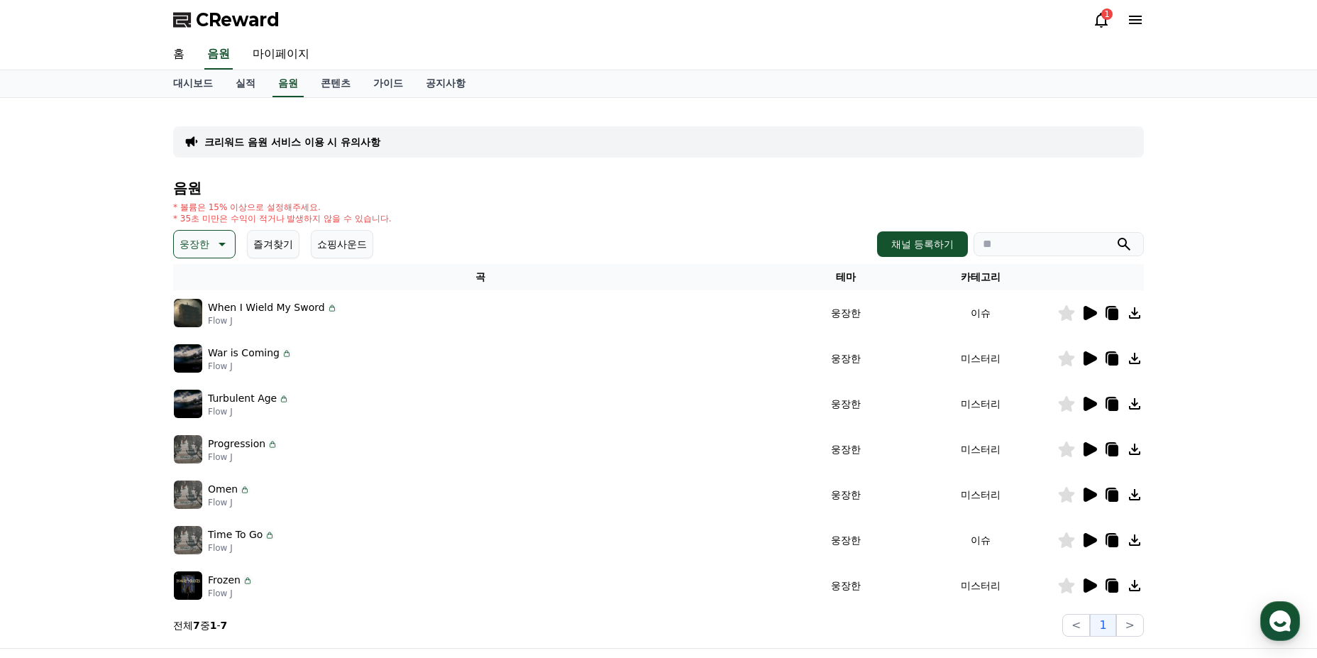
click at [1089, 451] on icon at bounding box center [1090, 449] width 13 height 14
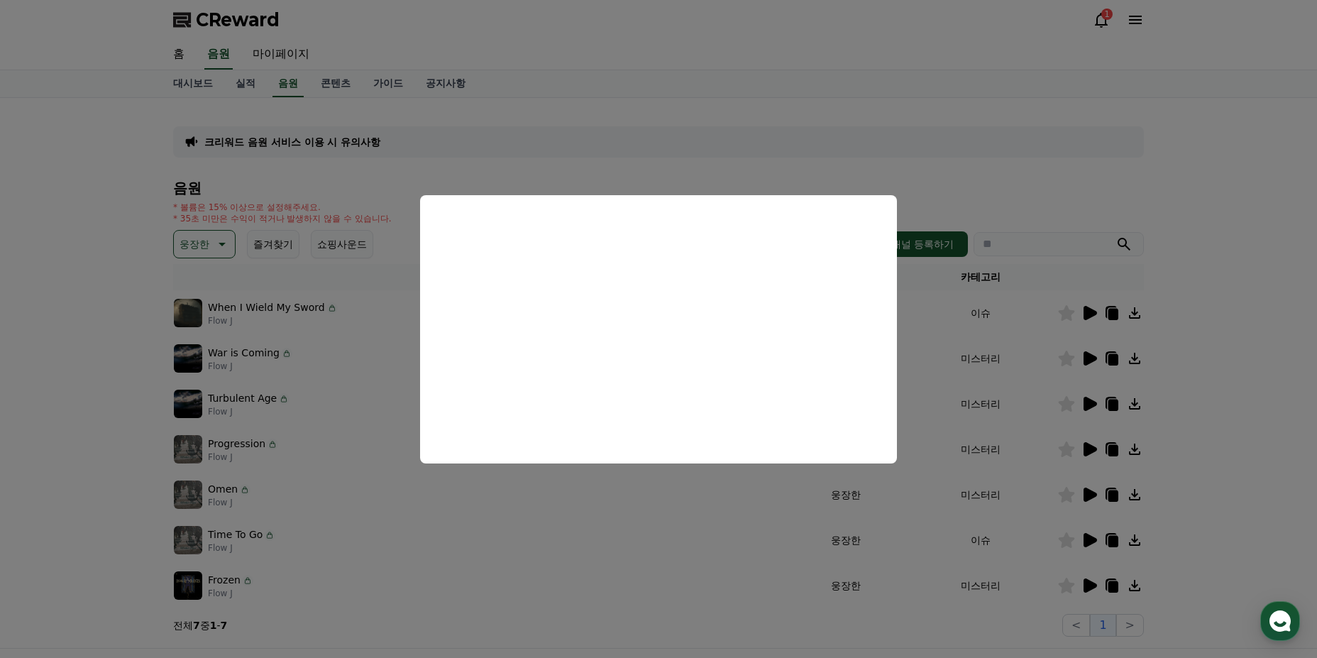
click at [1044, 401] on button "close modal" at bounding box center [658, 329] width 1317 height 658
click at [1089, 398] on icon at bounding box center [1090, 404] width 13 height 14
click at [1085, 358] on button "close modal" at bounding box center [658, 329] width 1317 height 658
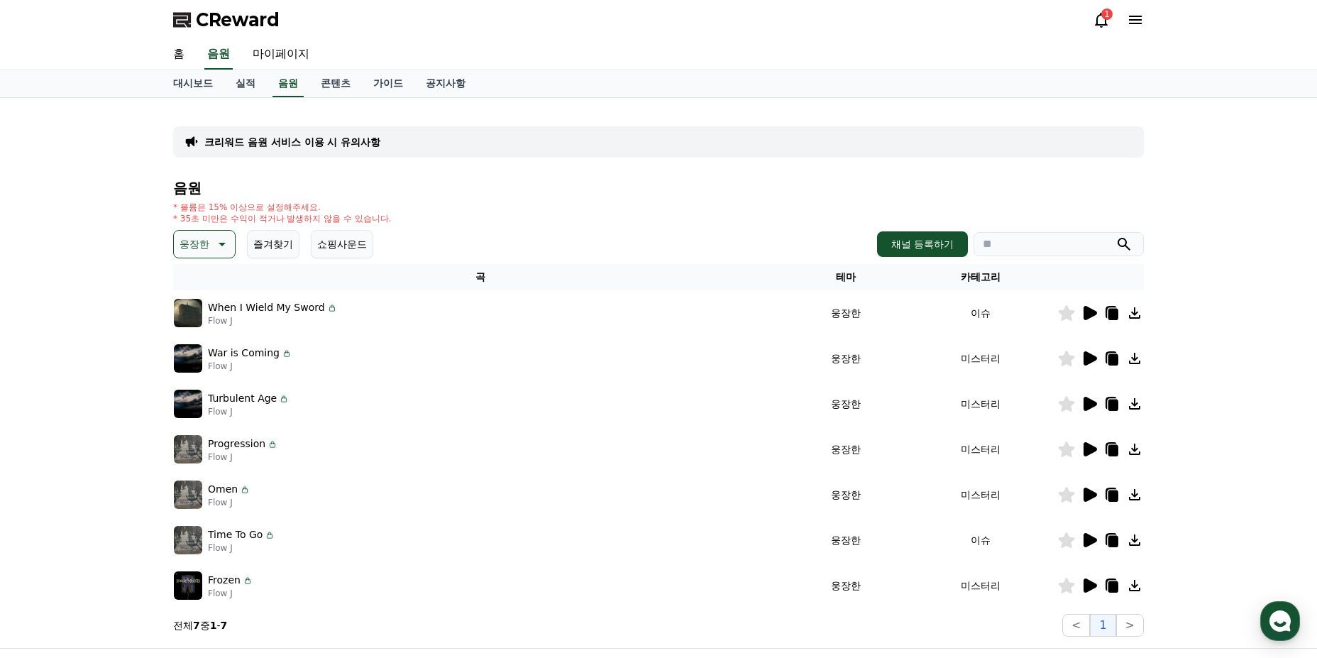
click at [1082, 356] on icon at bounding box center [1089, 358] width 17 height 17
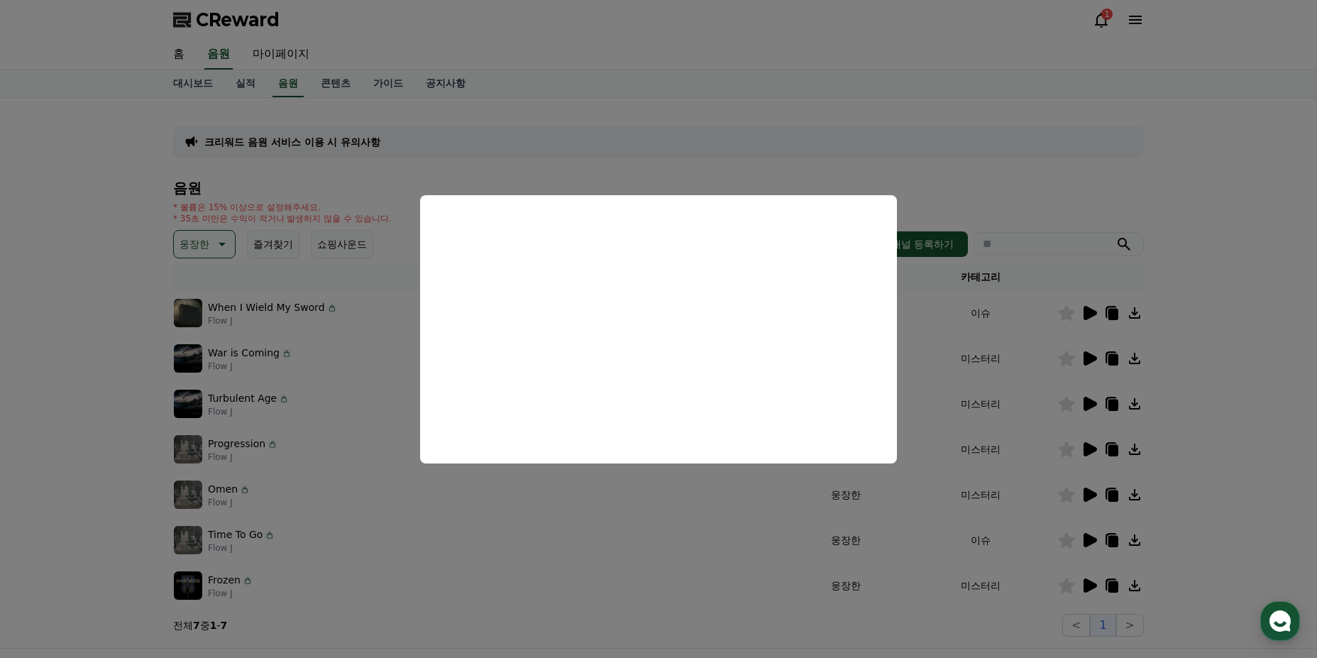
click at [1065, 405] on button "close modal" at bounding box center [658, 329] width 1317 height 658
click at [1089, 401] on icon at bounding box center [1090, 404] width 13 height 14
click at [1084, 439] on button "close modal" at bounding box center [658, 329] width 1317 height 658
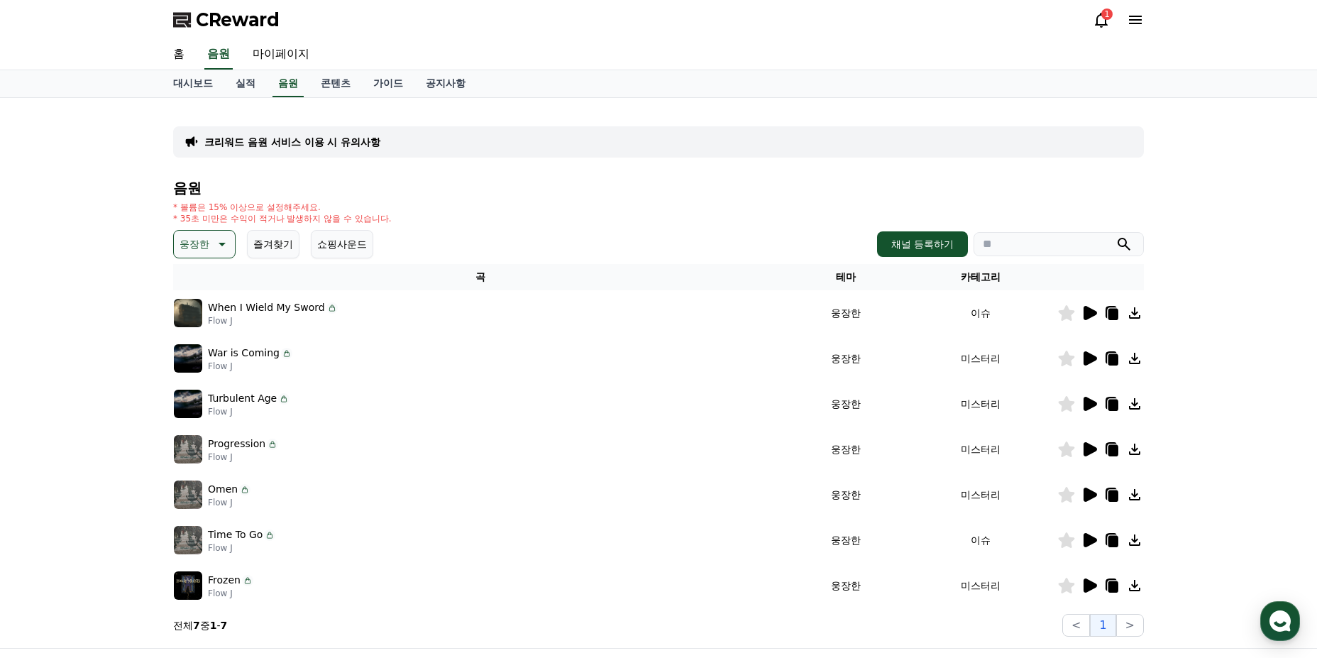
click at [1084, 445] on icon at bounding box center [1090, 449] width 13 height 14
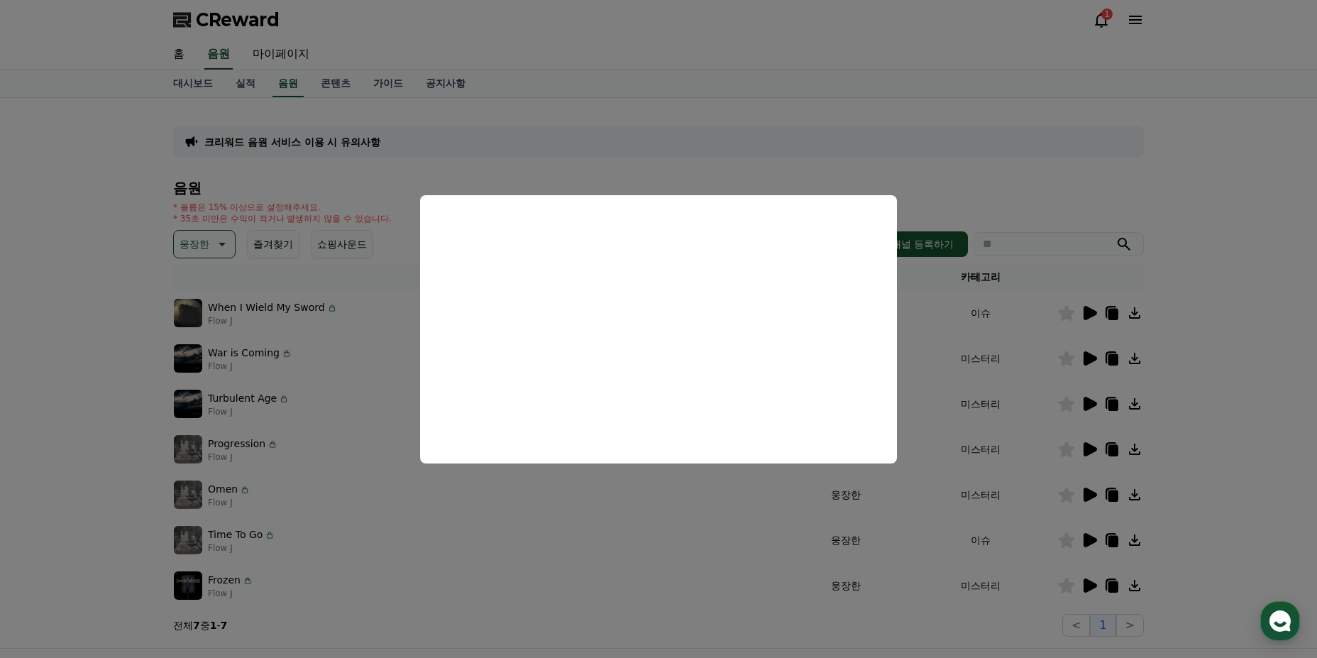
click at [921, 61] on button "close modal" at bounding box center [658, 329] width 1317 height 658
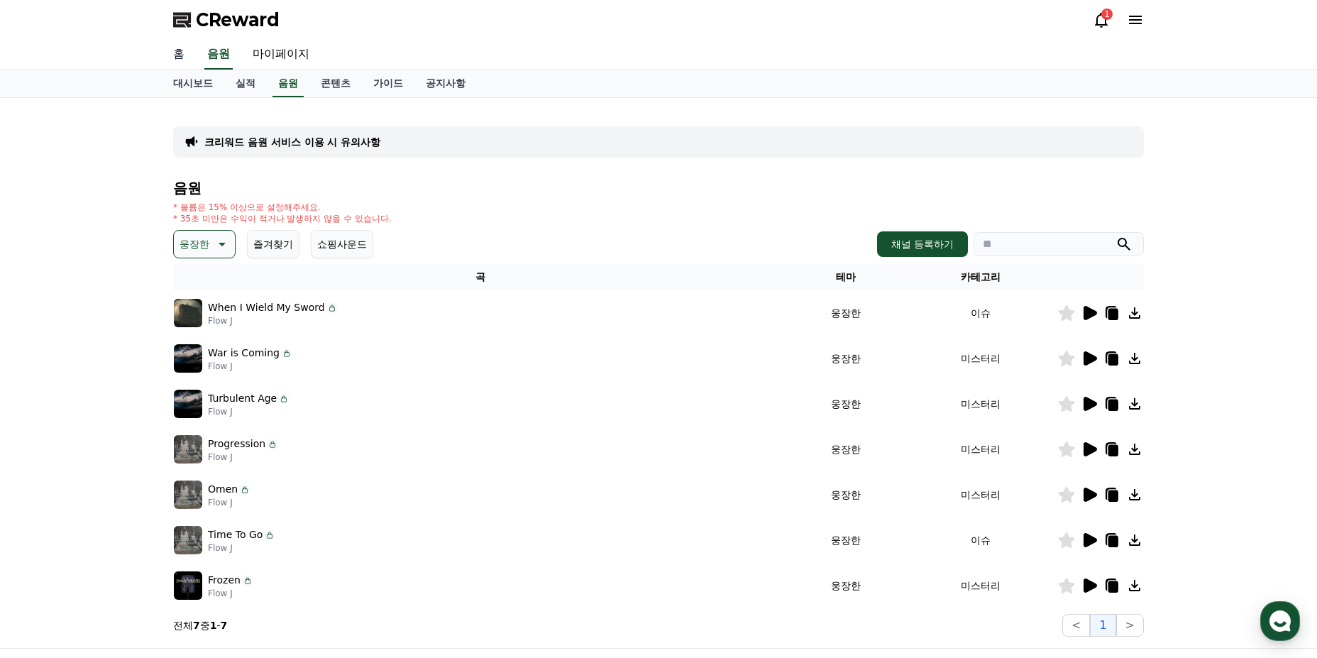
click at [174, 49] on link "홈" at bounding box center [179, 55] width 34 height 30
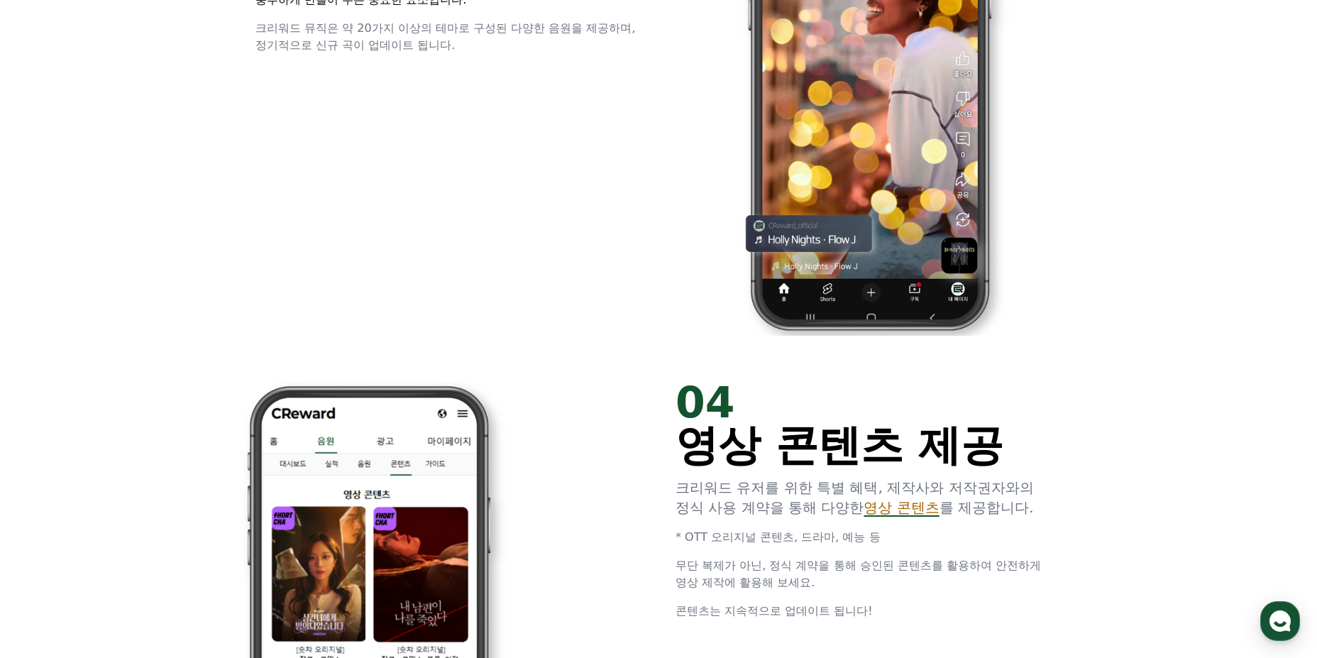
scroll to position [2768, 0]
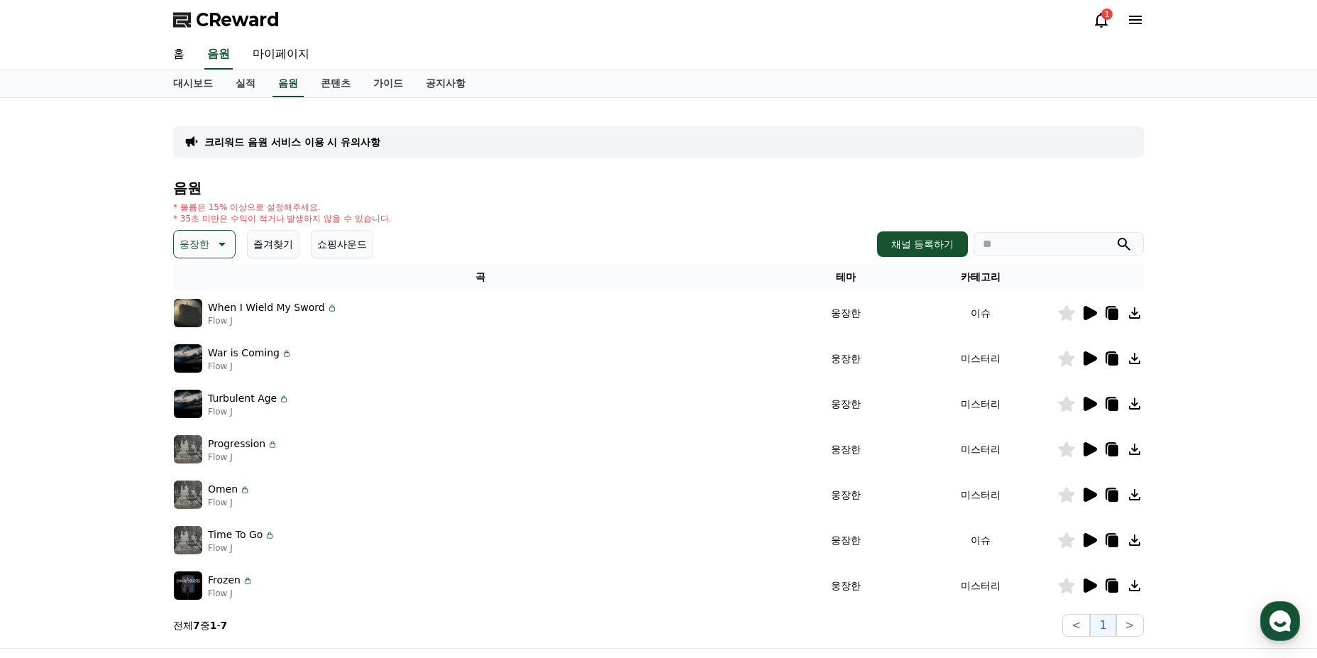
click at [1090, 315] on icon at bounding box center [1090, 313] width 13 height 14
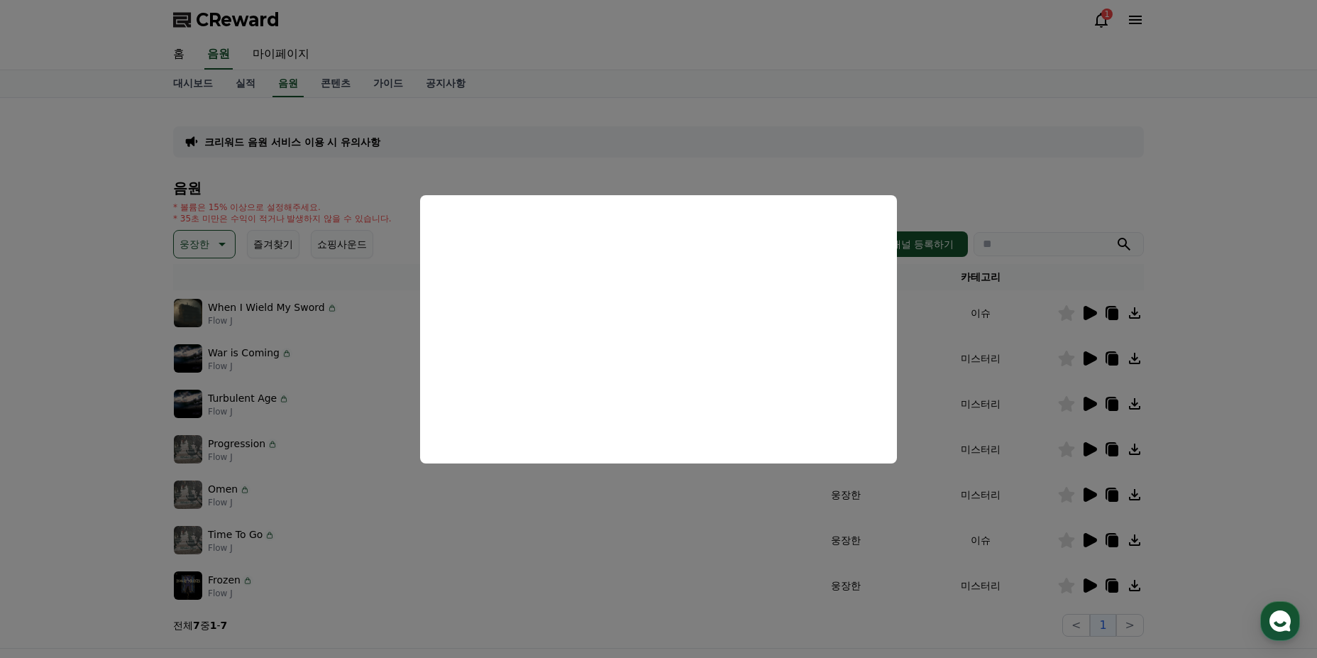
click at [648, 128] on button "close modal" at bounding box center [658, 329] width 1317 height 658
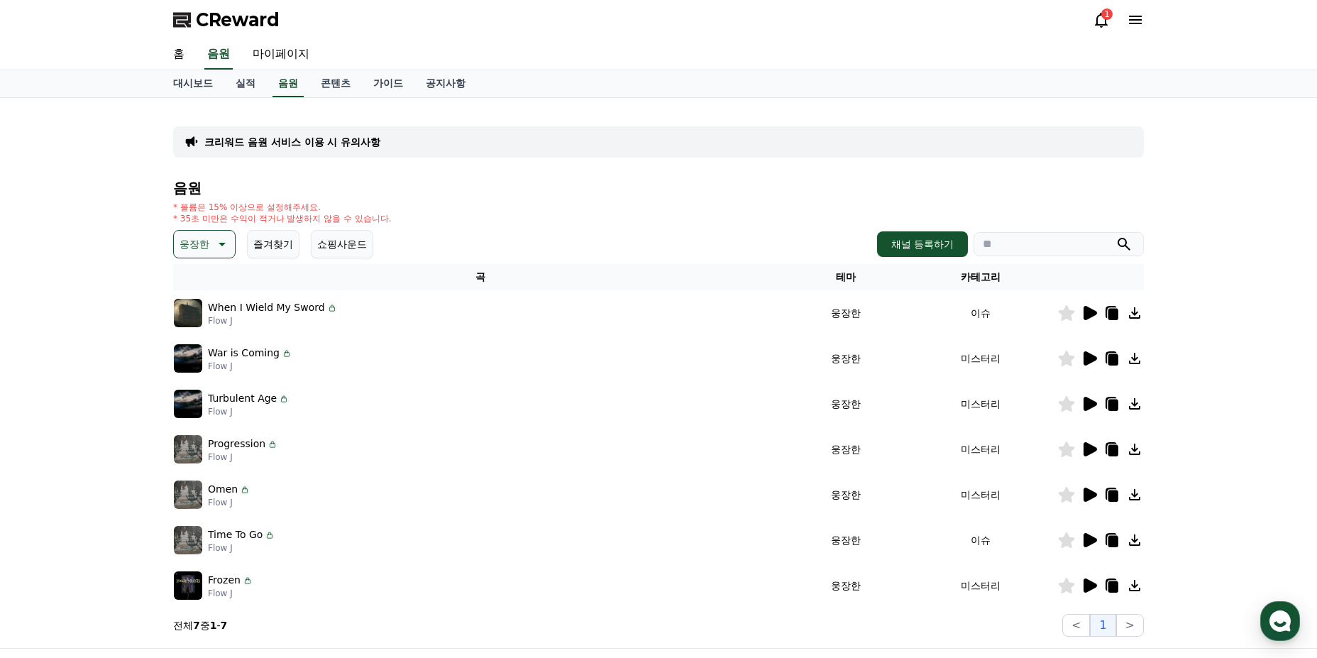
click at [224, 251] on icon at bounding box center [220, 244] width 17 height 17
click at [200, 359] on button "EDM" at bounding box center [192, 369] width 34 height 31
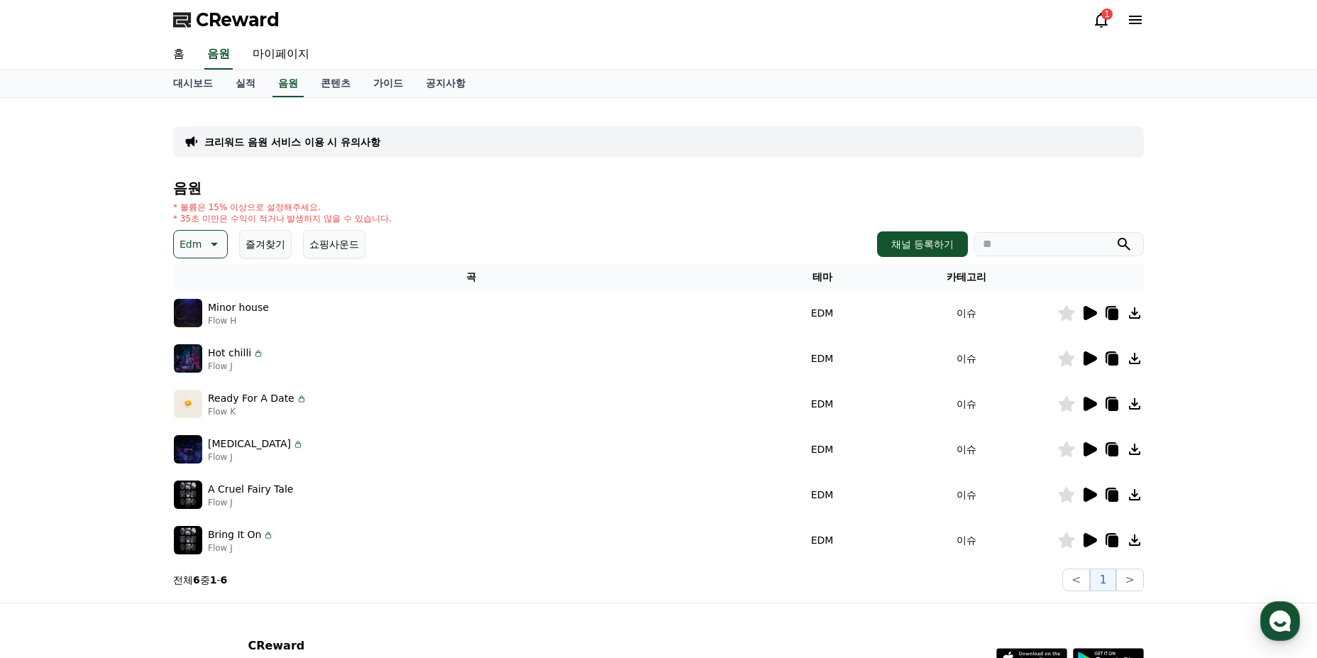
click at [1087, 357] on icon at bounding box center [1090, 358] width 13 height 14
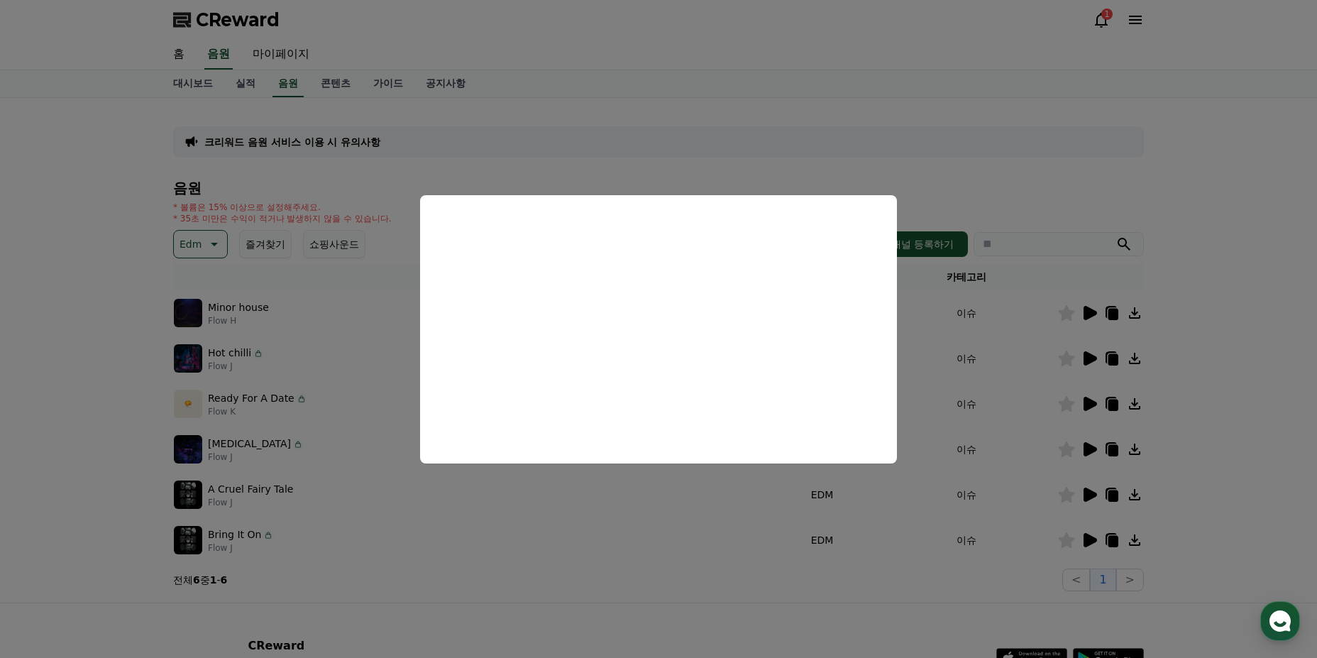
click at [1173, 176] on button "close modal" at bounding box center [658, 329] width 1317 height 658
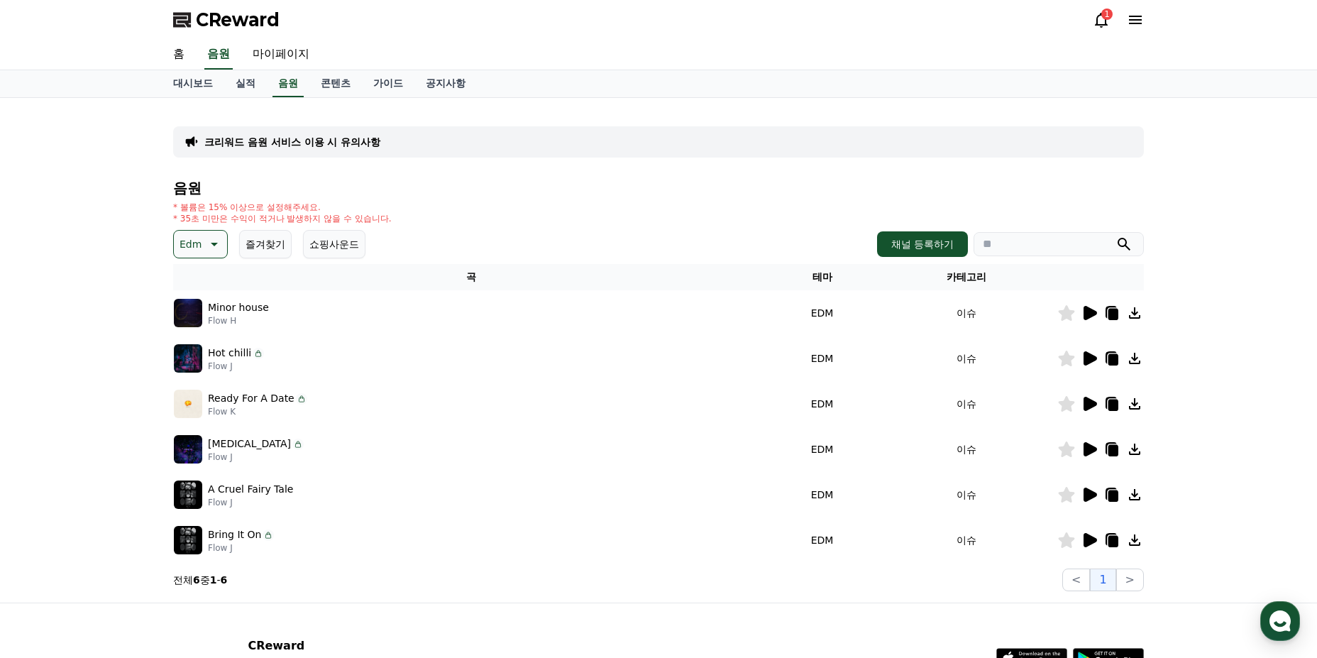
click at [1093, 544] on icon at bounding box center [1089, 540] width 17 height 17
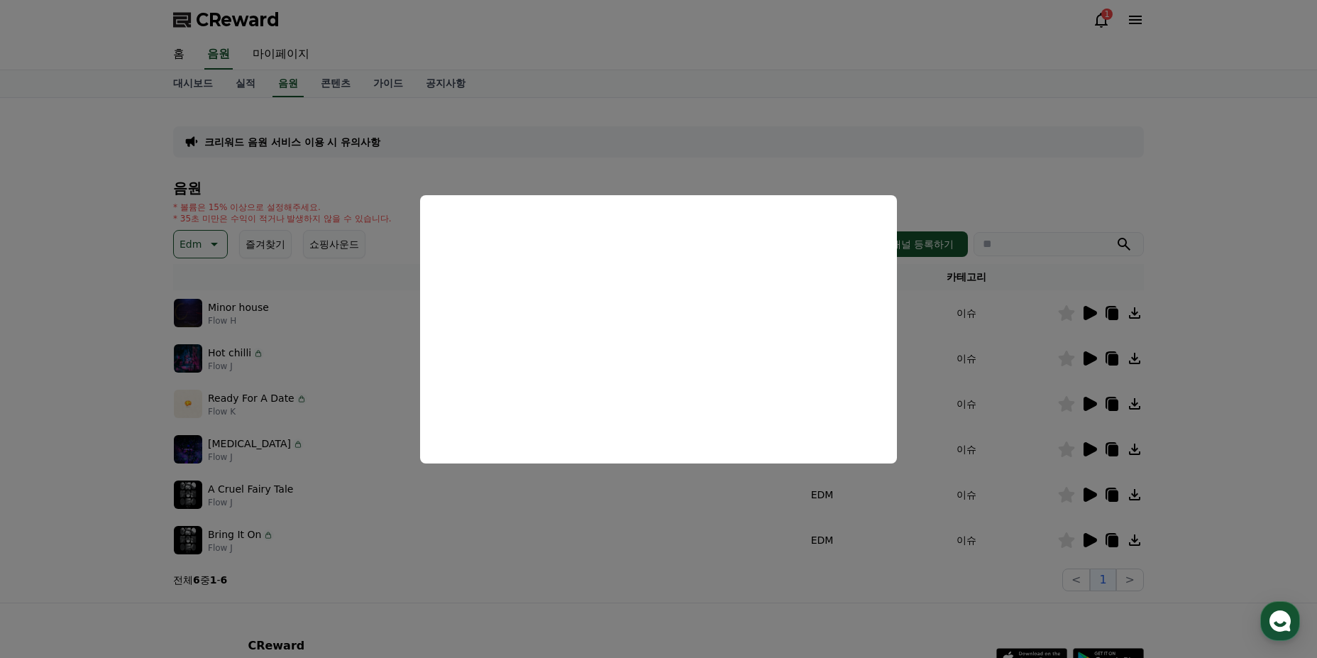
click at [1197, 517] on button "close modal" at bounding box center [658, 329] width 1317 height 658
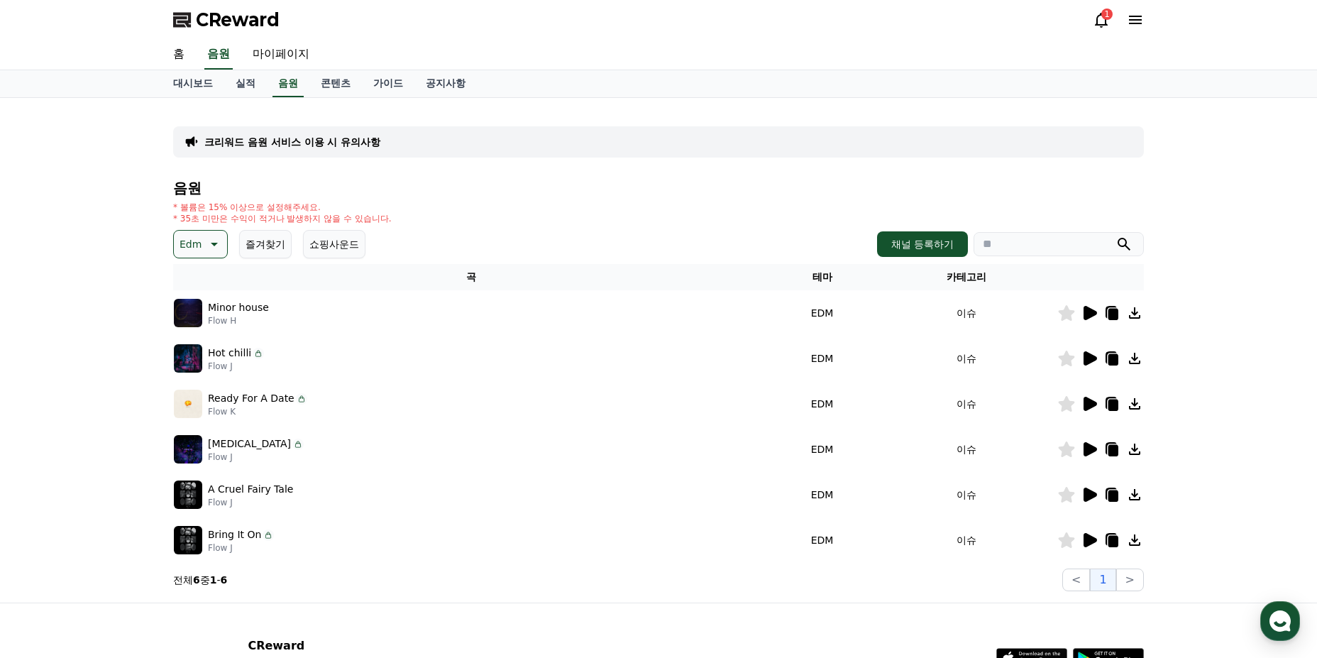
click at [1084, 494] on icon at bounding box center [1090, 495] width 13 height 14
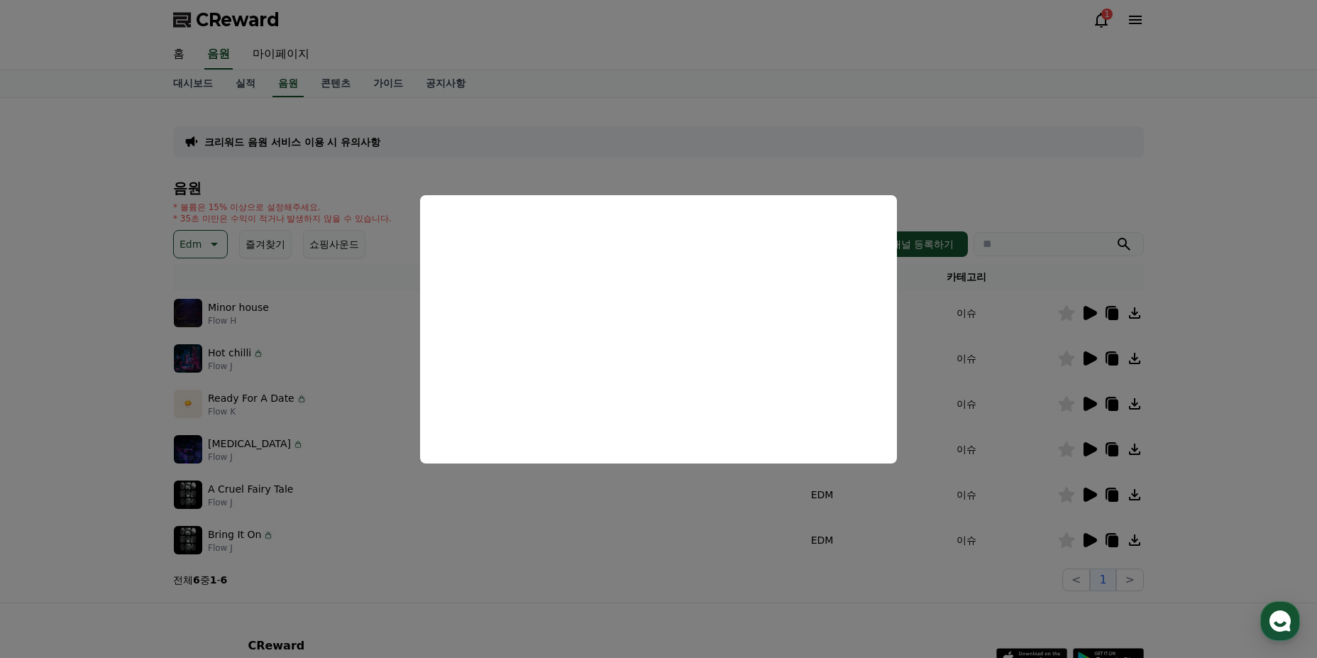
click at [1082, 443] on button "close modal" at bounding box center [658, 329] width 1317 height 658
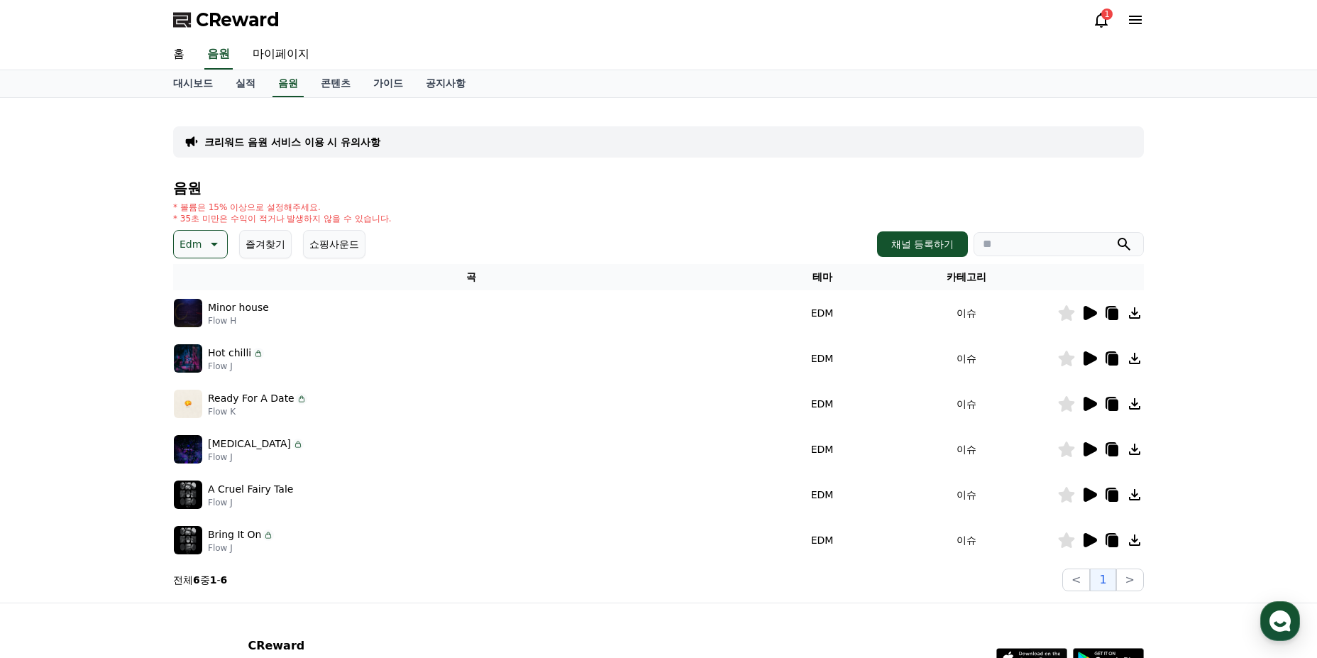
click at [1083, 449] on icon at bounding box center [1089, 449] width 17 height 17
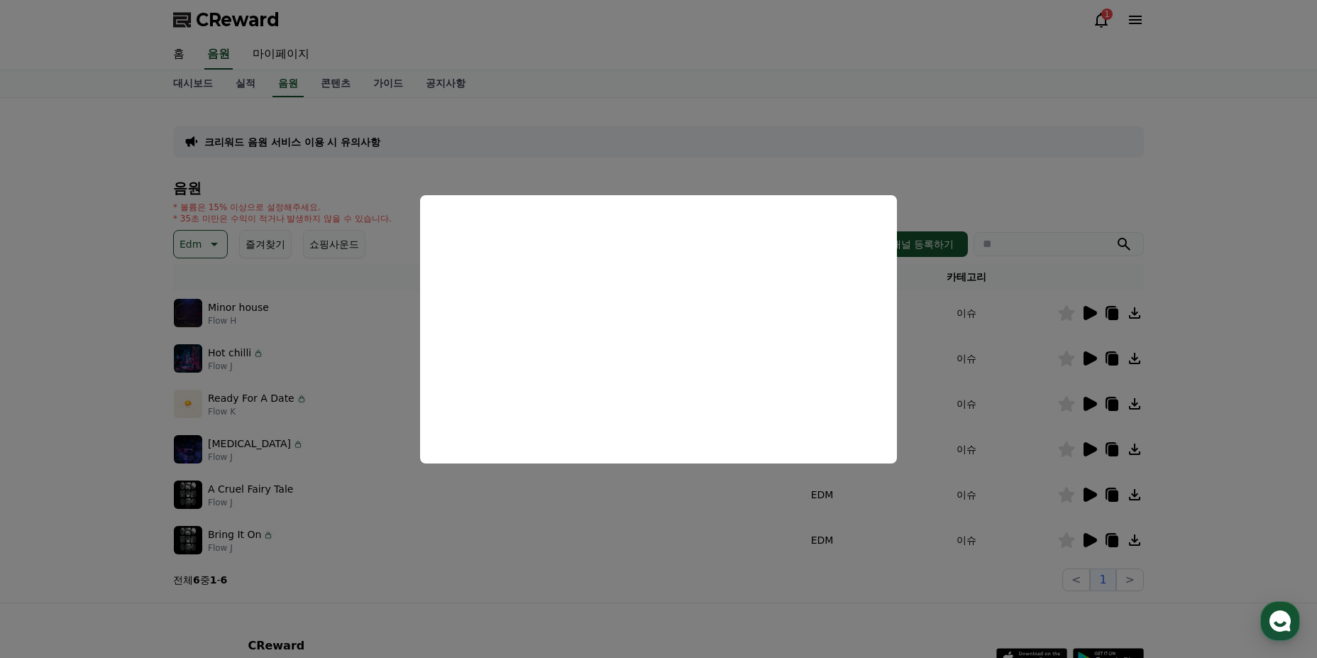
click at [1084, 398] on button "close modal" at bounding box center [658, 329] width 1317 height 658
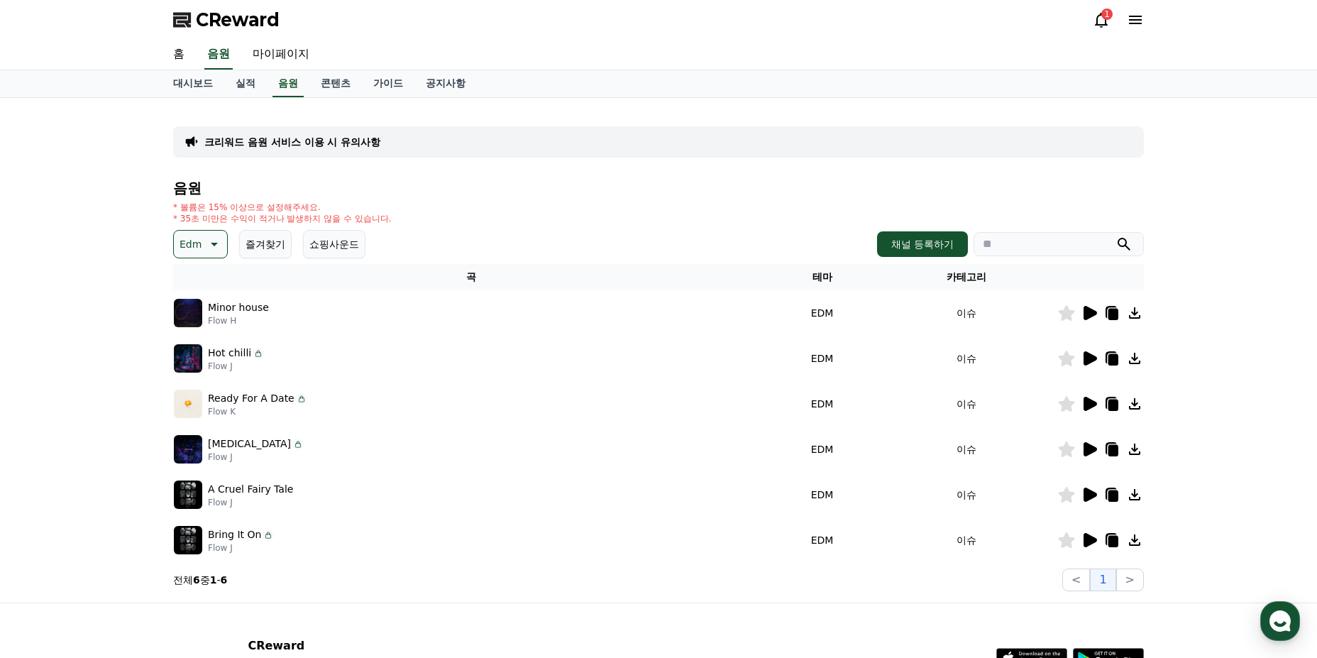
click at [1084, 399] on icon at bounding box center [1089, 403] width 17 height 17
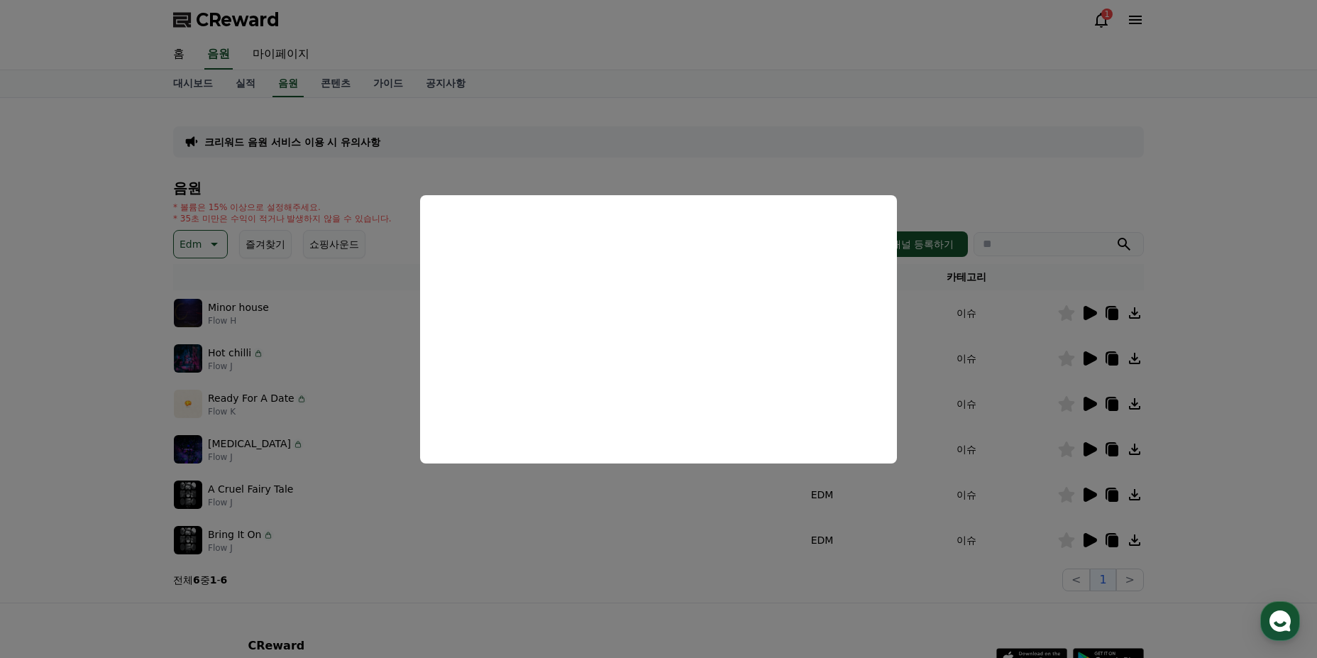
click at [1085, 309] on button "close modal" at bounding box center [658, 329] width 1317 height 658
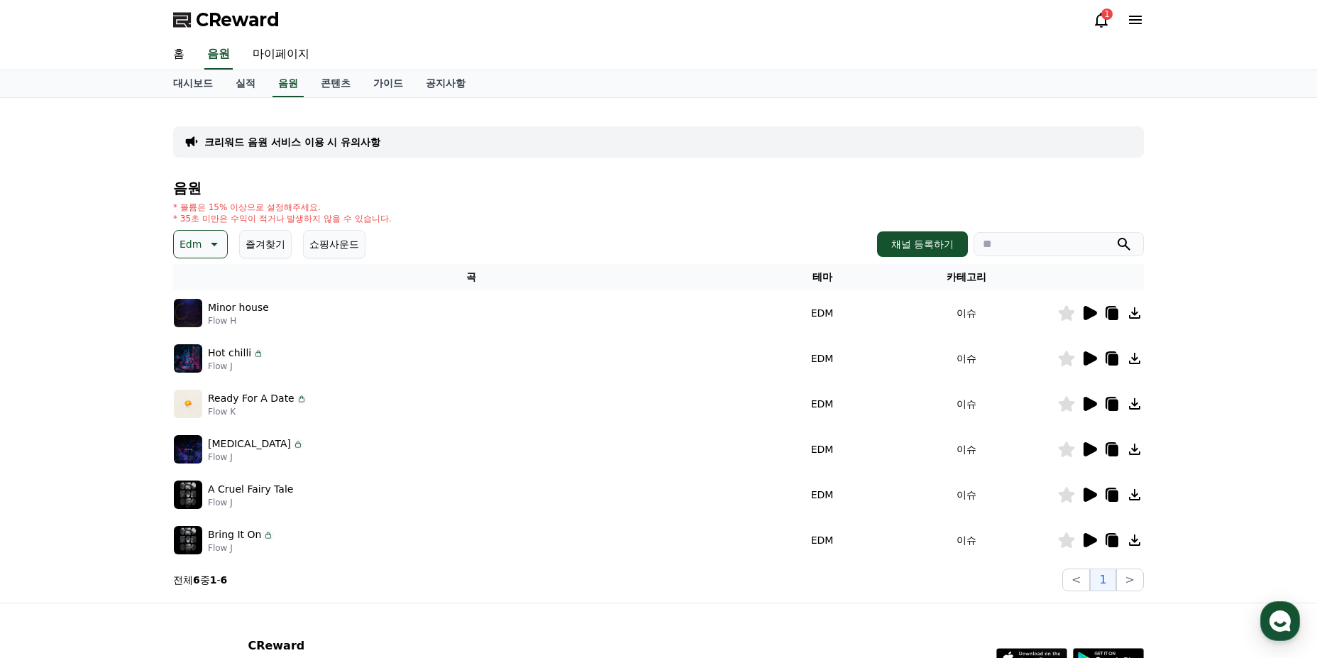
click at [1098, 309] on div at bounding box center [1100, 312] width 85 height 17
click at [1088, 309] on icon at bounding box center [1090, 313] width 13 height 14
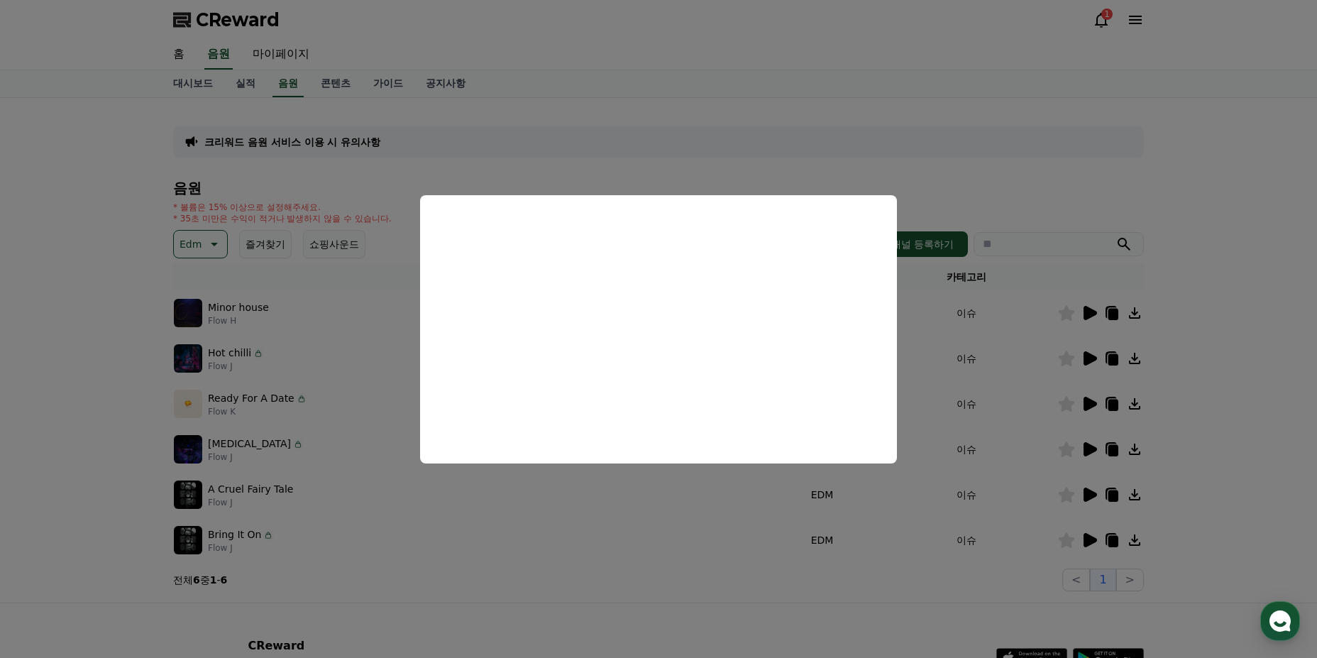
click at [894, 510] on button "close modal" at bounding box center [658, 329] width 1317 height 658
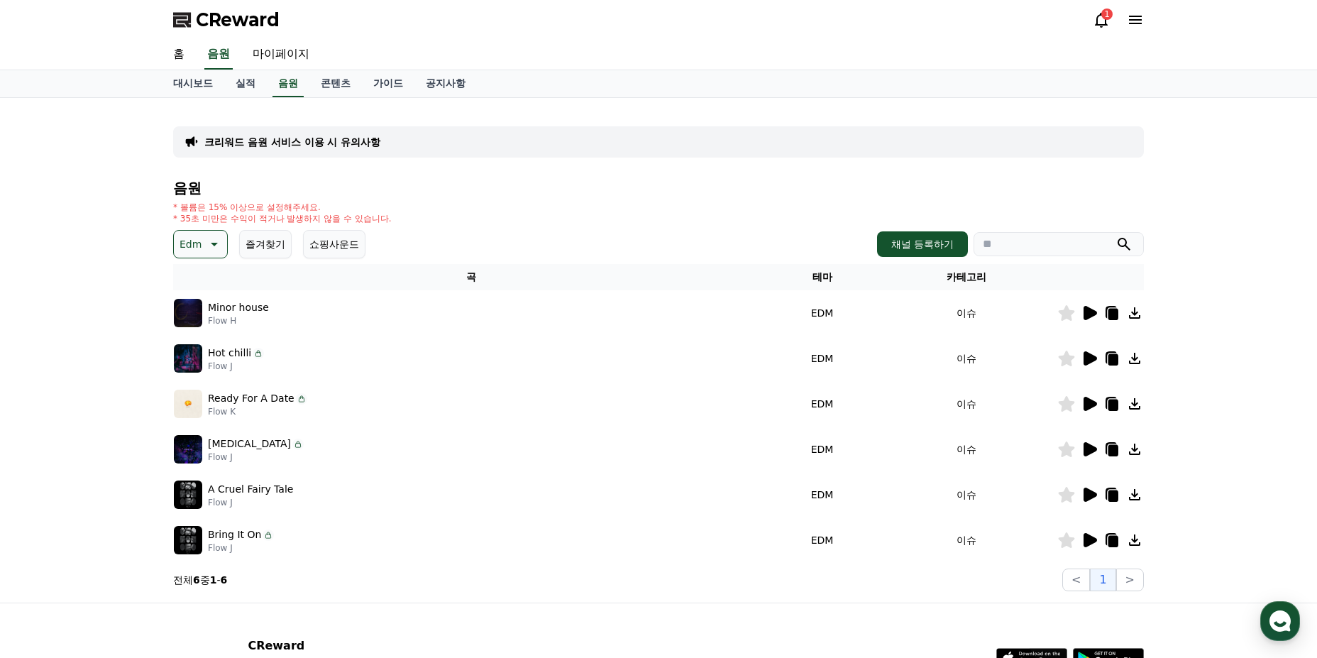
scroll to position [121, 0]
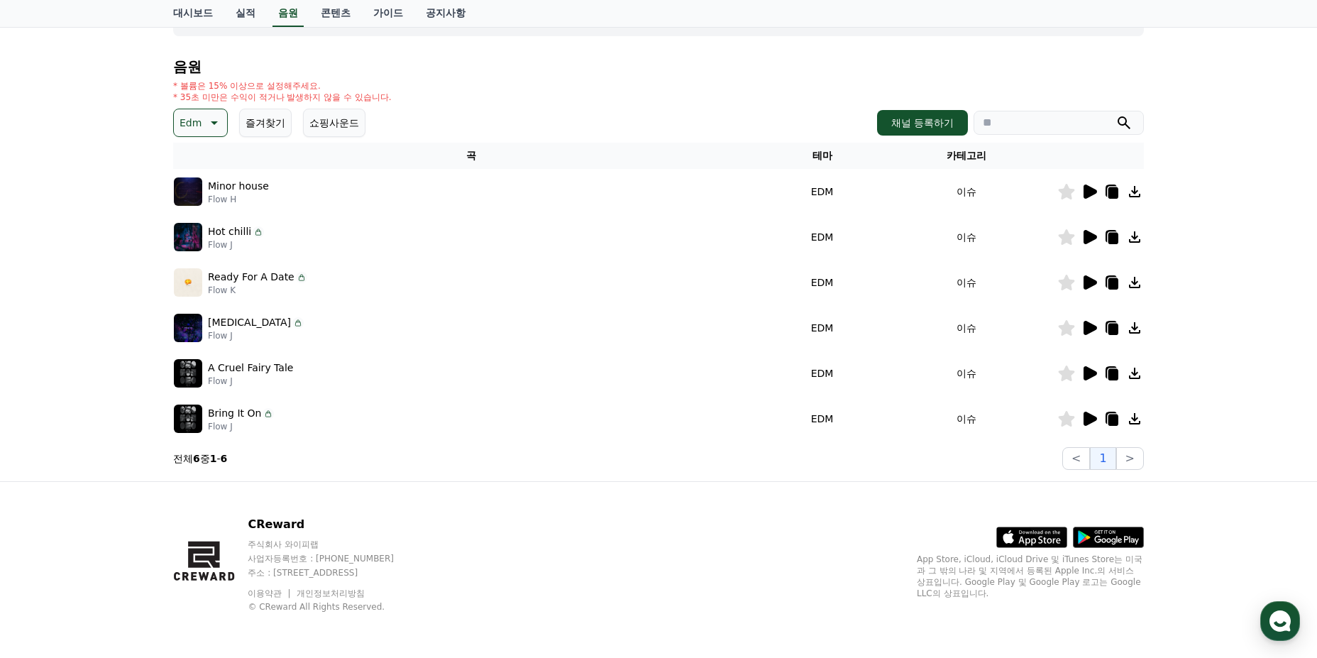
click at [818, 60] on h4 "음원" at bounding box center [658, 67] width 971 height 16
